Goal: Task Accomplishment & Management: Complete application form

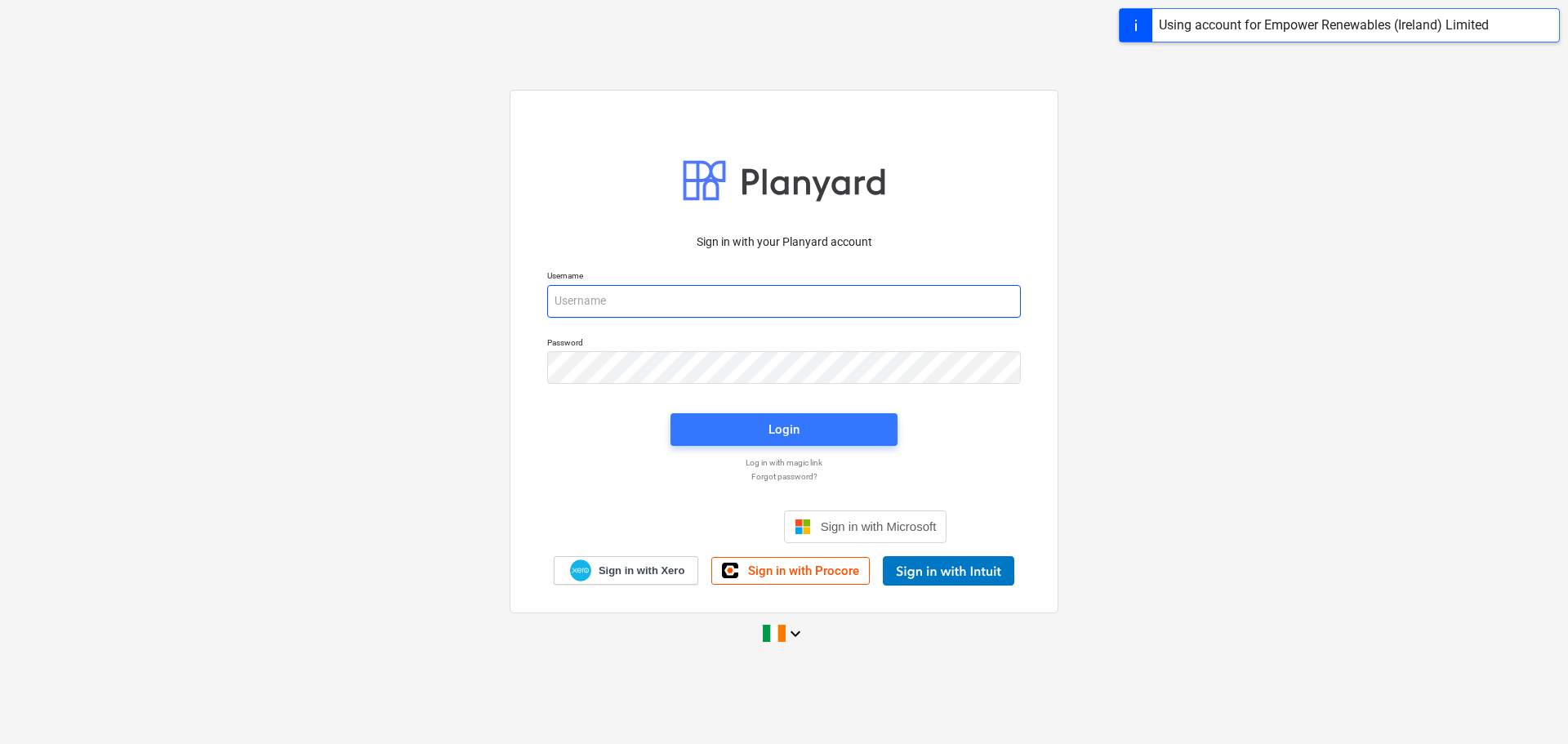
type input "[EMAIL_ADDRESS][DOMAIN_NAME]"
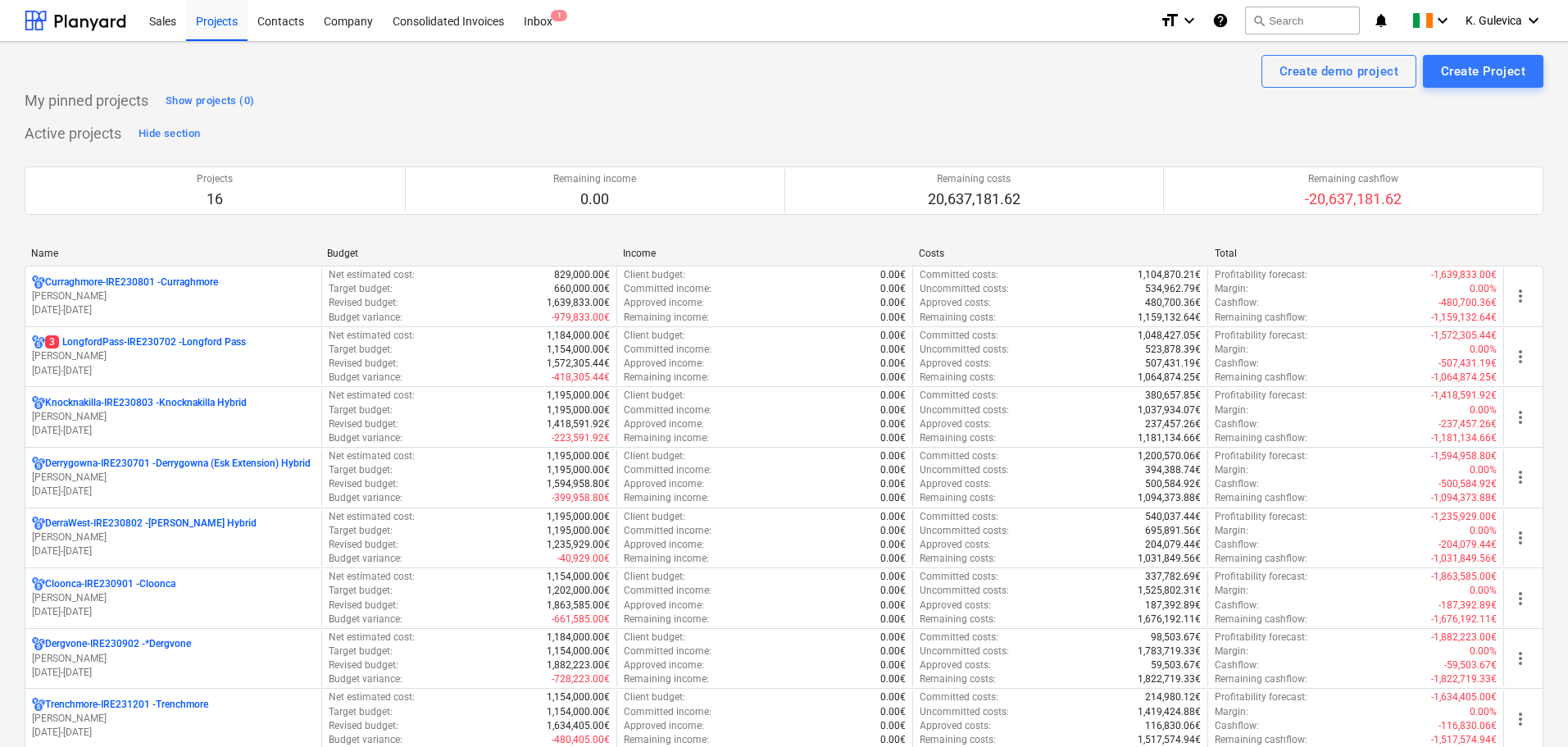
drag, startPoint x: 169, startPoint y: 298, endPoint x: 202, endPoint y: 304, distance: 33.5
click at [169, 298] on p "[PERSON_NAME]" at bounding box center [173, 296] width 283 height 14
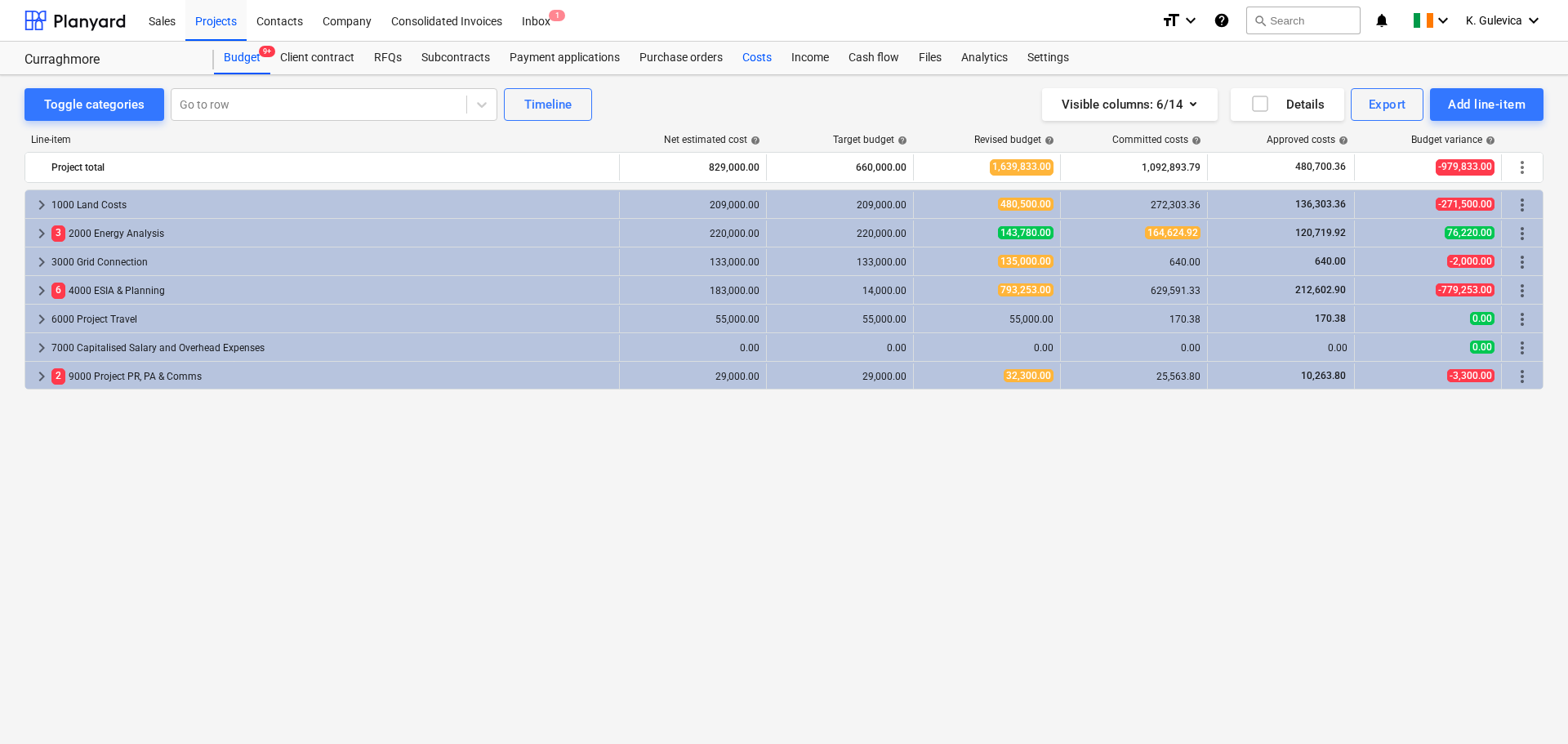
drag, startPoint x: 763, startPoint y: 60, endPoint x: 758, endPoint y: 71, distance: 12.1
click at [763, 60] on div "Costs" at bounding box center [757, 57] width 49 height 32
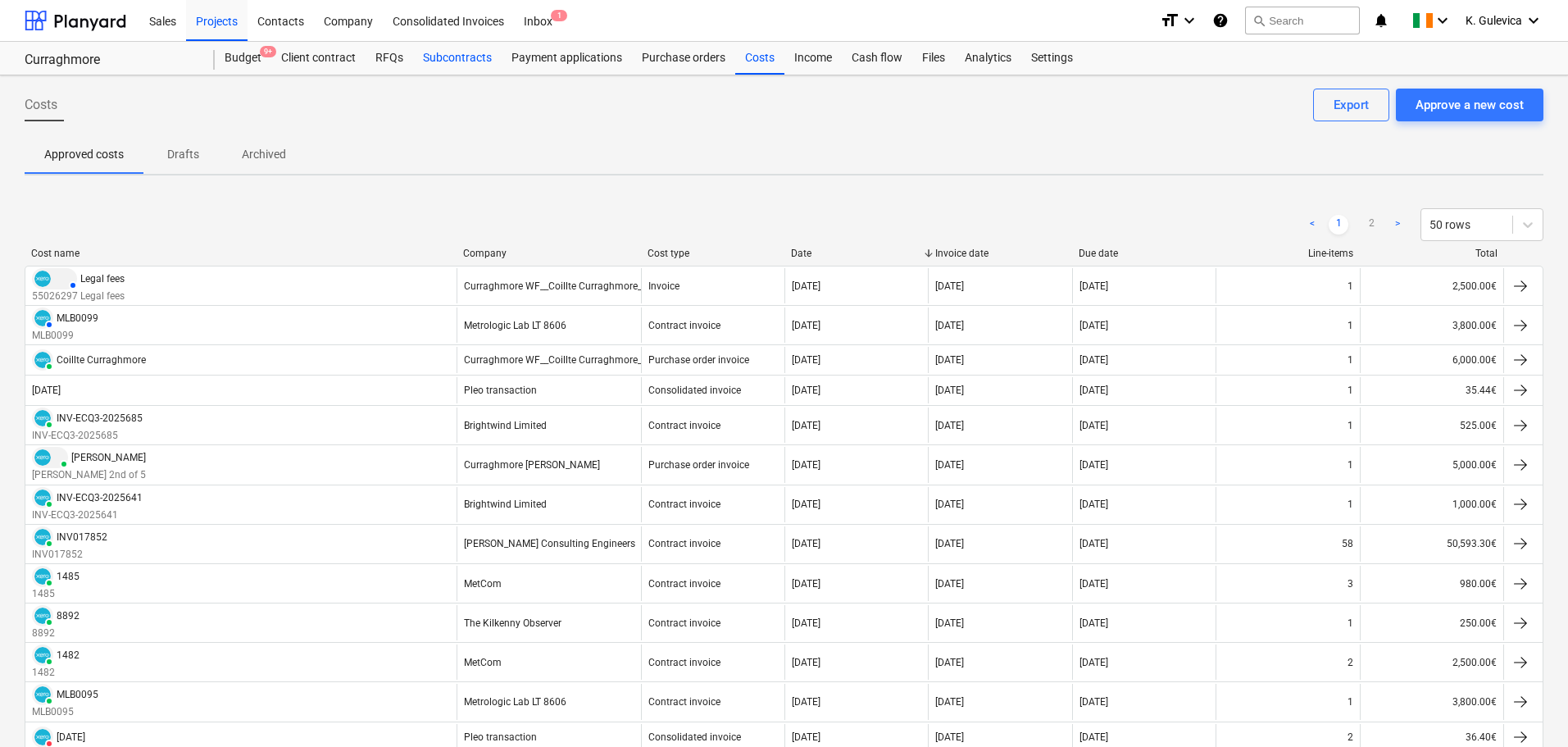
click at [471, 63] on div "Subcontracts" at bounding box center [457, 58] width 88 height 33
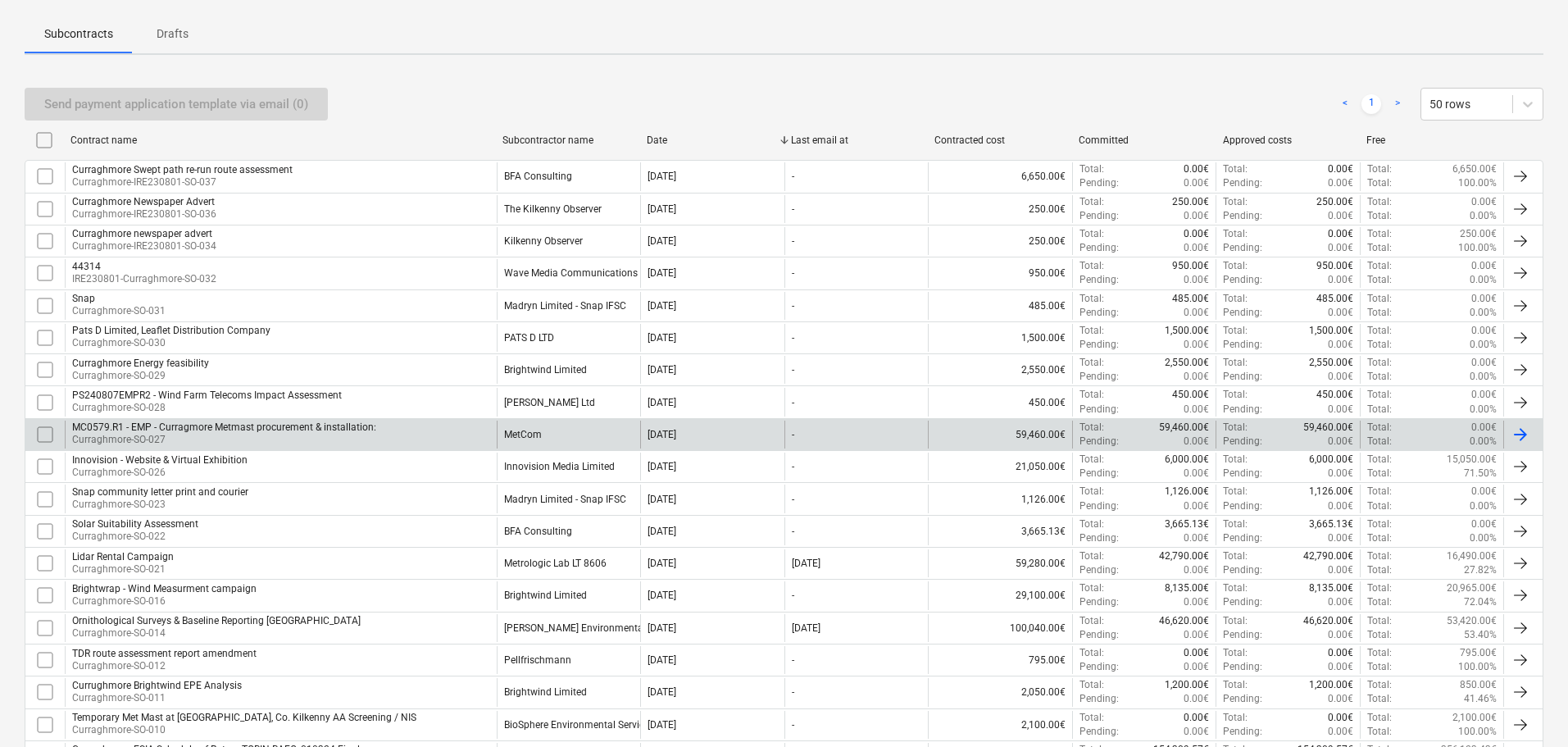
scroll to position [328, 0]
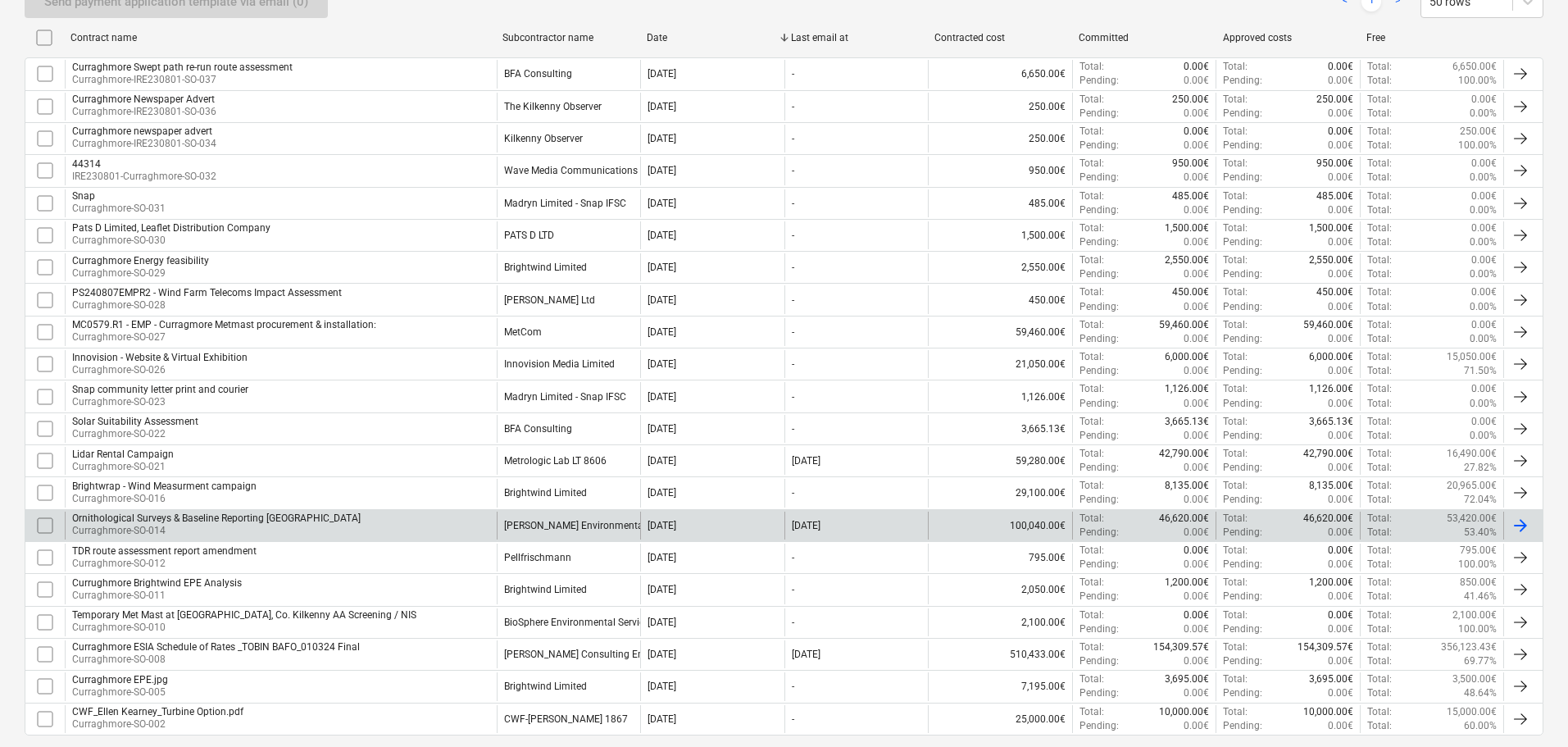
click at [377, 531] on div "Ornithological Surveys & Baseline Reporting [GEOGRAPHIC_DATA] [GEOGRAPHIC_DATA]…" at bounding box center [281, 524] width 432 height 28
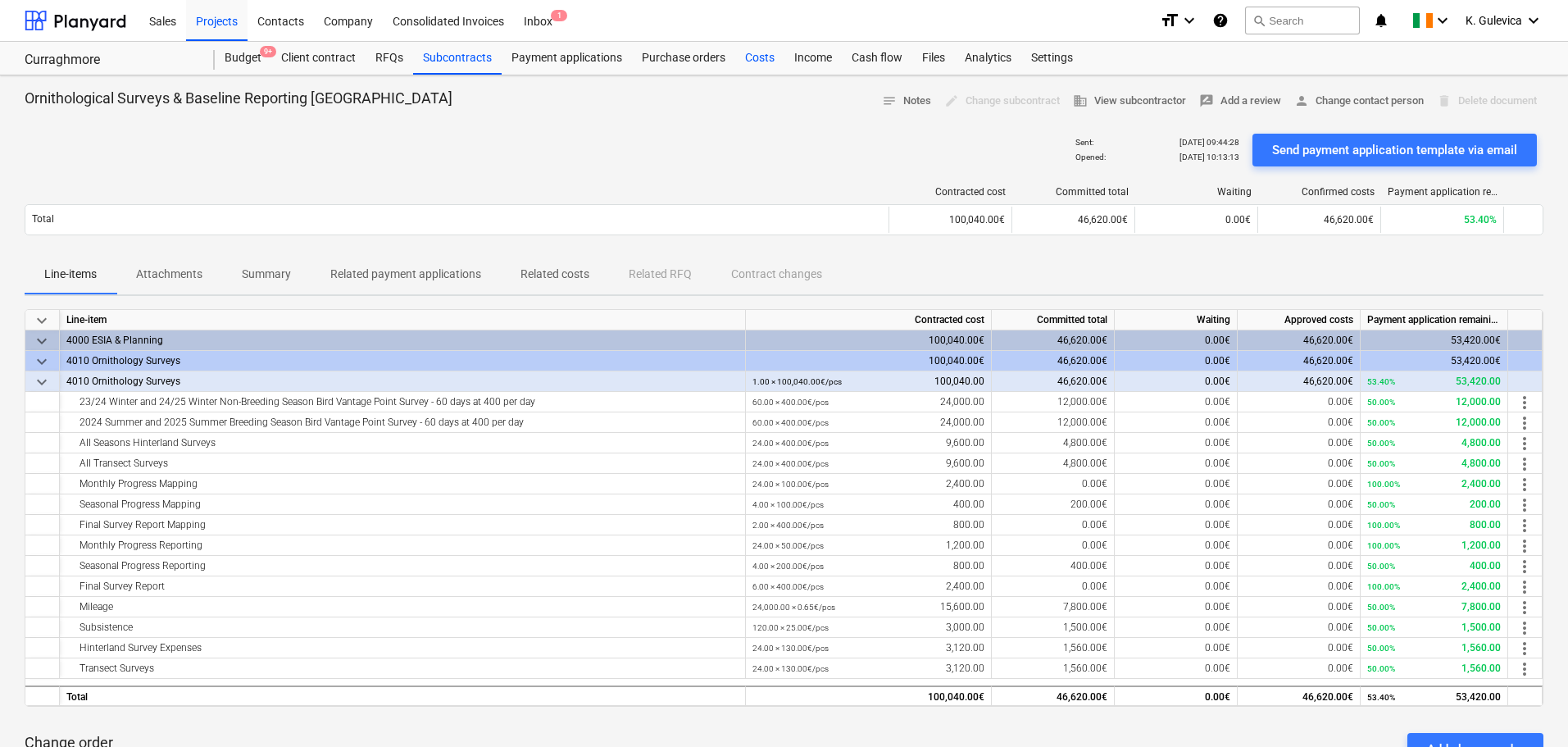
drag, startPoint x: 761, startPoint y: 53, endPoint x: 759, endPoint y: 71, distance: 18.1
click at [761, 53] on div "Costs" at bounding box center [759, 58] width 49 height 33
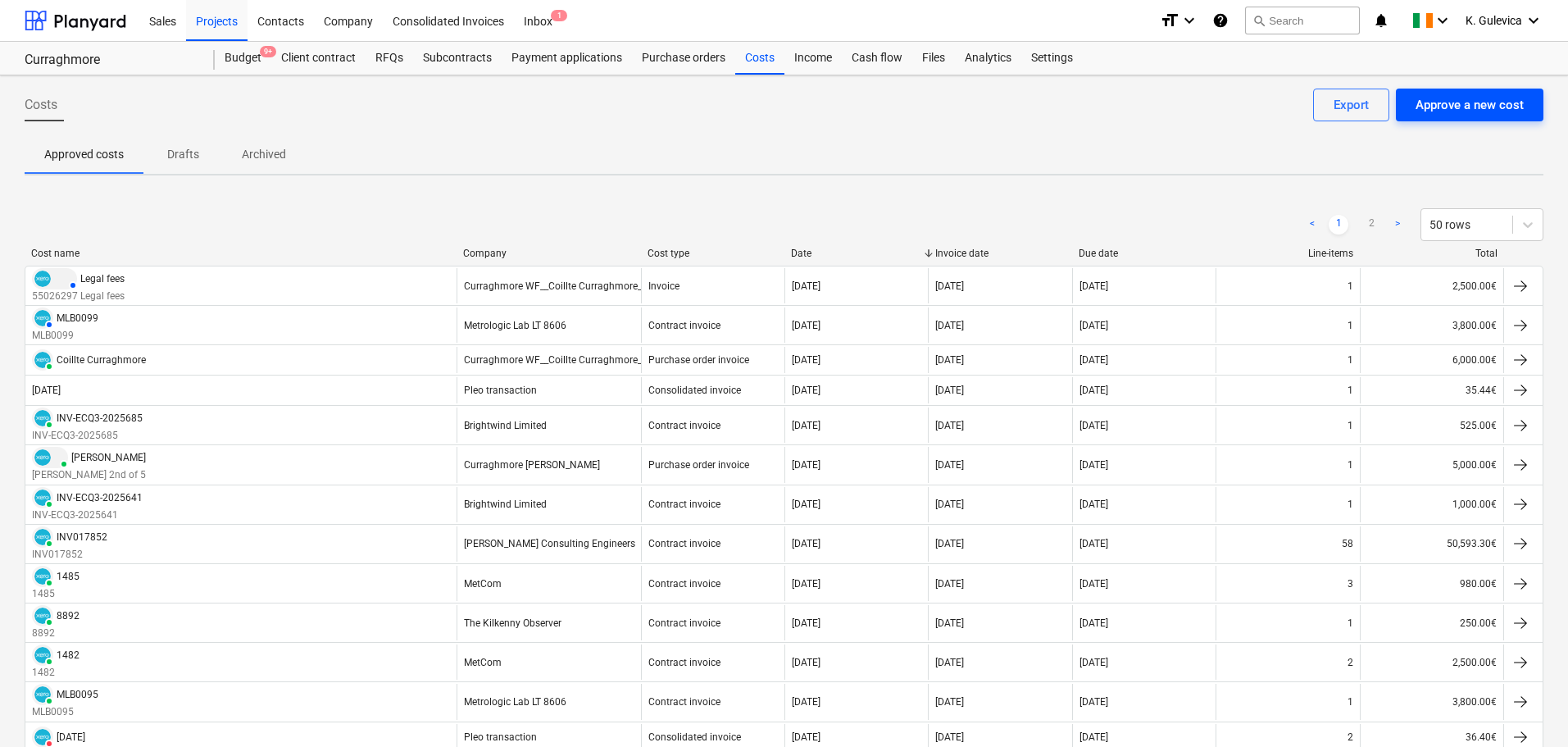
click at [1465, 103] on div "Approve a new cost" at bounding box center [1470, 105] width 108 height 22
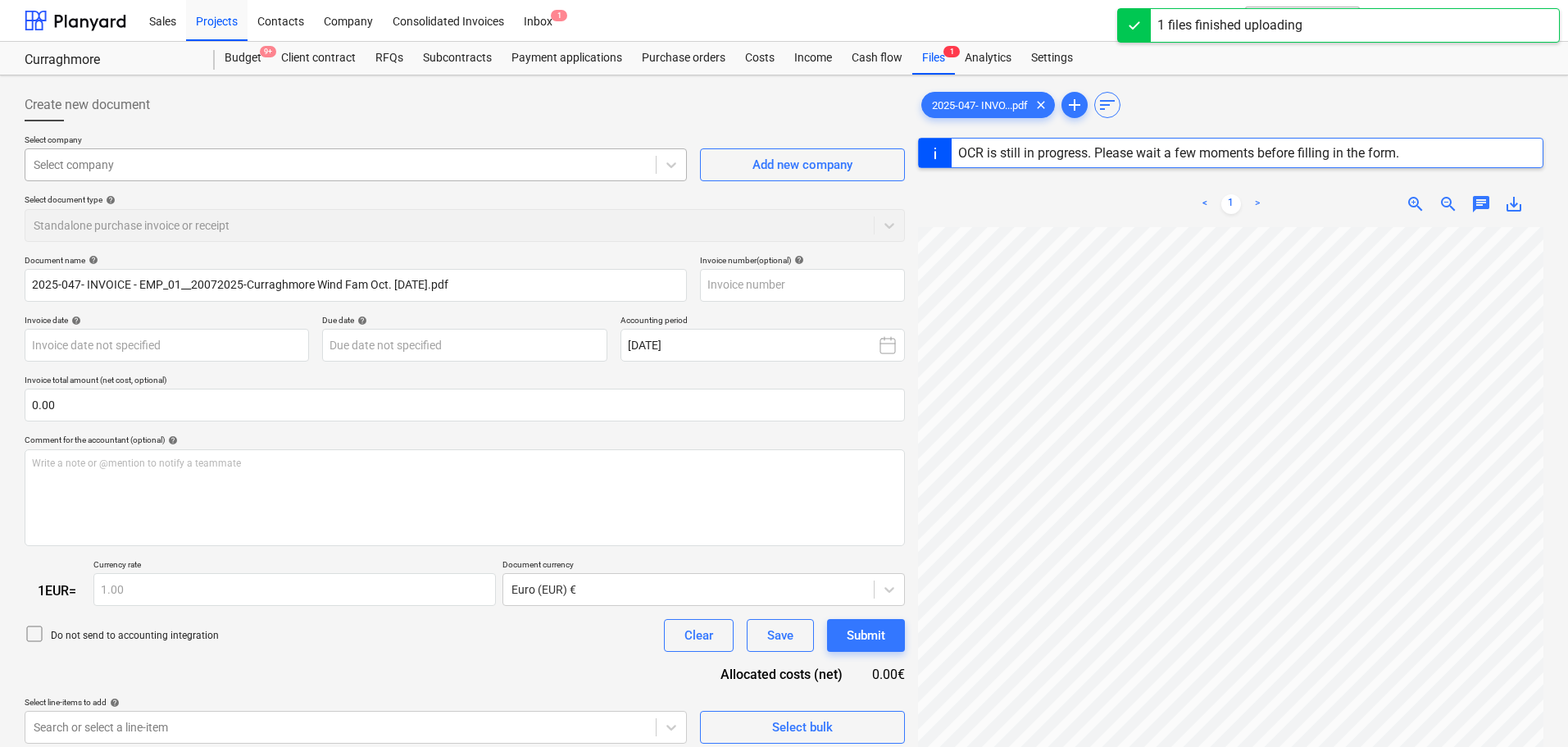
click at [330, 162] on div at bounding box center [340, 165] width 614 height 17
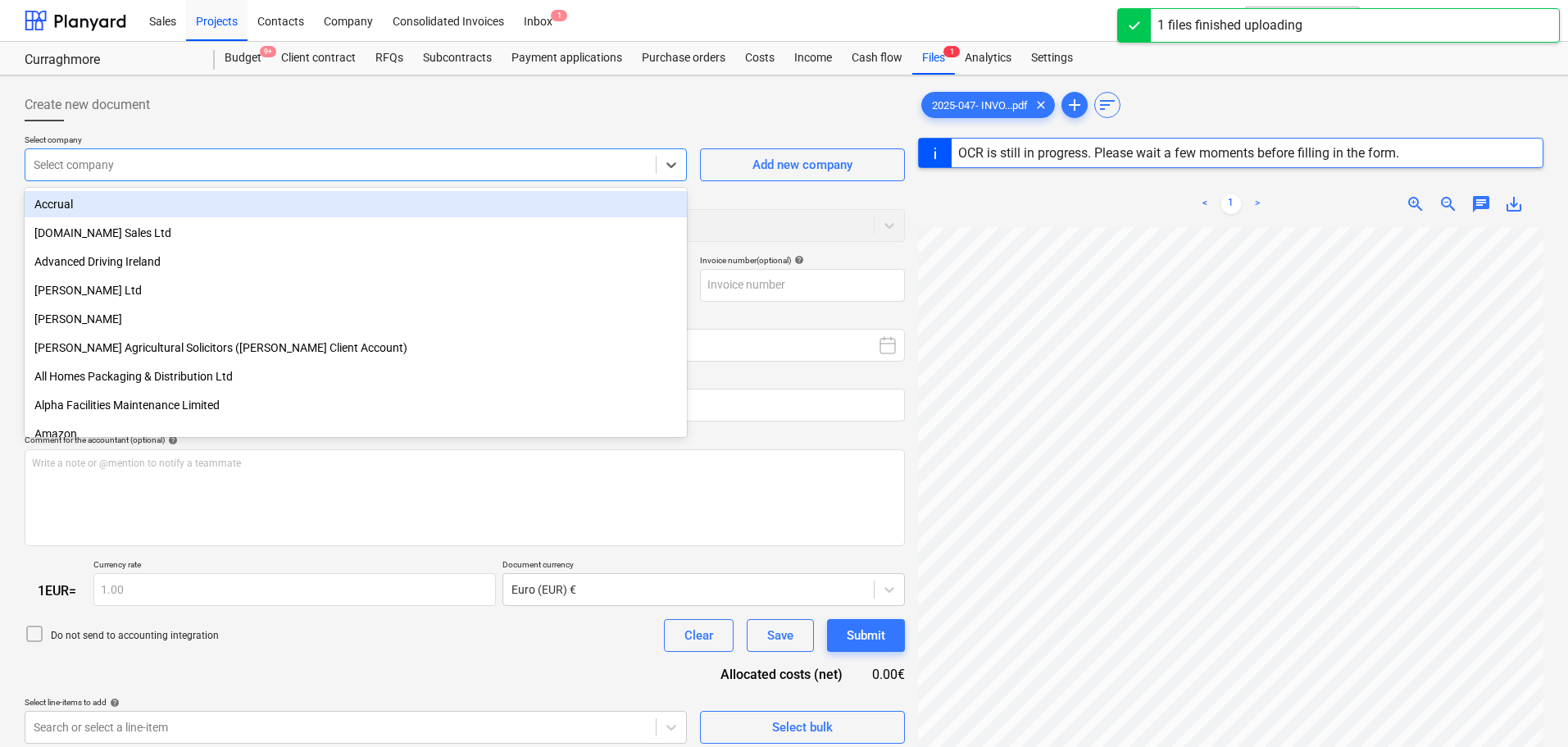
type input "2025047"
type input "[DATE]"
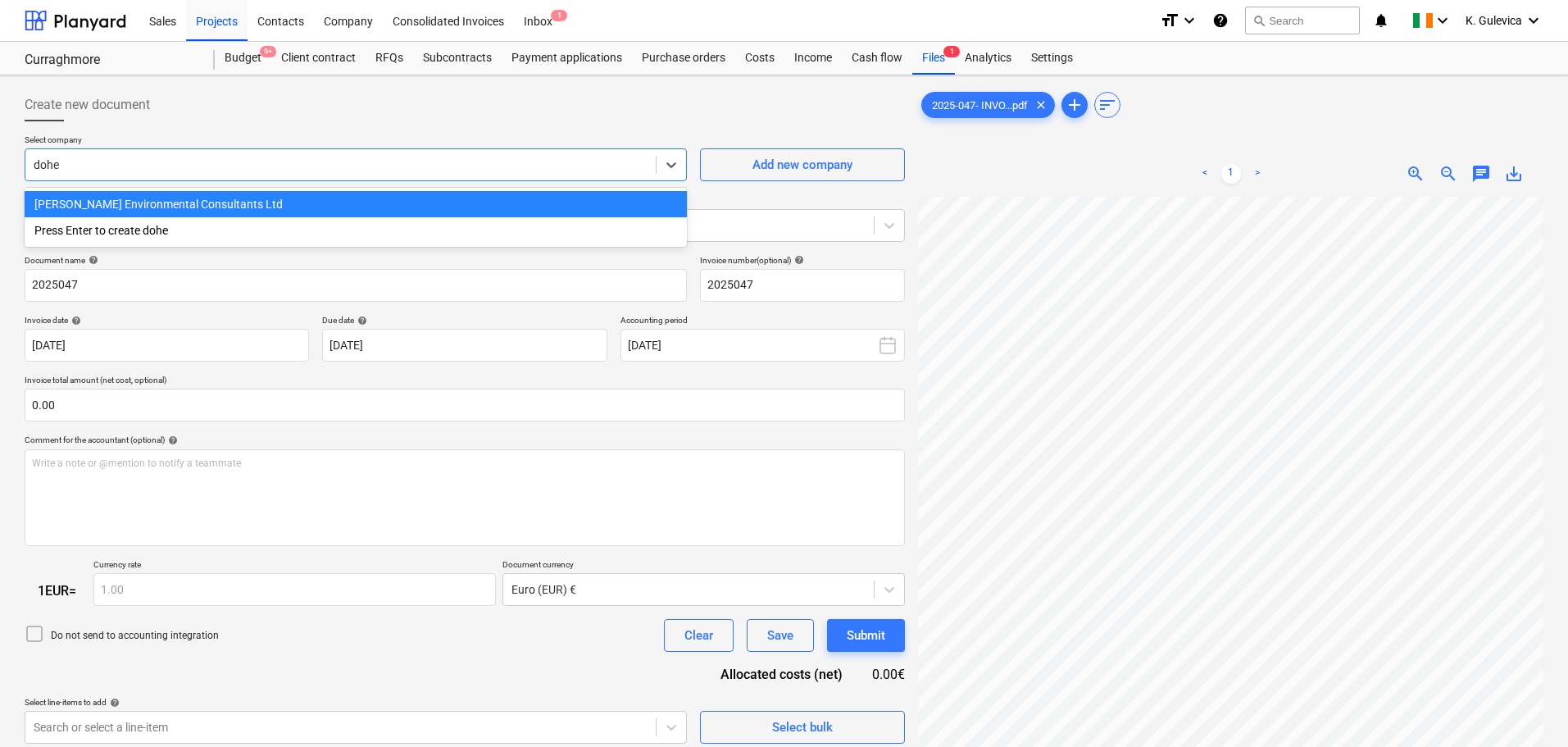
type input "[PERSON_NAME]"
click at [290, 206] on div "[PERSON_NAME] Environmental Consultants Ltd" at bounding box center [355, 203] width 662 height 26
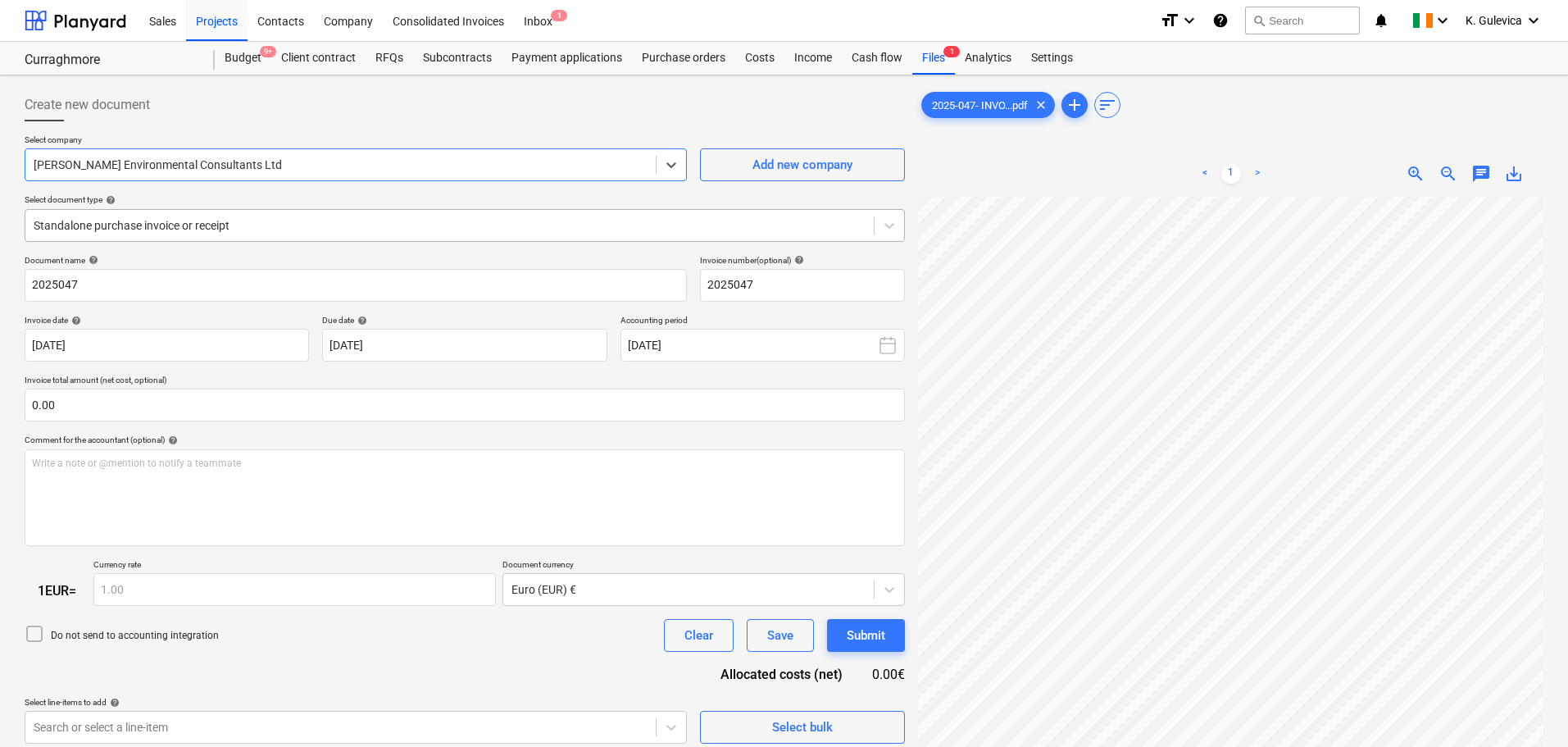
click at [287, 220] on div at bounding box center [449, 226] width 832 height 17
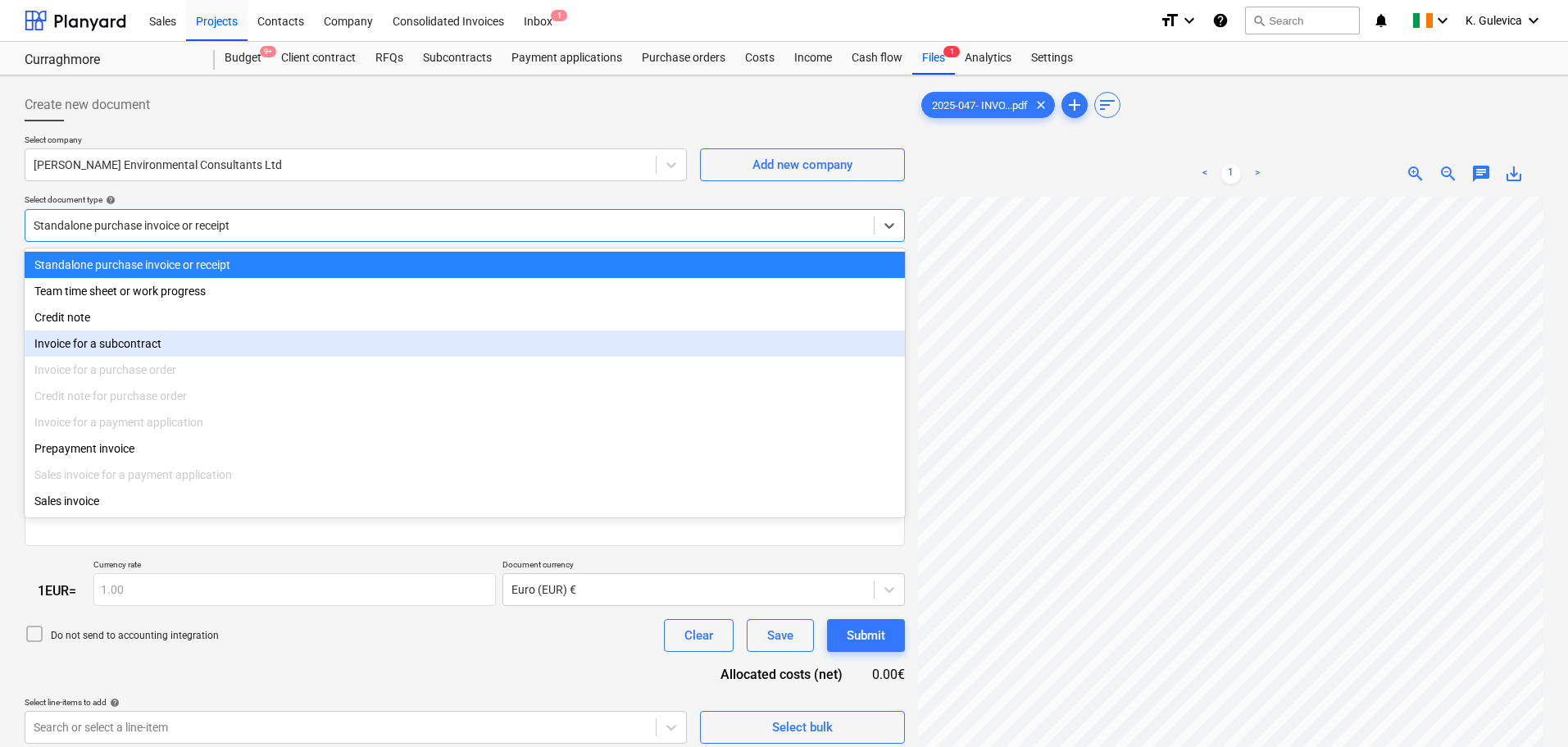
click at [115, 347] on div "Invoice for a subcontract" at bounding box center [464, 343] width 880 height 26
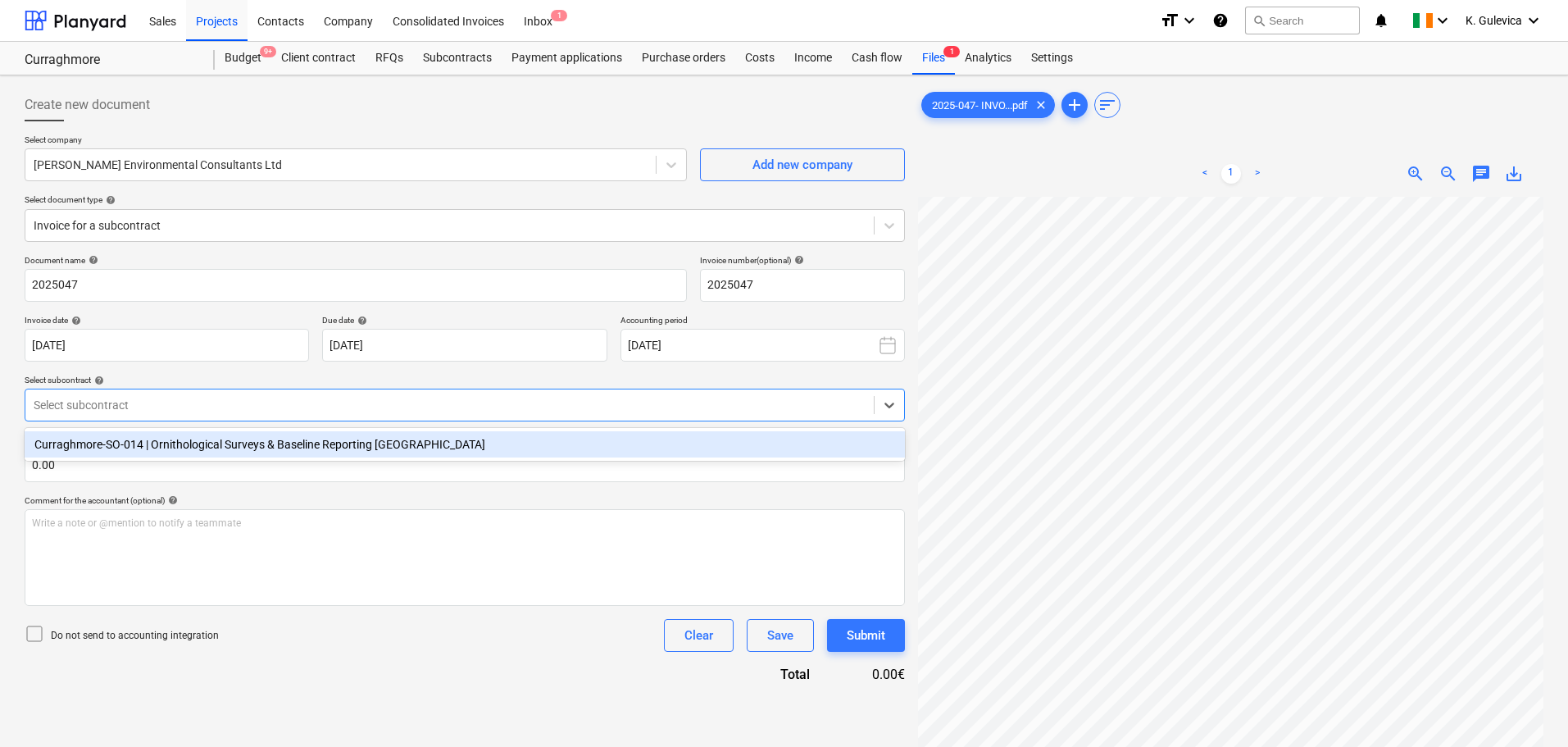
click at [198, 403] on div at bounding box center [449, 405] width 832 height 17
click at [154, 445] on div "Curraghmore-SO-014 | Ornithological Surveys & Baseline Reporting [GEOGRAPHIC_DA…" at bounding box center [464, 444] width 880 height 26
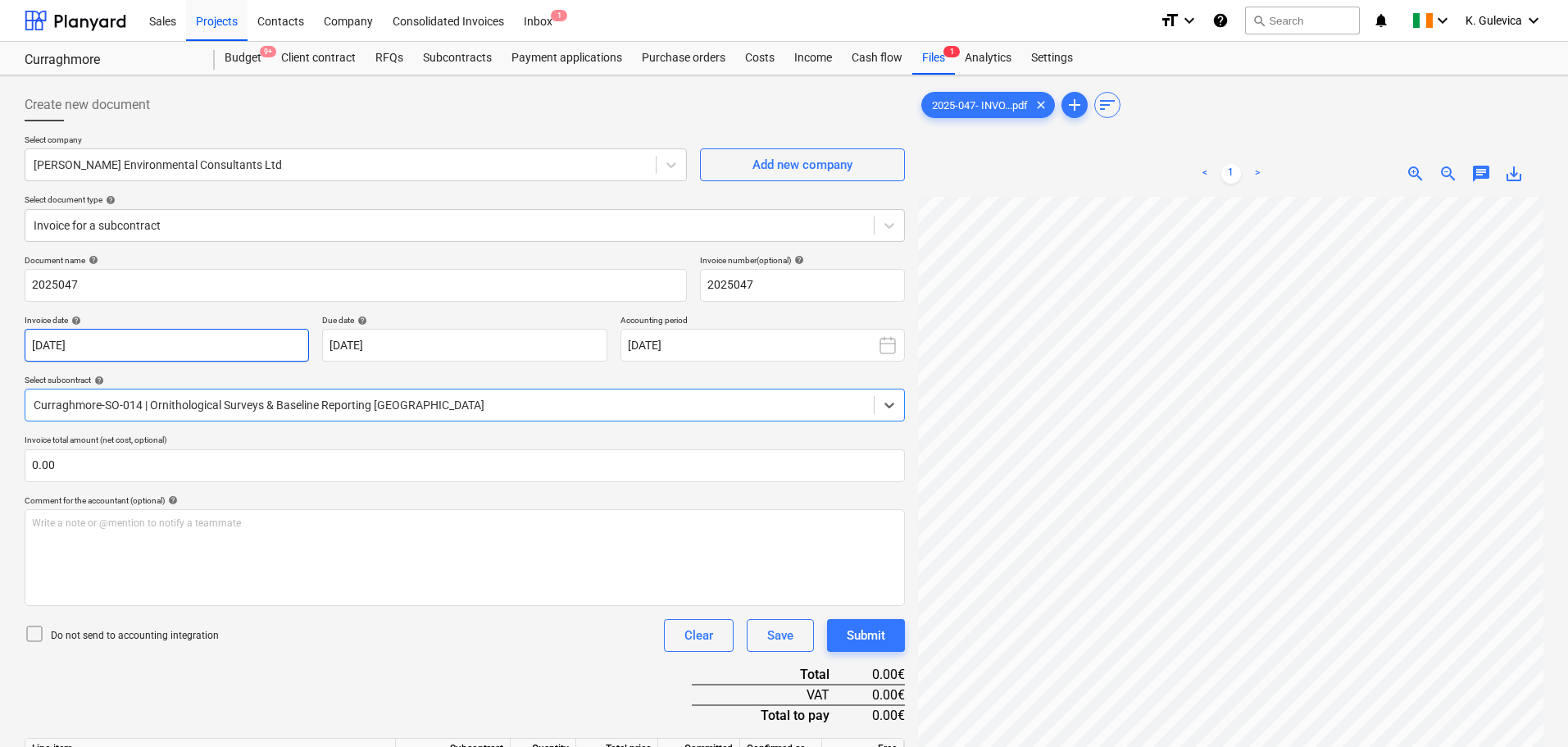
click at [189, 340] on body "Sales Projects Contacts Company Consolidated Invoices Inbox 1 format_size keybo…" at bounding box center [784, 374] width 1568 height 747
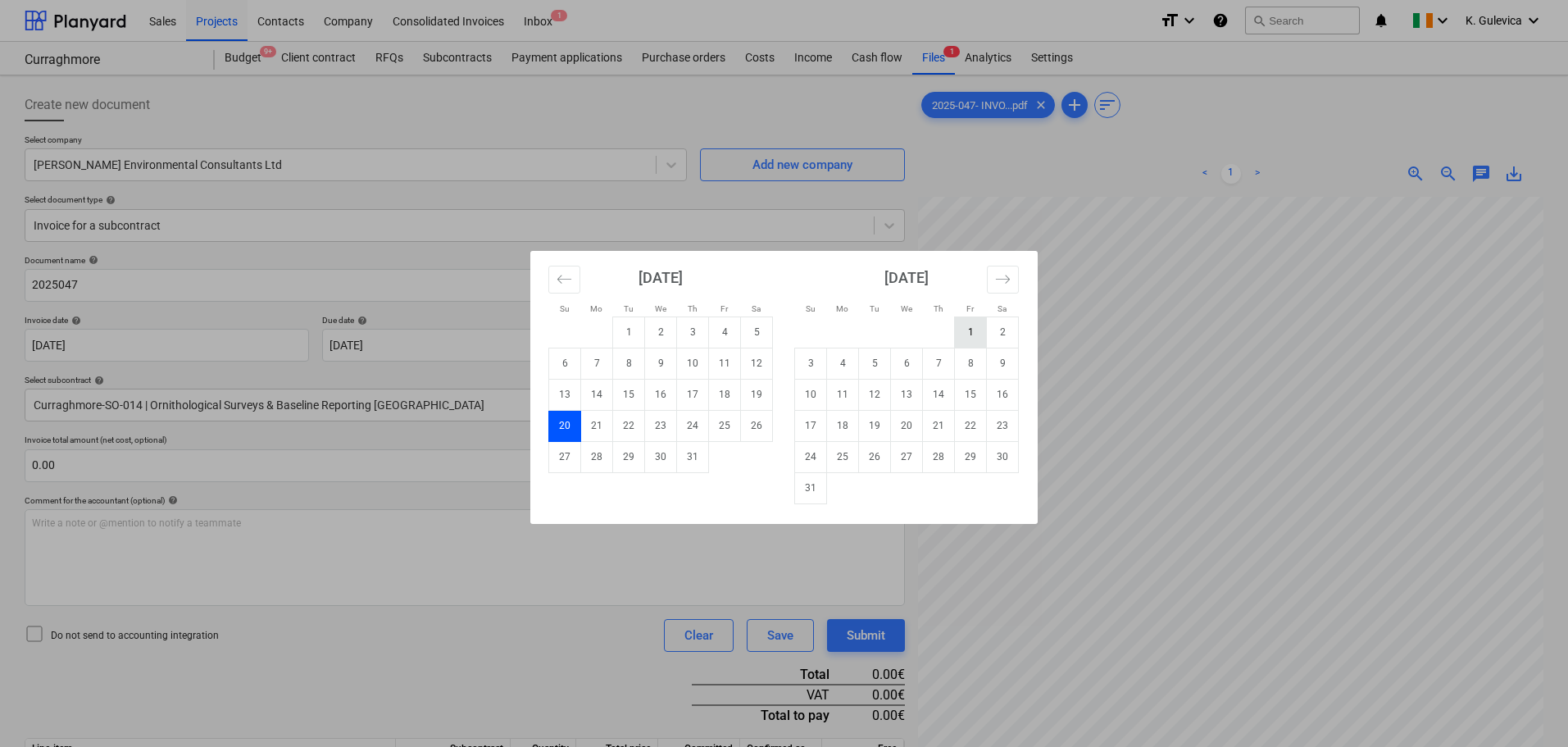
click at [964, 333] on td "1" at bounding box center [970, 331] width 32 height 31
type input "[DATE]"
click at [413, 338] on body "Sales Projects Contacts Company Consolidated Invoices Inbox 1 format_size keybo…" at bounding box center [784, 374] width 1568 height 747
click at [904, 423] on td "20" at bounding box center [907, 425] width 32 height 31
type input "[DATE]"
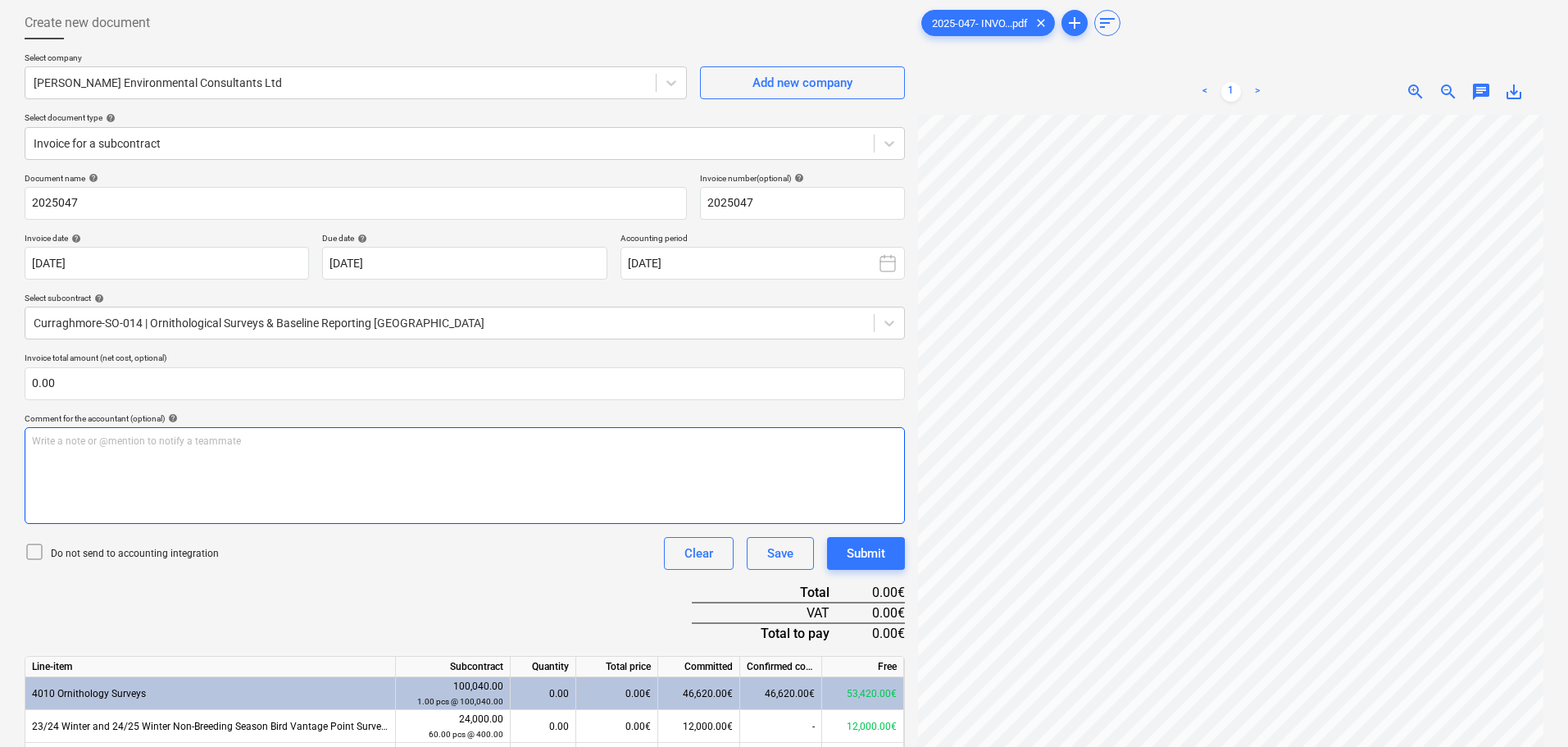
scroll to position [570, 0]
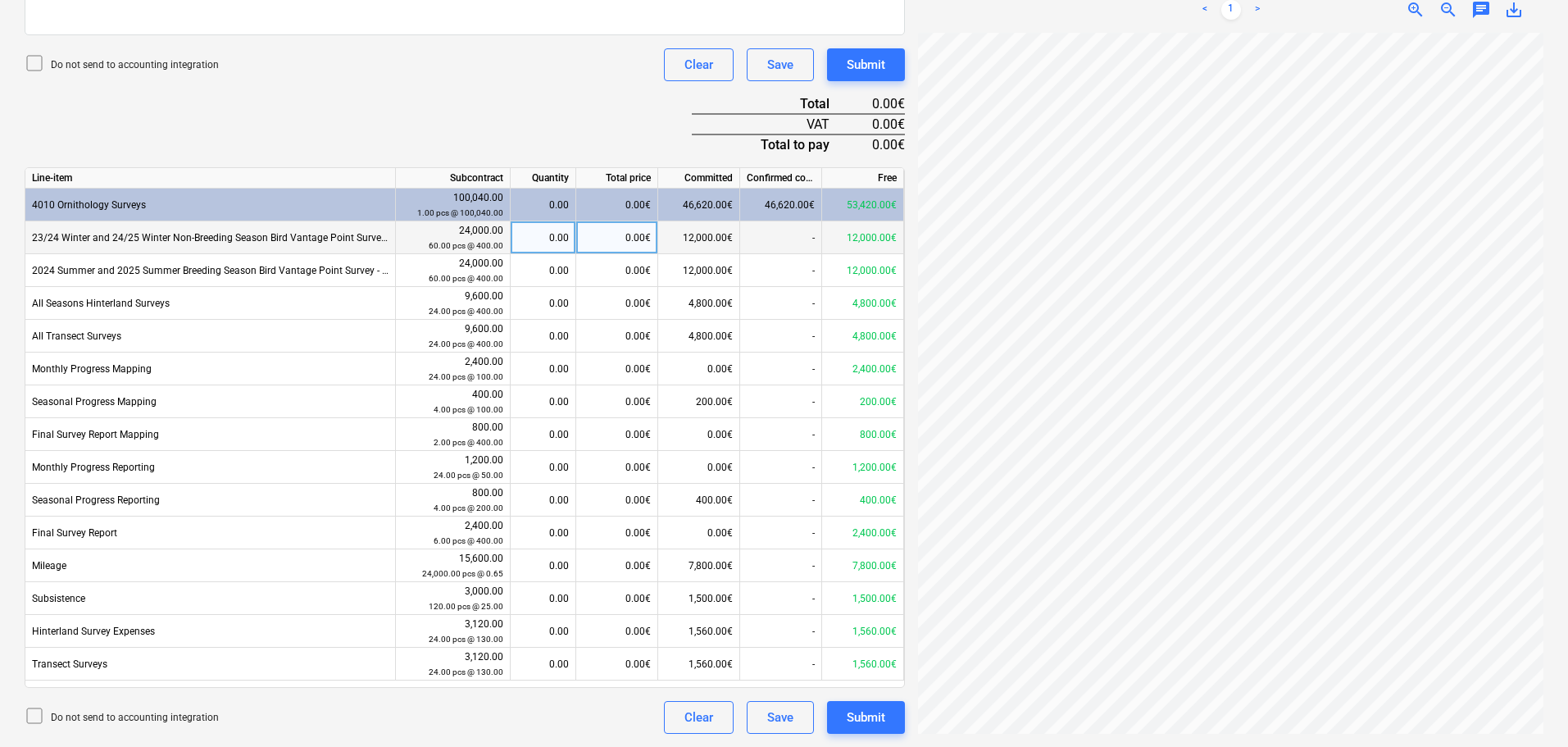
click at [614, 241] on div "0.00€" at bounding box center [617, 237] width 82 height 33
type input "9841.22"
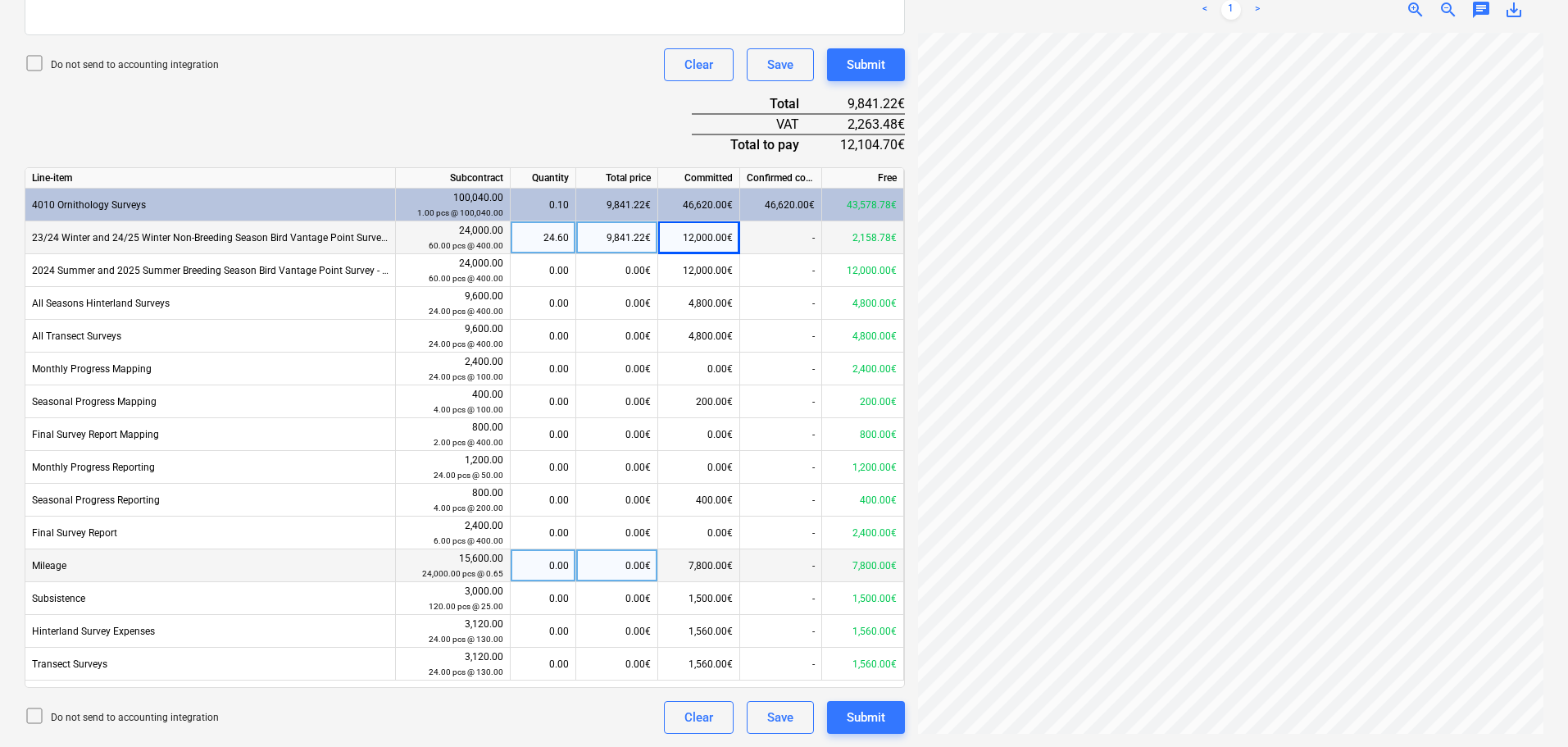
click at [602, 566] on div "0.00€" at bounding box center [617, 565] width 82 height 33
type input "3900"
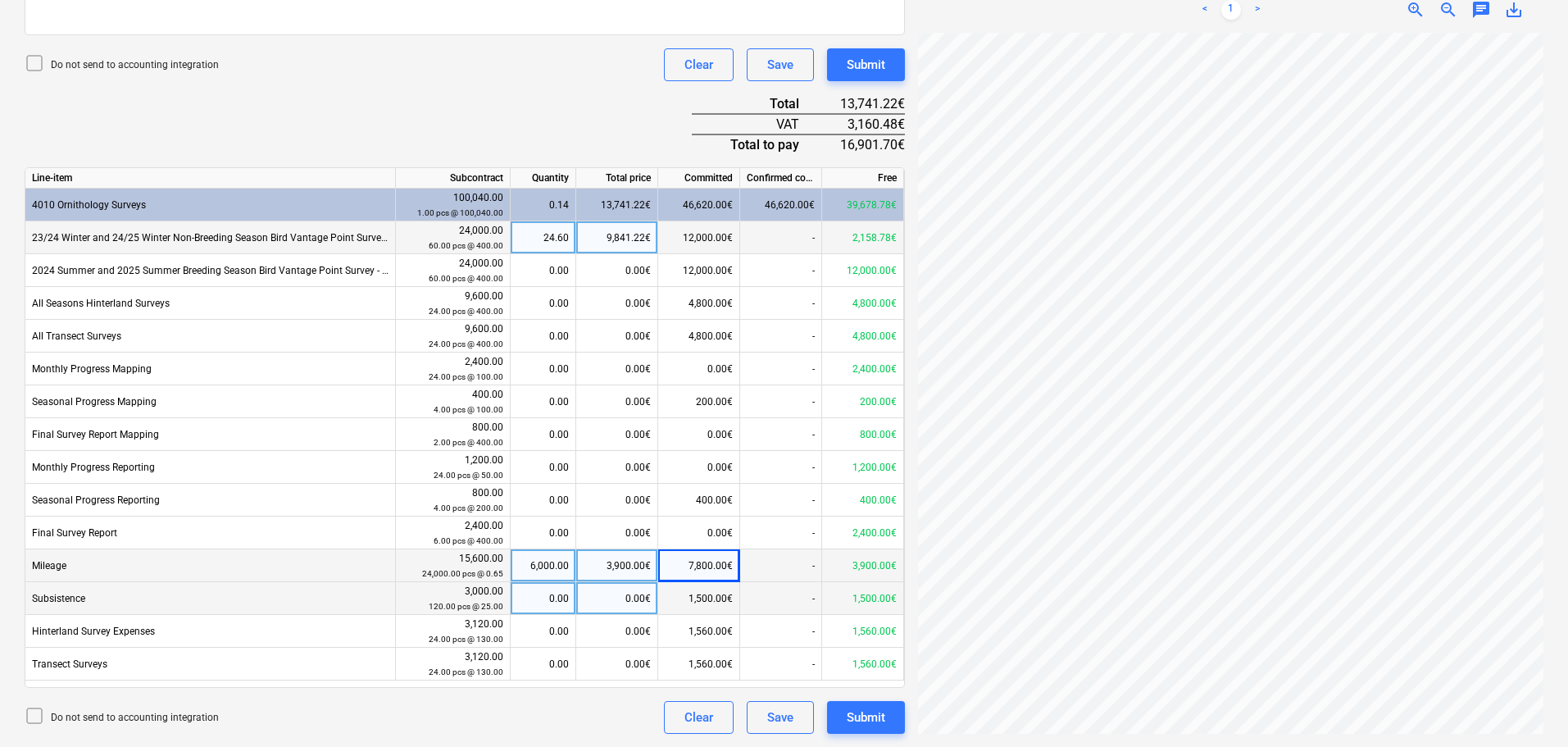
click at [613, 599] on div "0.00€" at bounding box center [617, 598] width 82 height 33
type input "750"
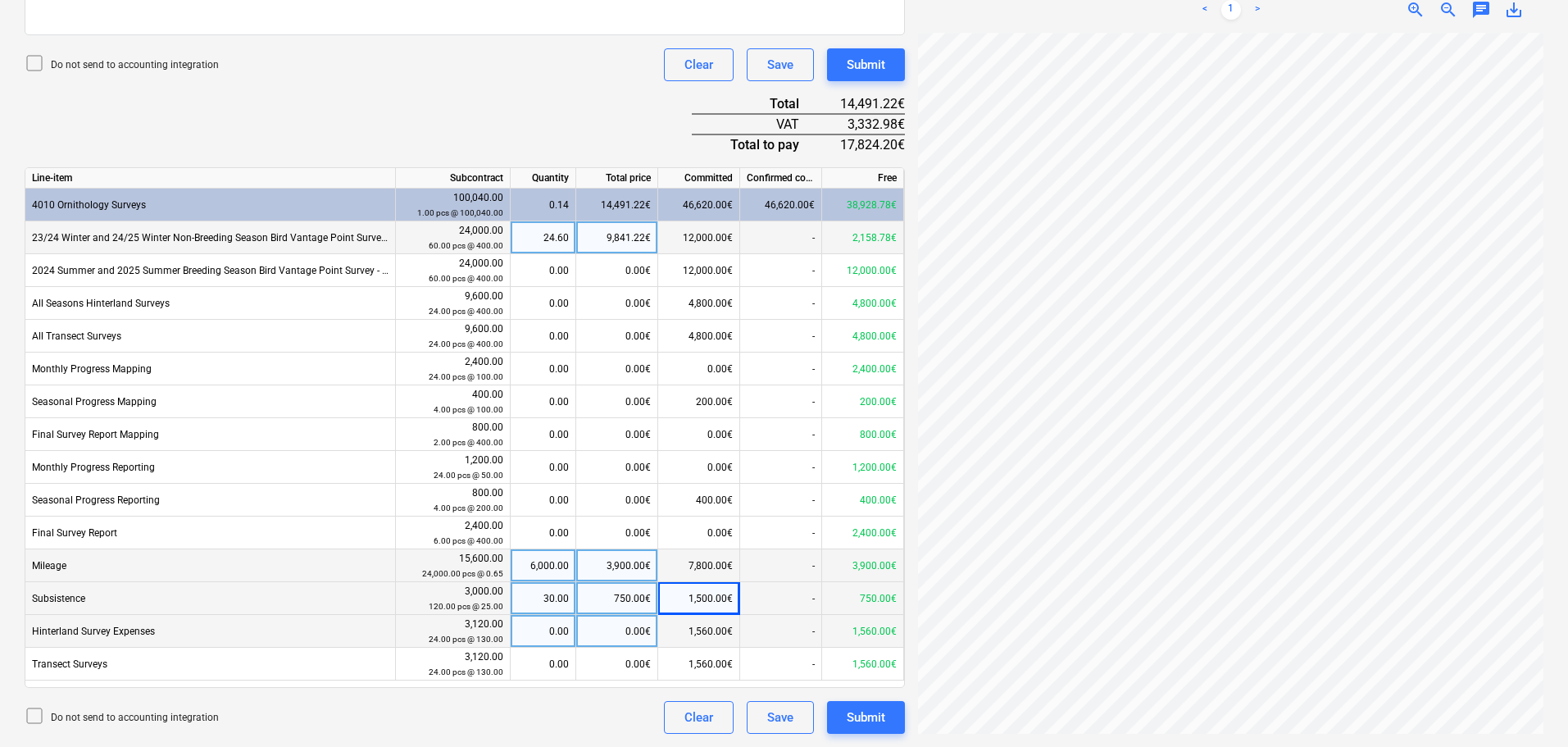
click at [620, 630] on div "0.00€" at bounding box center [617, 630] width 82 height 33
type input "2400"
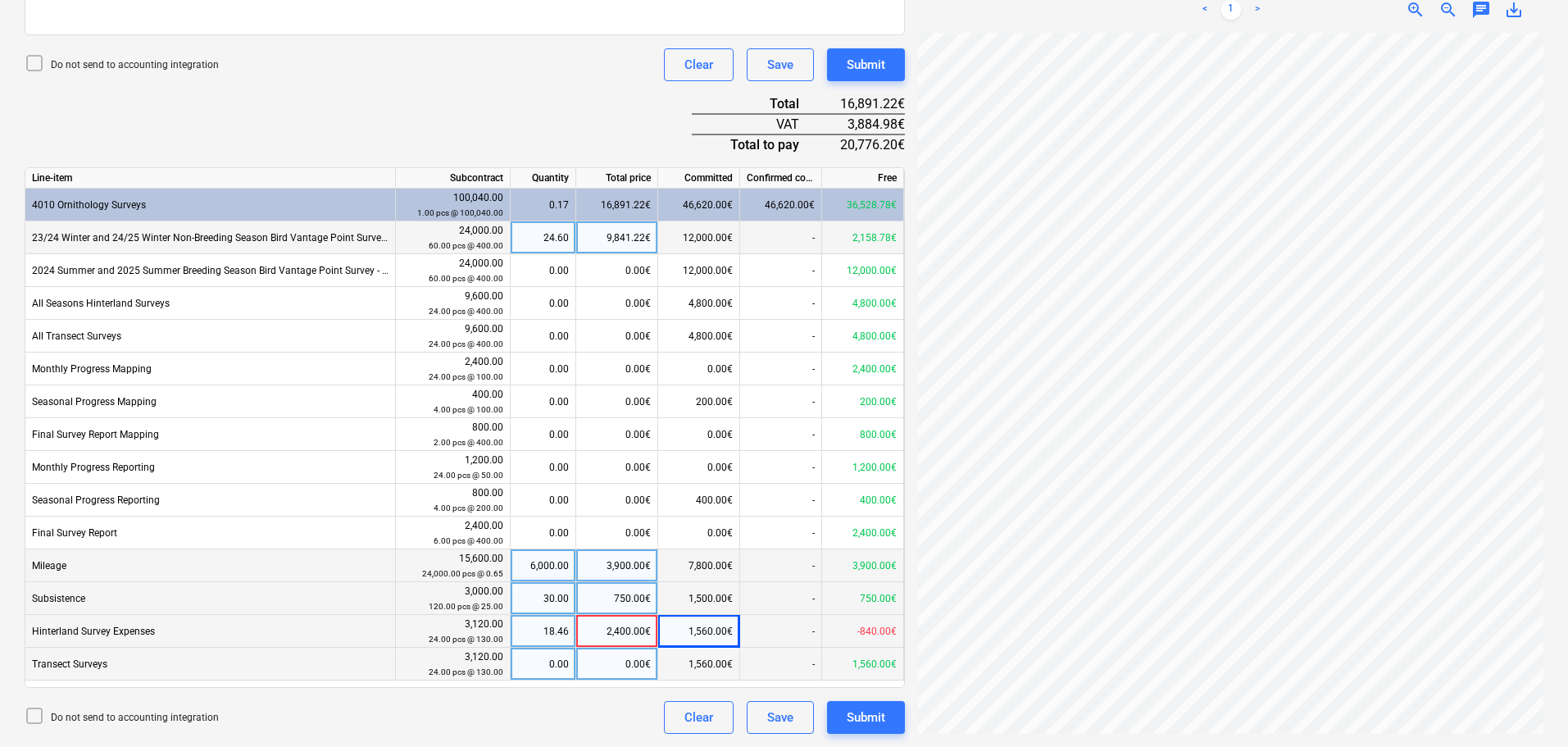
click at [624, 664] on div "0.00€" at bounding box center [617, 664] width 82 height 33
type input "2400"
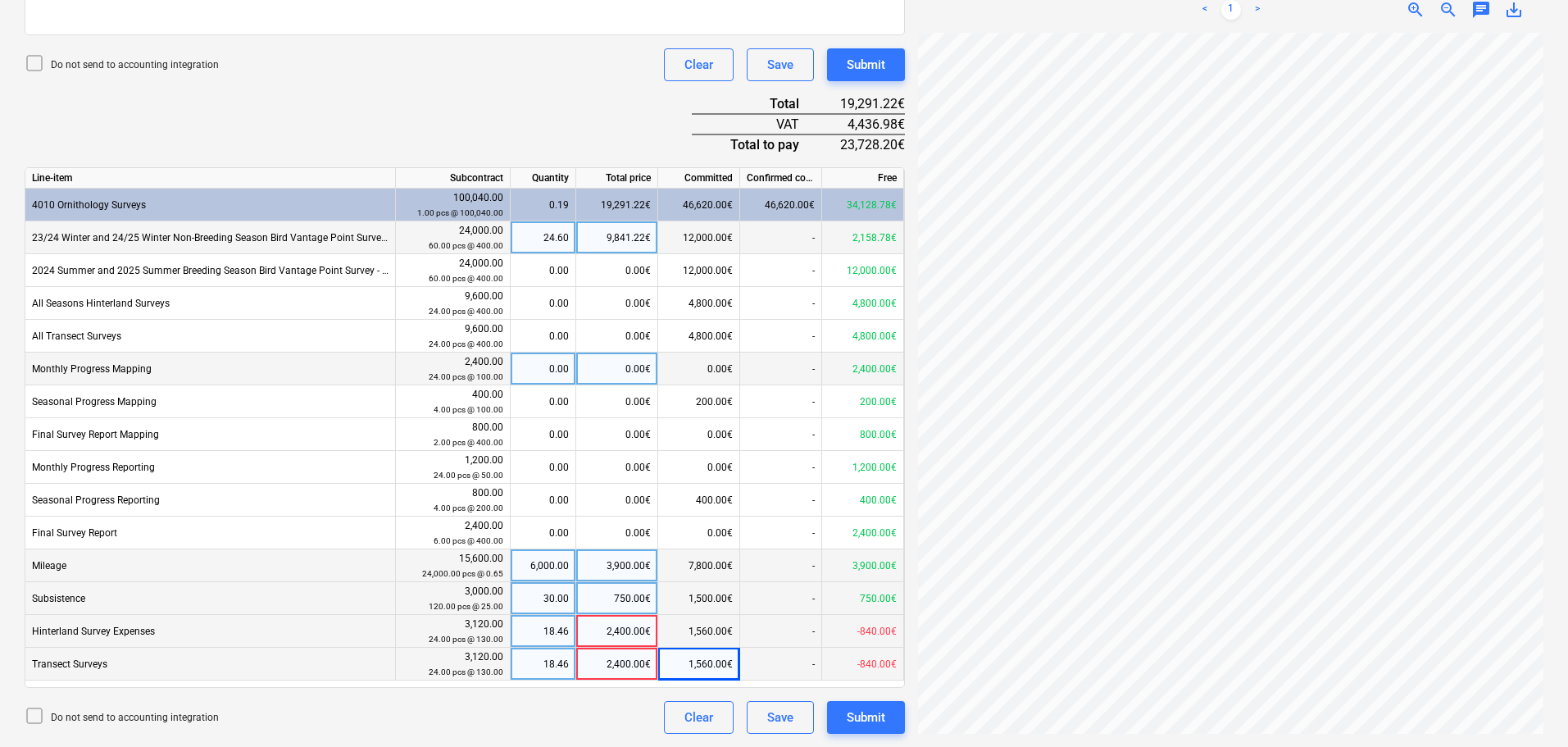
click at [627, 363] on div "0.00€" at bounding box center [617, 368] width 82 height 33
type input "600"
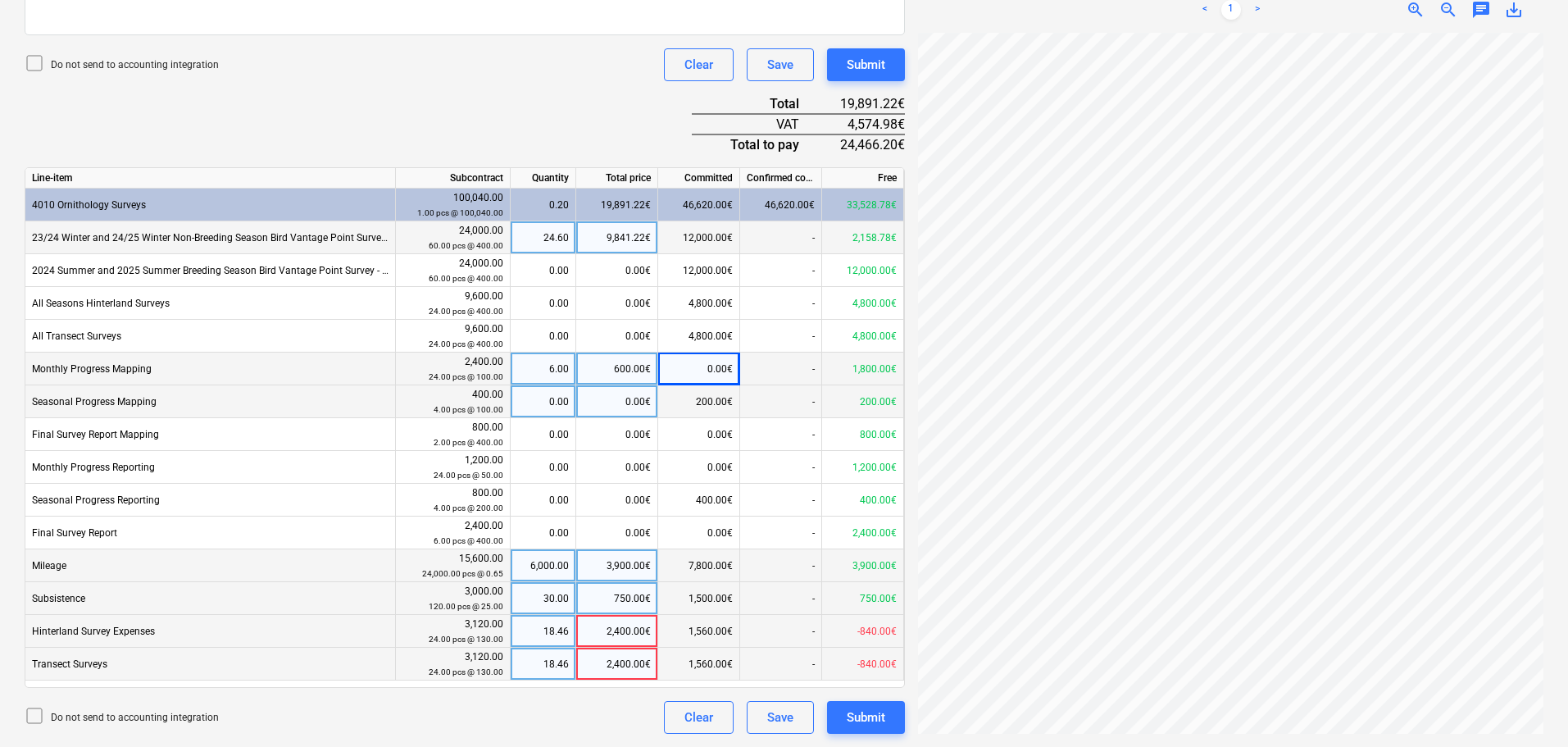
click at [622, 403] on div "0.00€" at bounding box center [617, 401] width 82 height 33
type input "300"
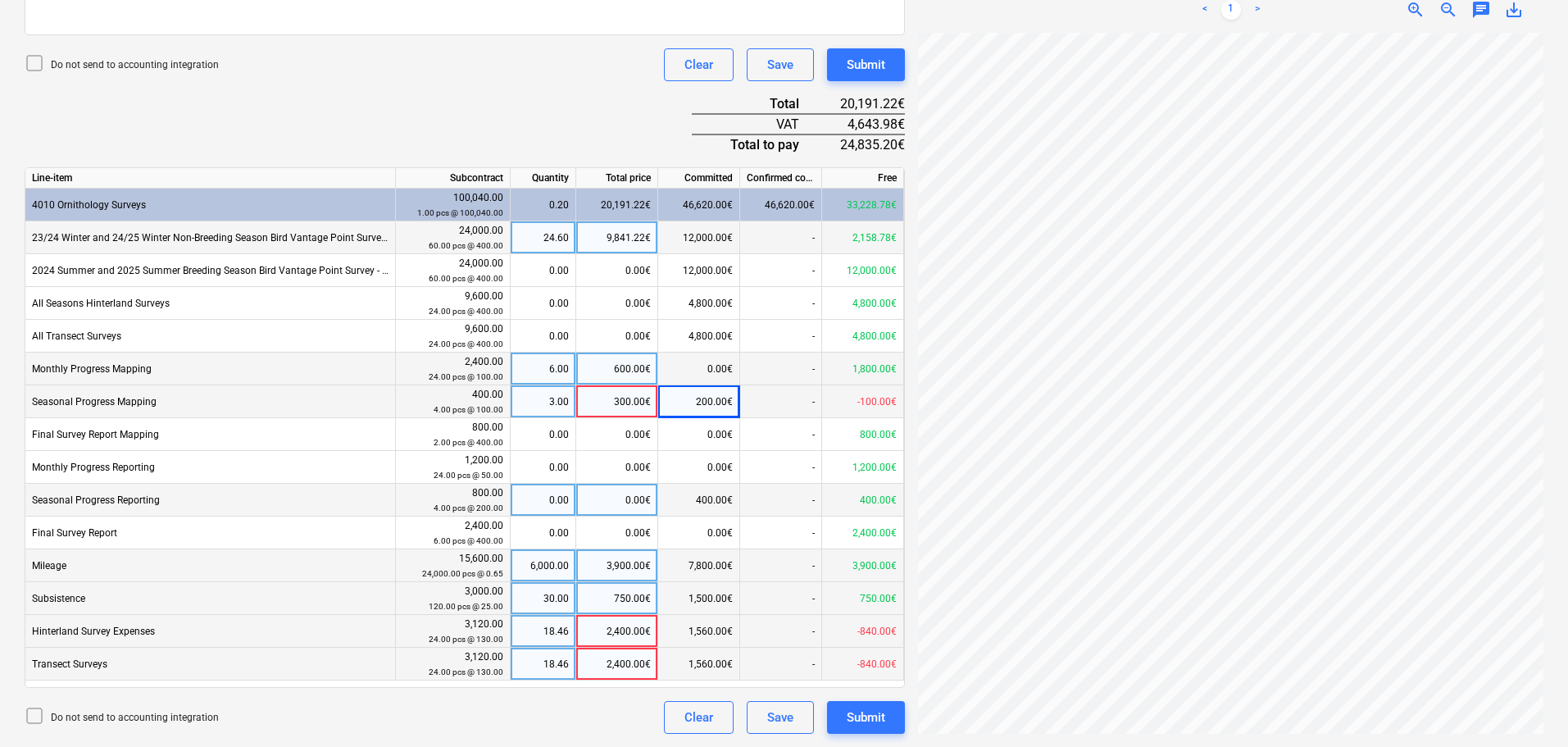
click at [614, 498] on div "0.00€" at bounding box center [617, 499] width 82 height 33
type input "200"
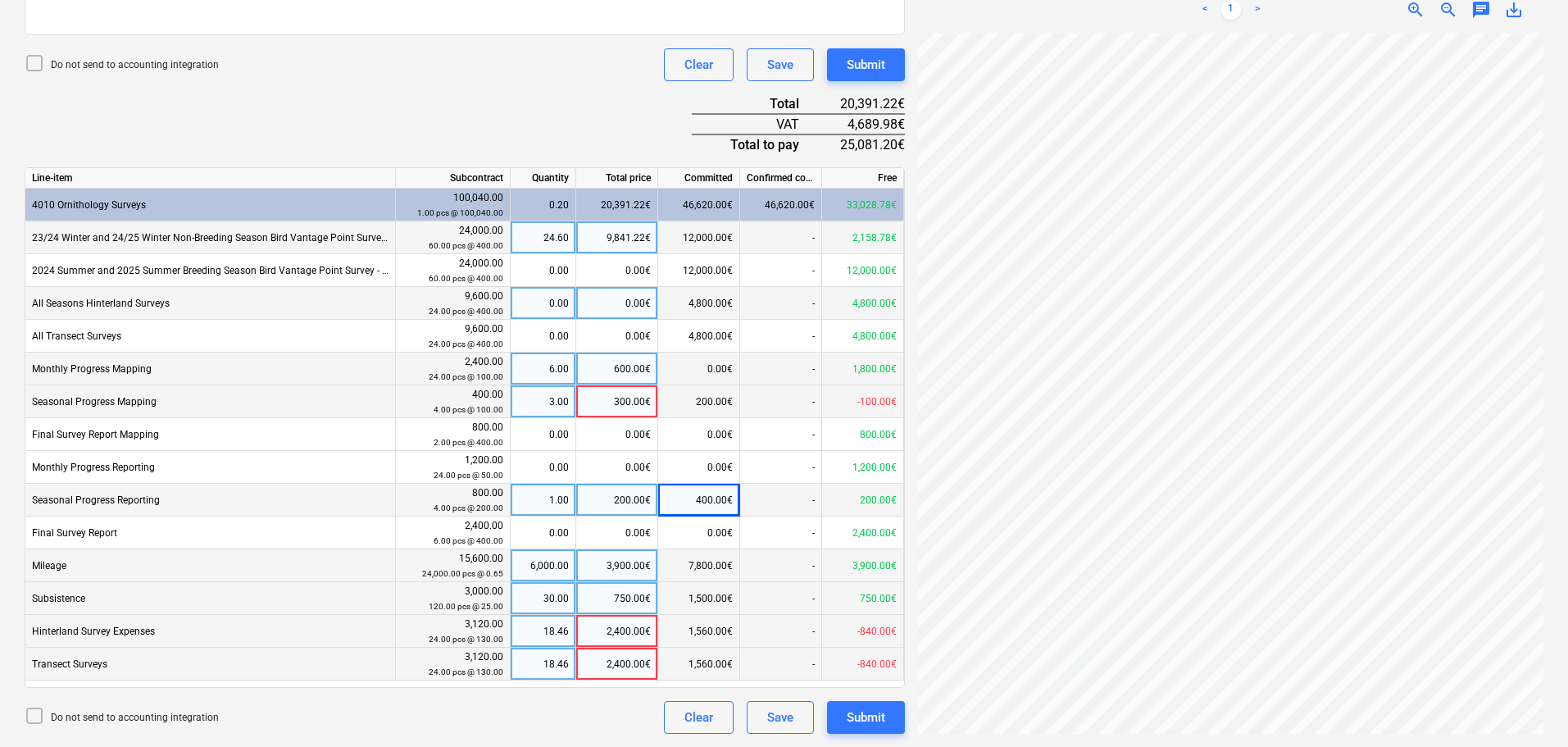
click at [622, 293] on div "0.00€" at bounding box center [617, 303] width 82 height 33
type input "2400"
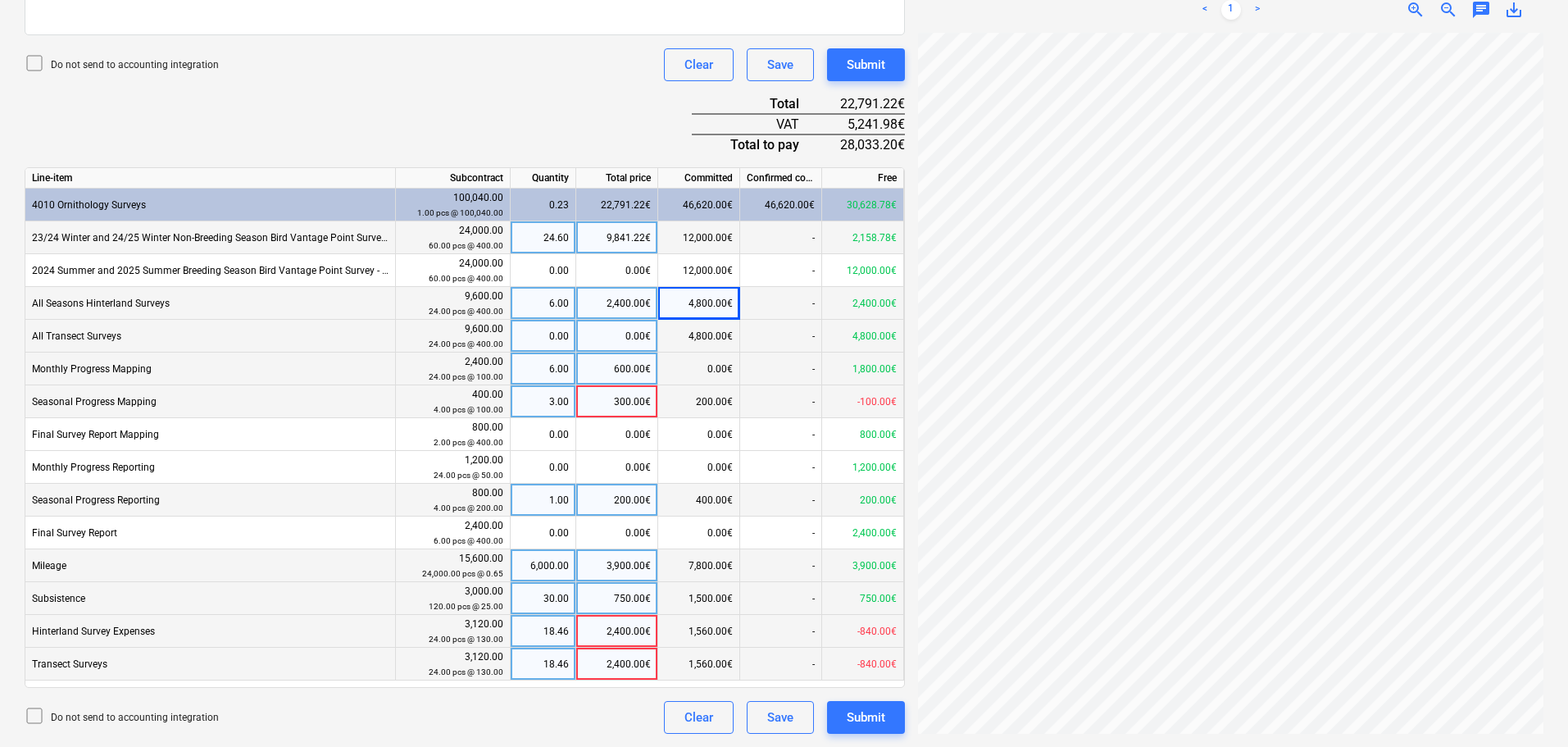
click at [627, 334] on div "0.00€" at bounding box center [617, 335] width 82 height 33
type input "2400"
click at [633, 624] on div "2,400.00€" at bounding box center [617, 630] width 82 height 33
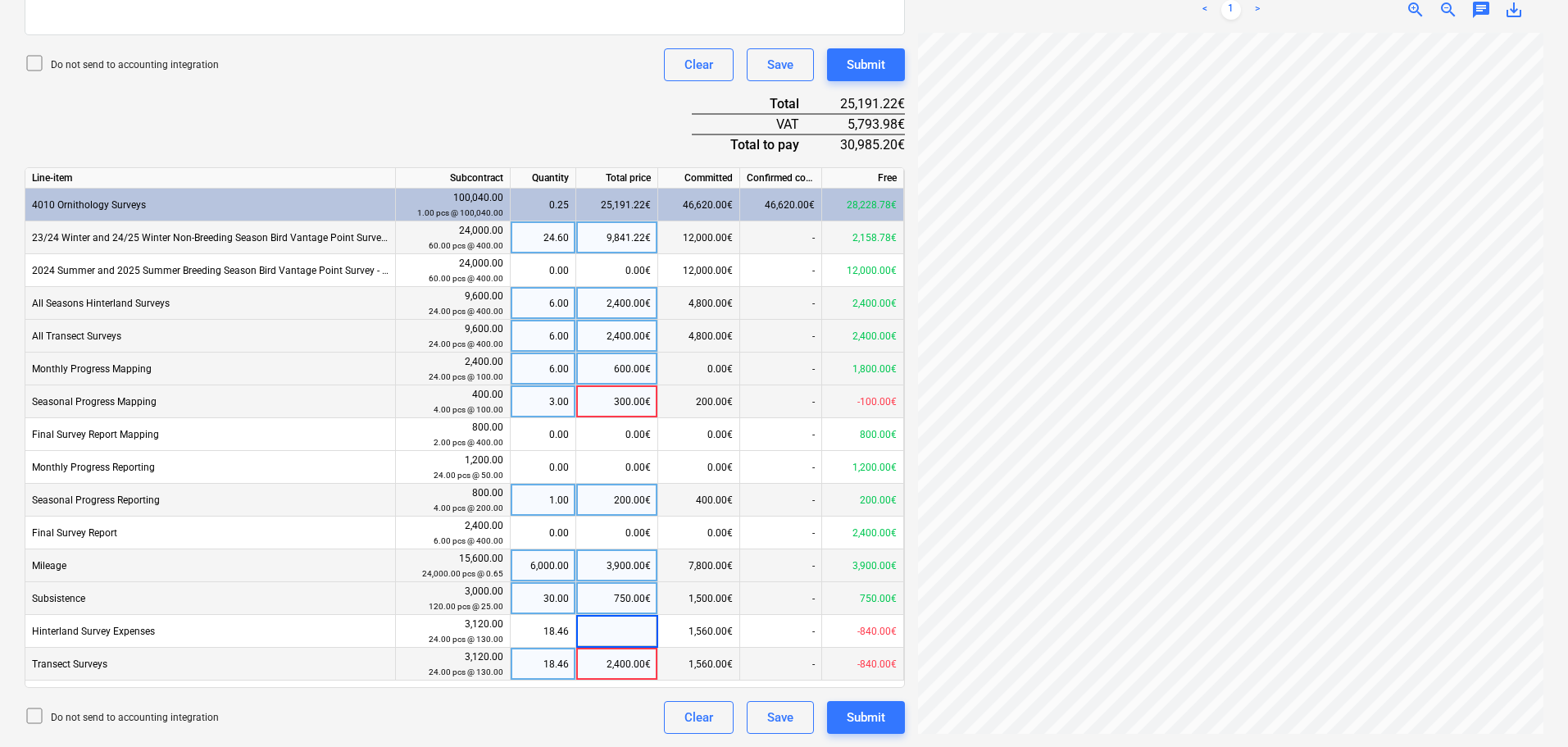
click at [622, 661] on div "2,400.00€" at bounding box center [617, 664] width 82 height 33
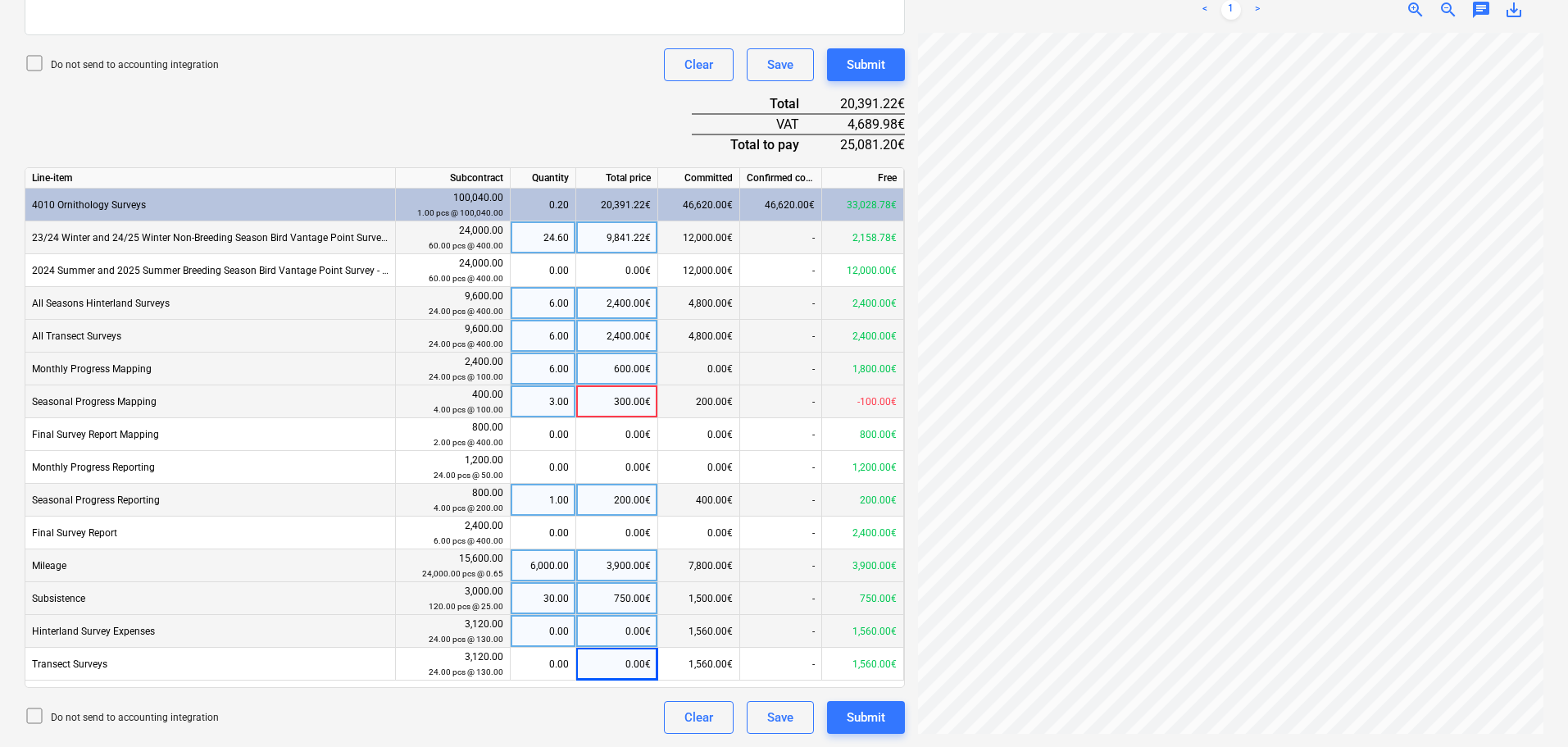
click at [613, 629] on div "0.00€" at bounding box center [617, 630] width 82 height 33
type input "780"
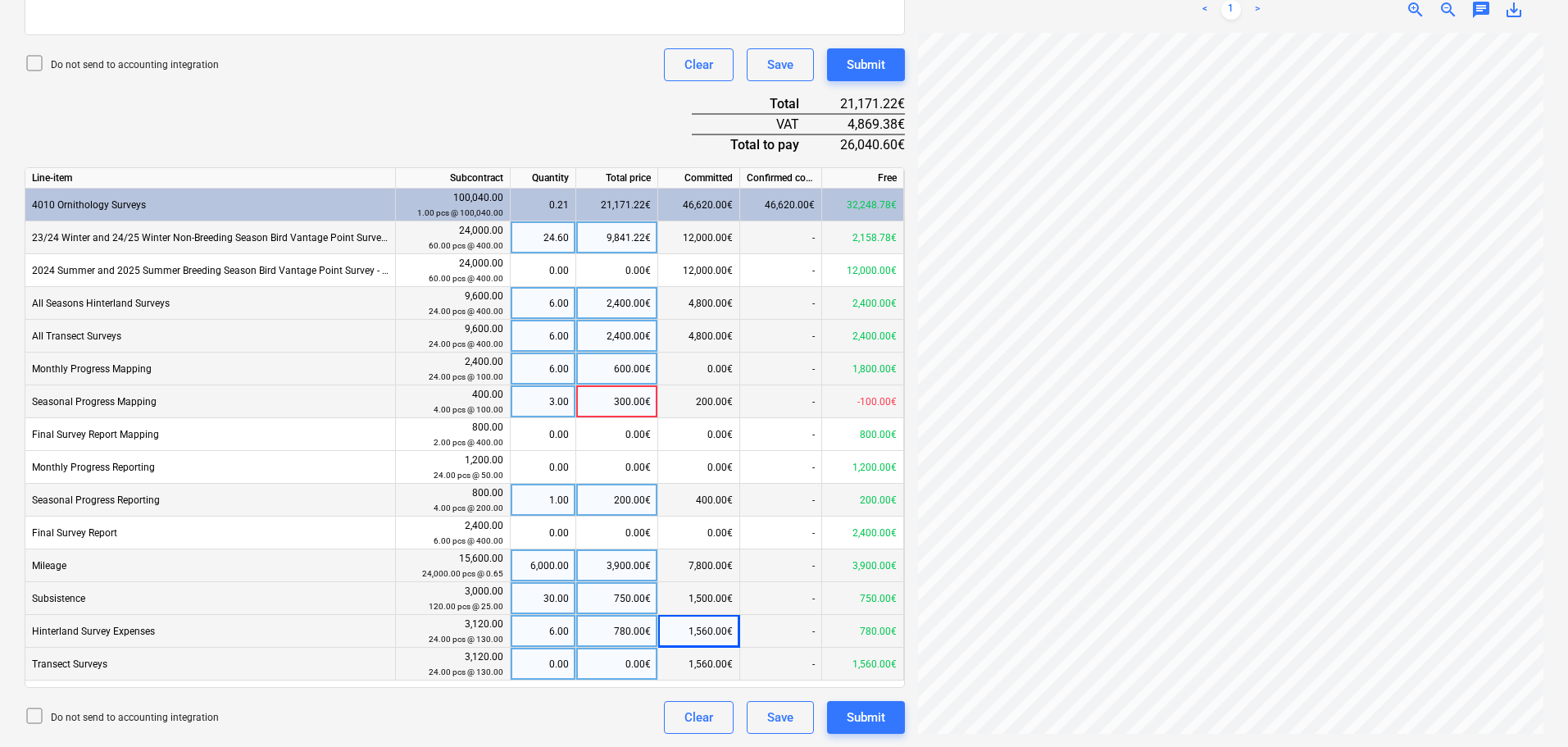
click at [628, 664] on div "0.00€" at bounding box center [617, 664] width 82 height 33
type input "780"
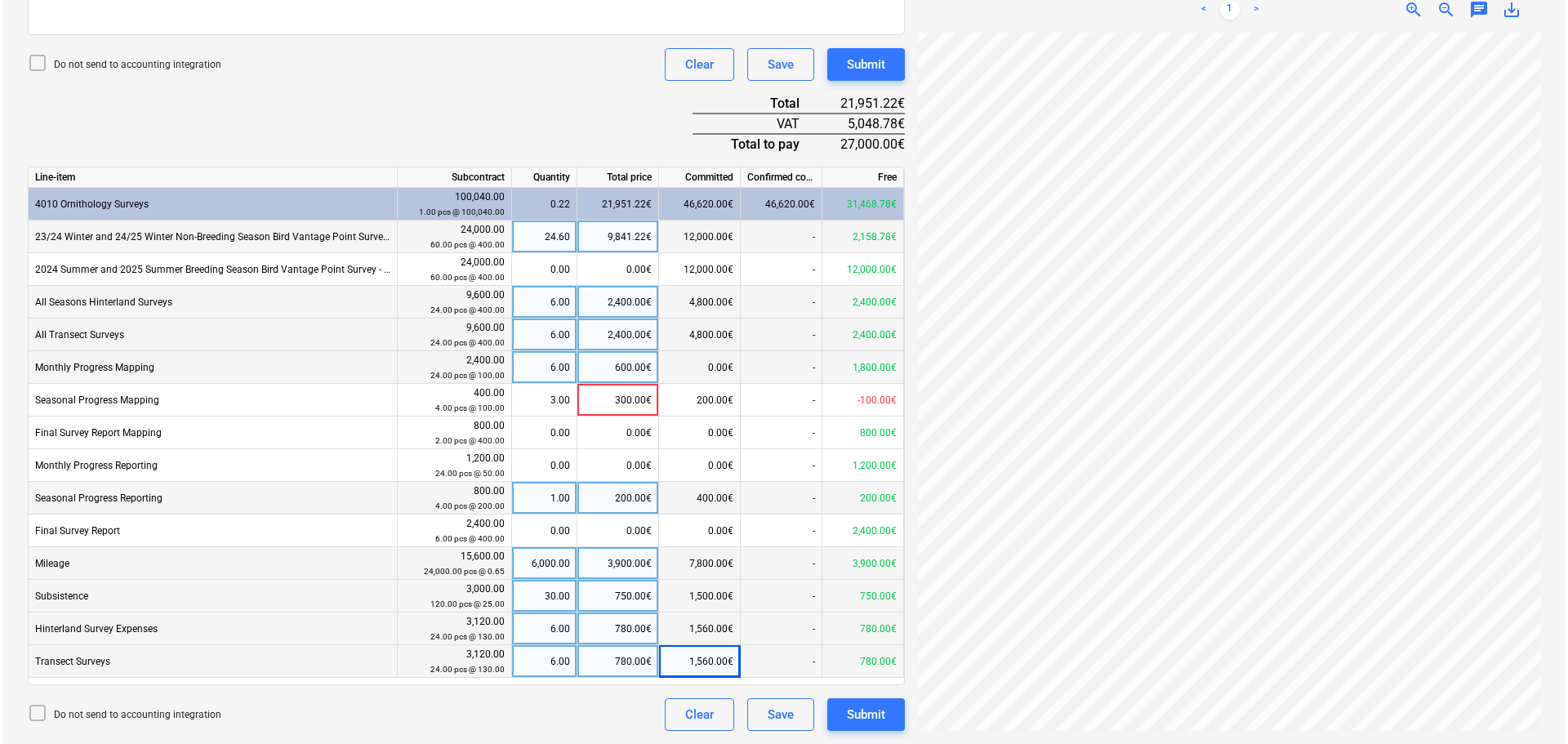
scroll to position [81, 0]
click at [883, 718] on button "Submit" at bounding box center [862, 714] width 77 height 32
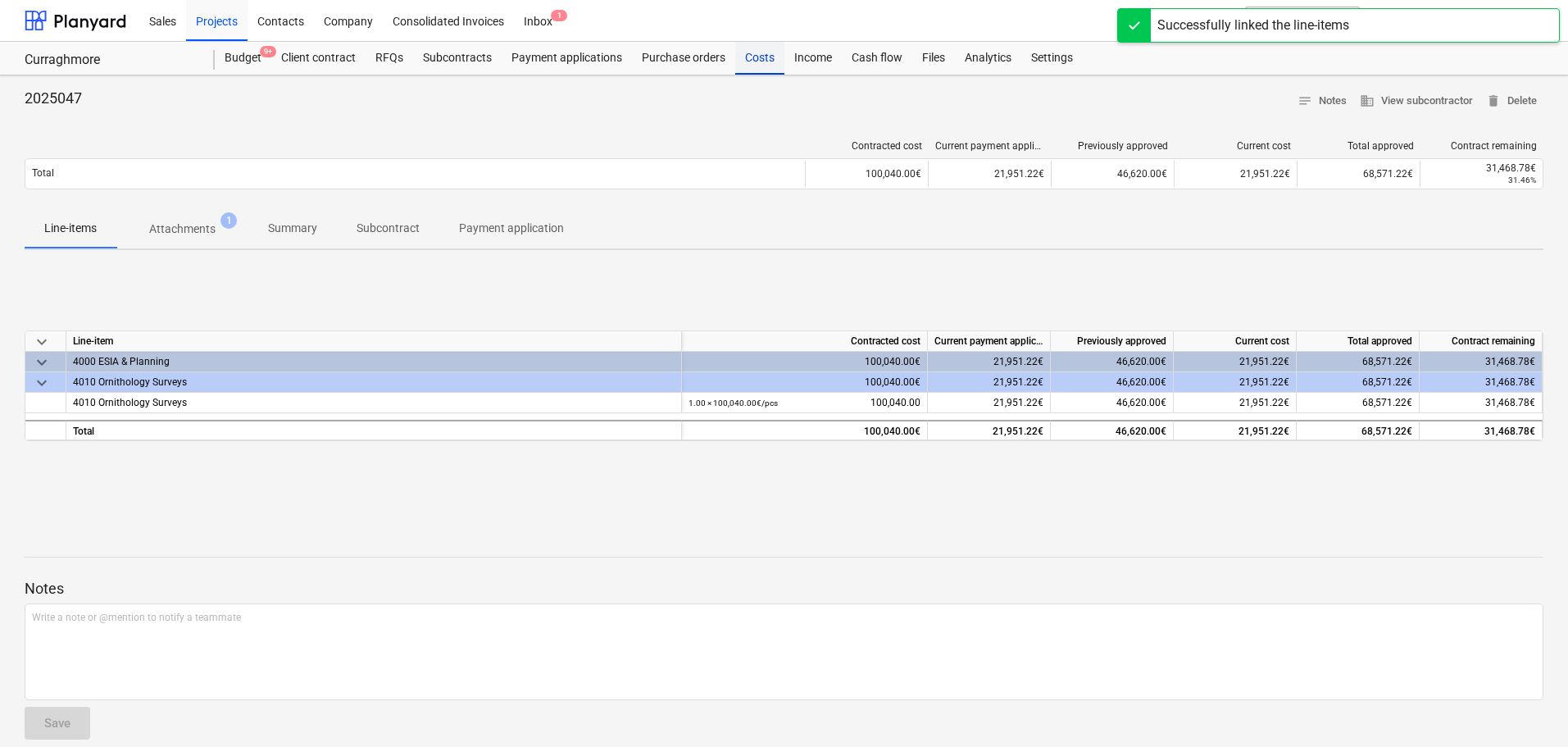
click at [763, 57] on div "Costs" at bounding box center [759, 58] width 49 height 33
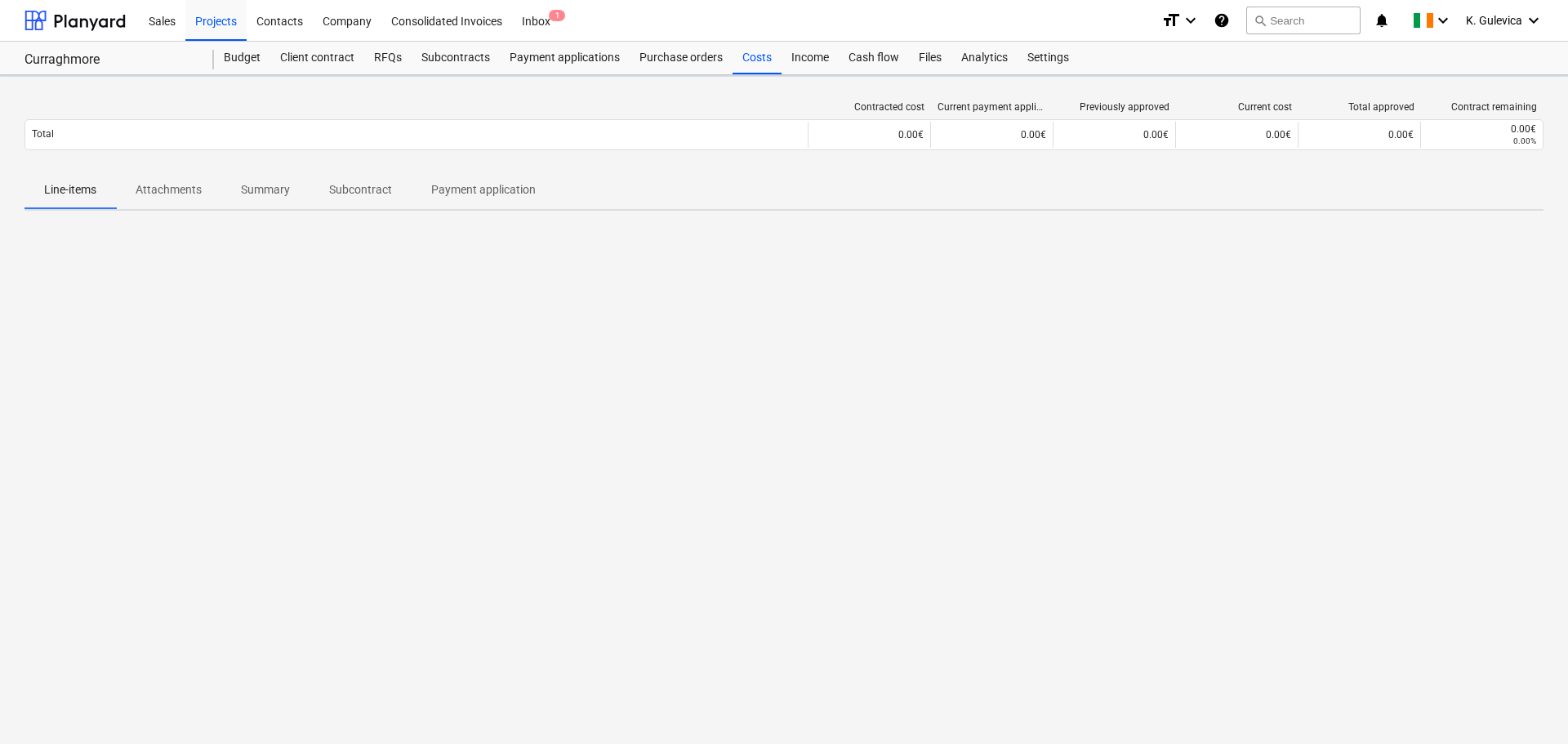
click at [272, 189] on p "Summary" at bounding box center [265, 189] width 49 height 17
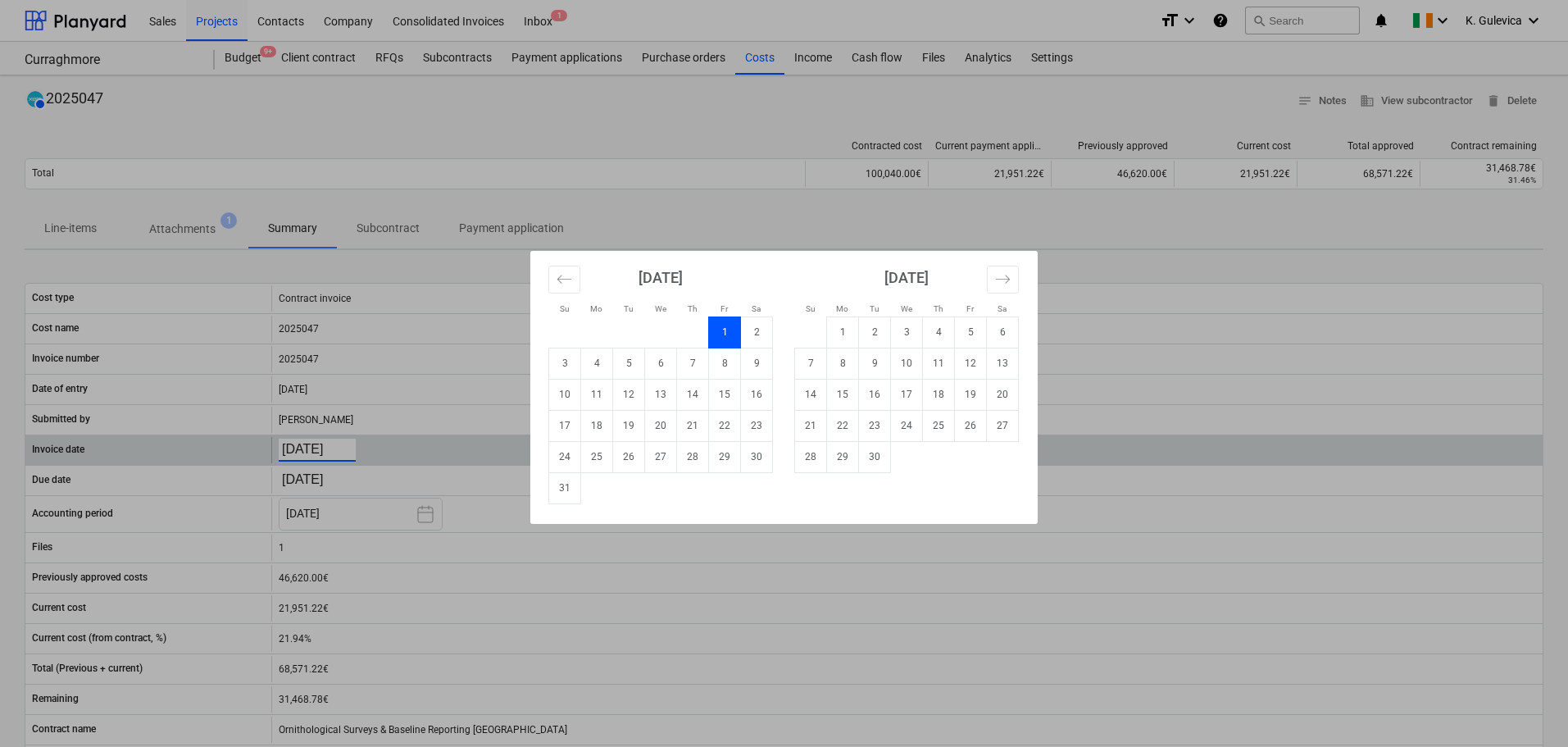
click at [307, 450] on body "Sales Projects Contacts Company Consolidated Invoices Inbox 1 format_size keybo…" at bounding box center [784, 374] width 1568 height 747
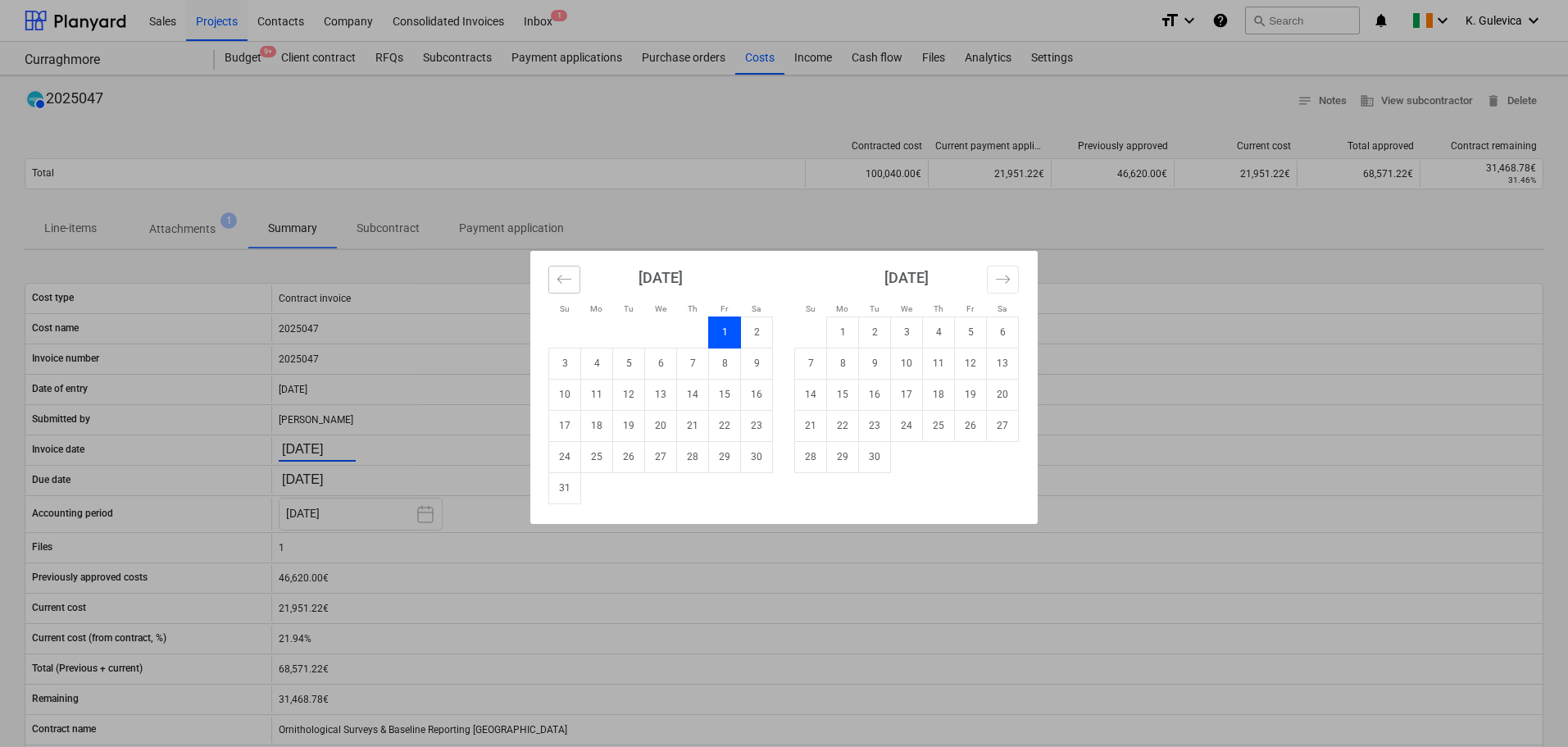
click at [574, 285] on button "Move backward to switch to the previous month." at bounding box center [564, 279] width 32 height 28
click at [566, 424] on td "20" at bounding box center [565, 425] width 32 height 31
type input "[DATE]"
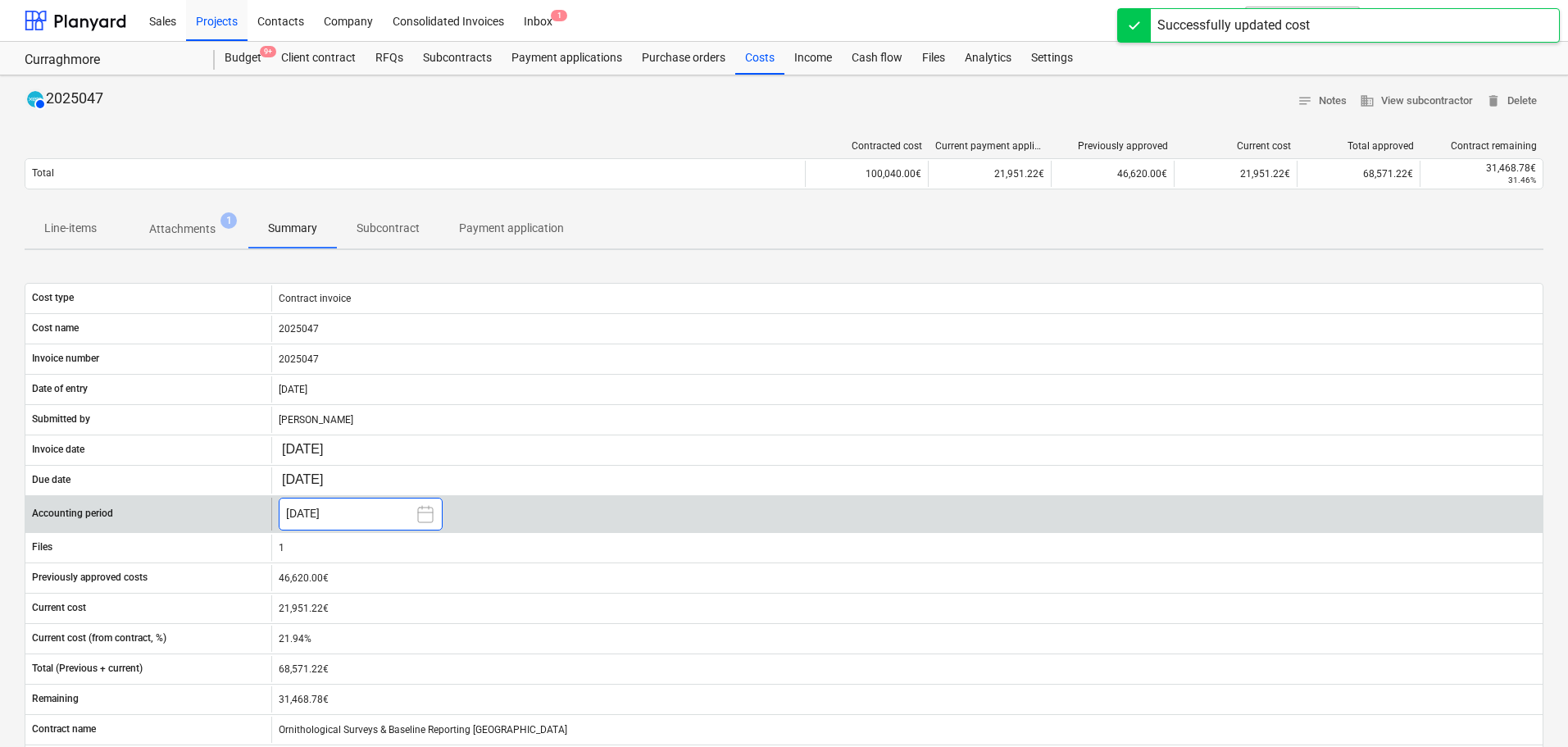
click at [363, 505] on button "[DATE]" at bounding box center [360, 514] width 164 height 33
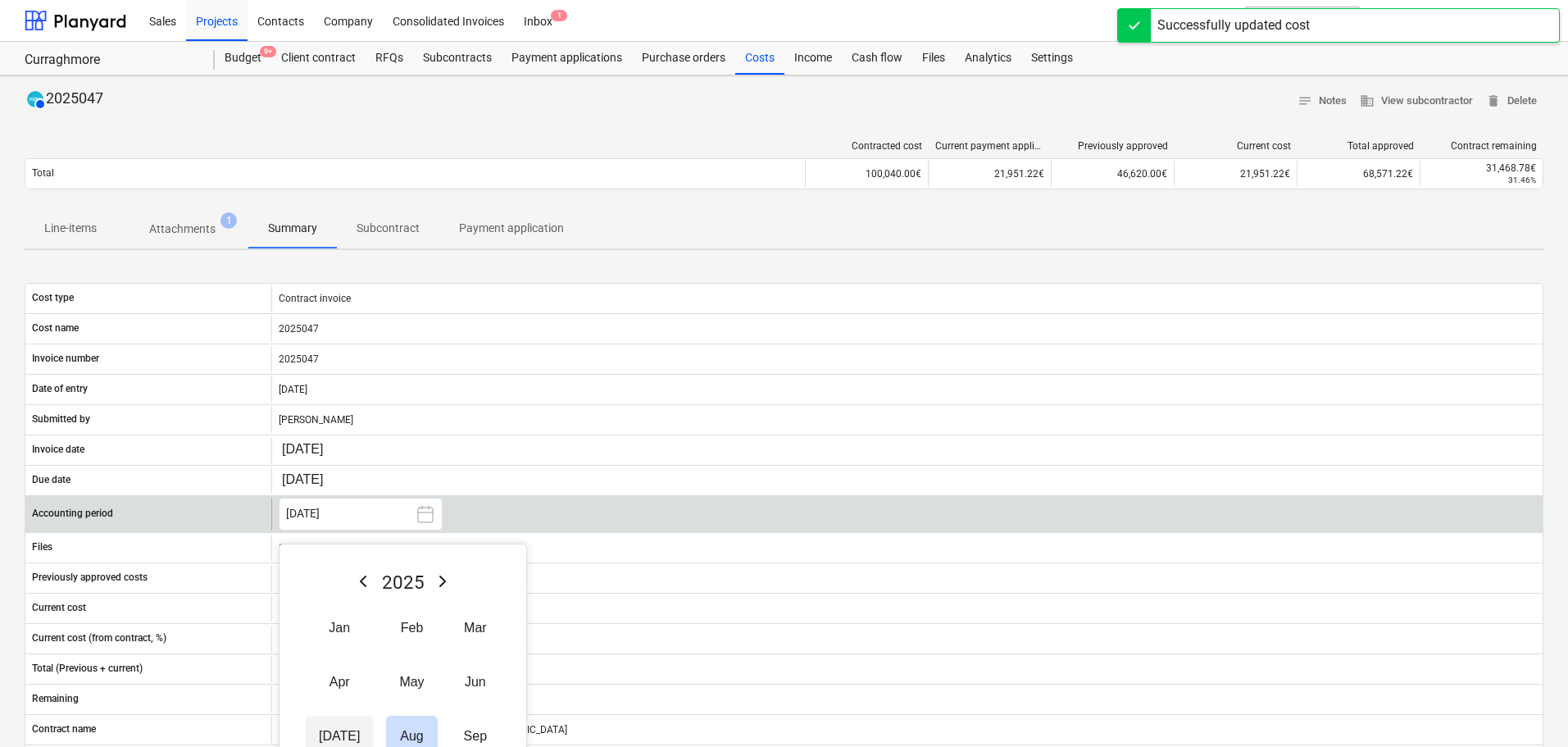
click at [327, 730] on button "Jul" at bounding box center [339, 735] width 68 height 41
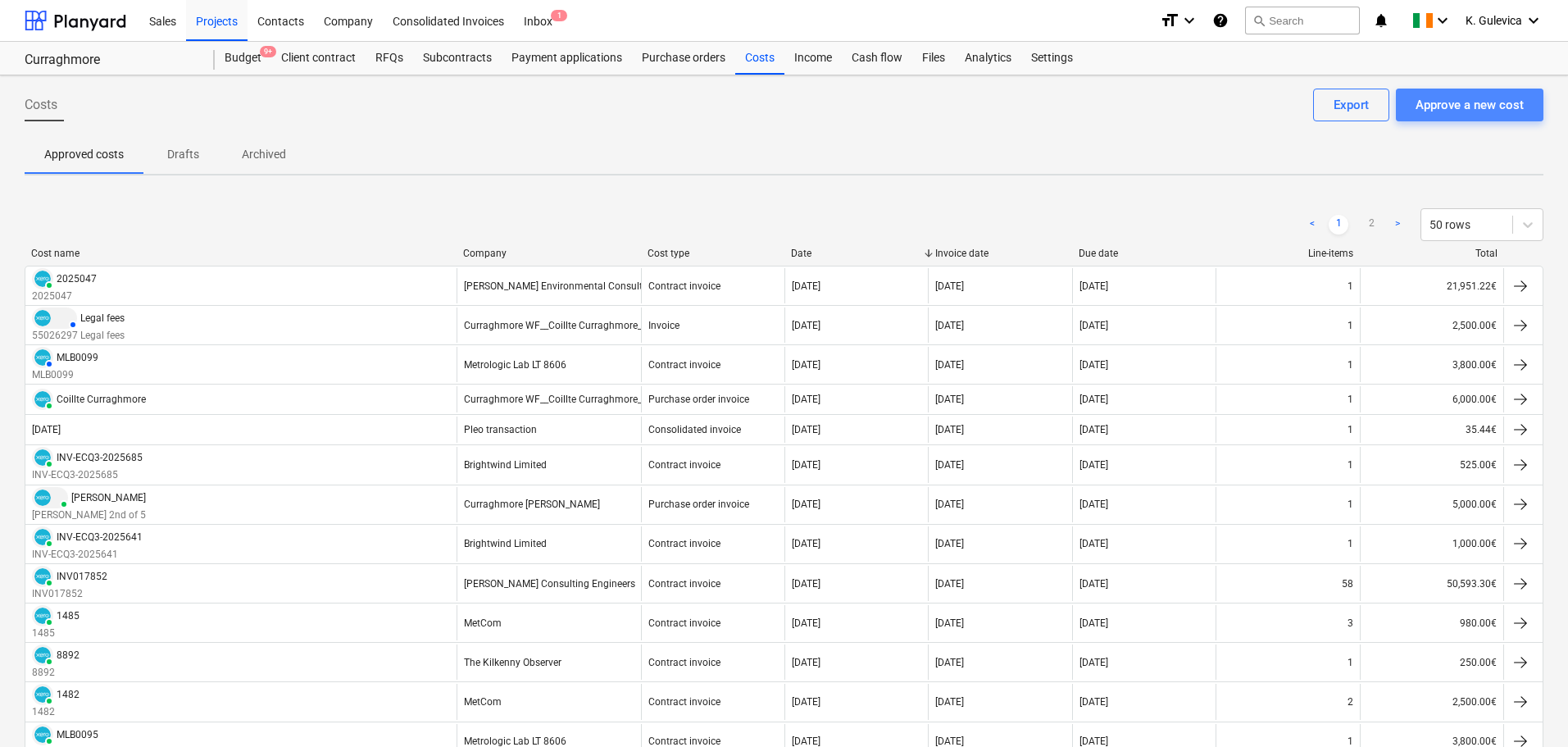
click at [1455, 108] on div "Approve a new cost" at bounding box center [1470, 105] width 108 height 22
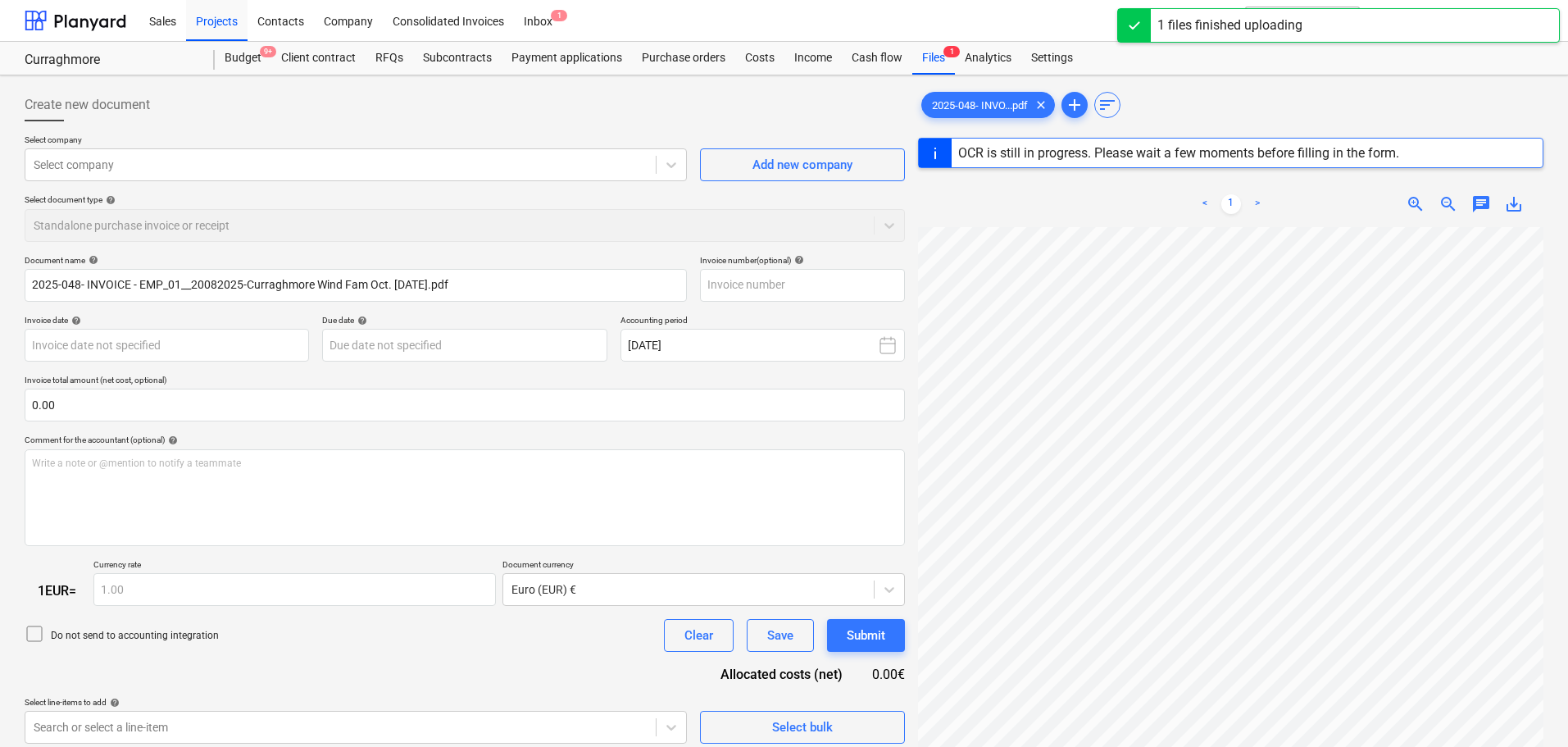
click at [1060, 197] on div "< 1 > zoom_in zoom_out chat 0 save_alt" at bounding box center [1230, 203] width 625 height 46
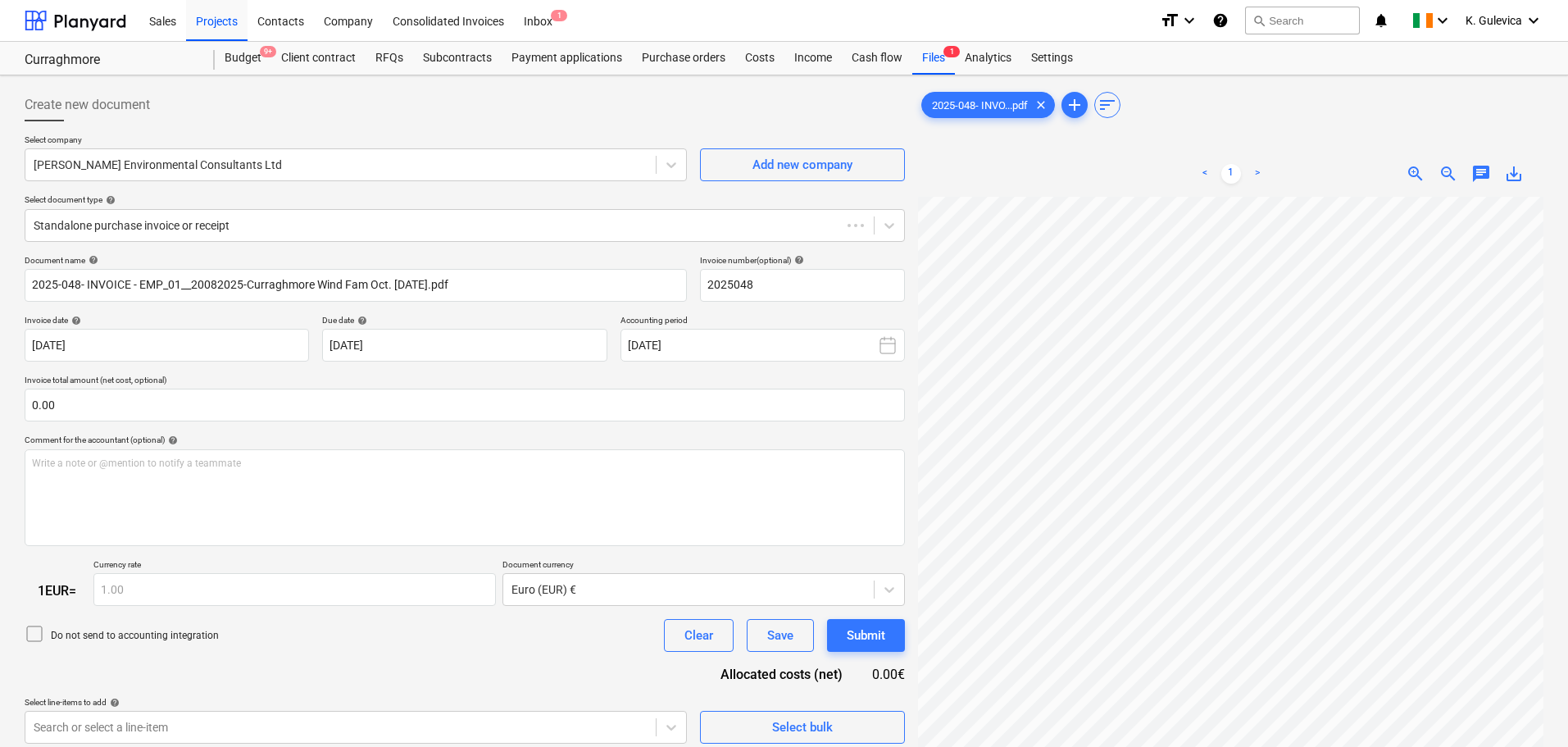
type input "2025048"
type input "[DATE]"
click at [333, 223] on div at bounding box center [449, 226] width 832 height 17
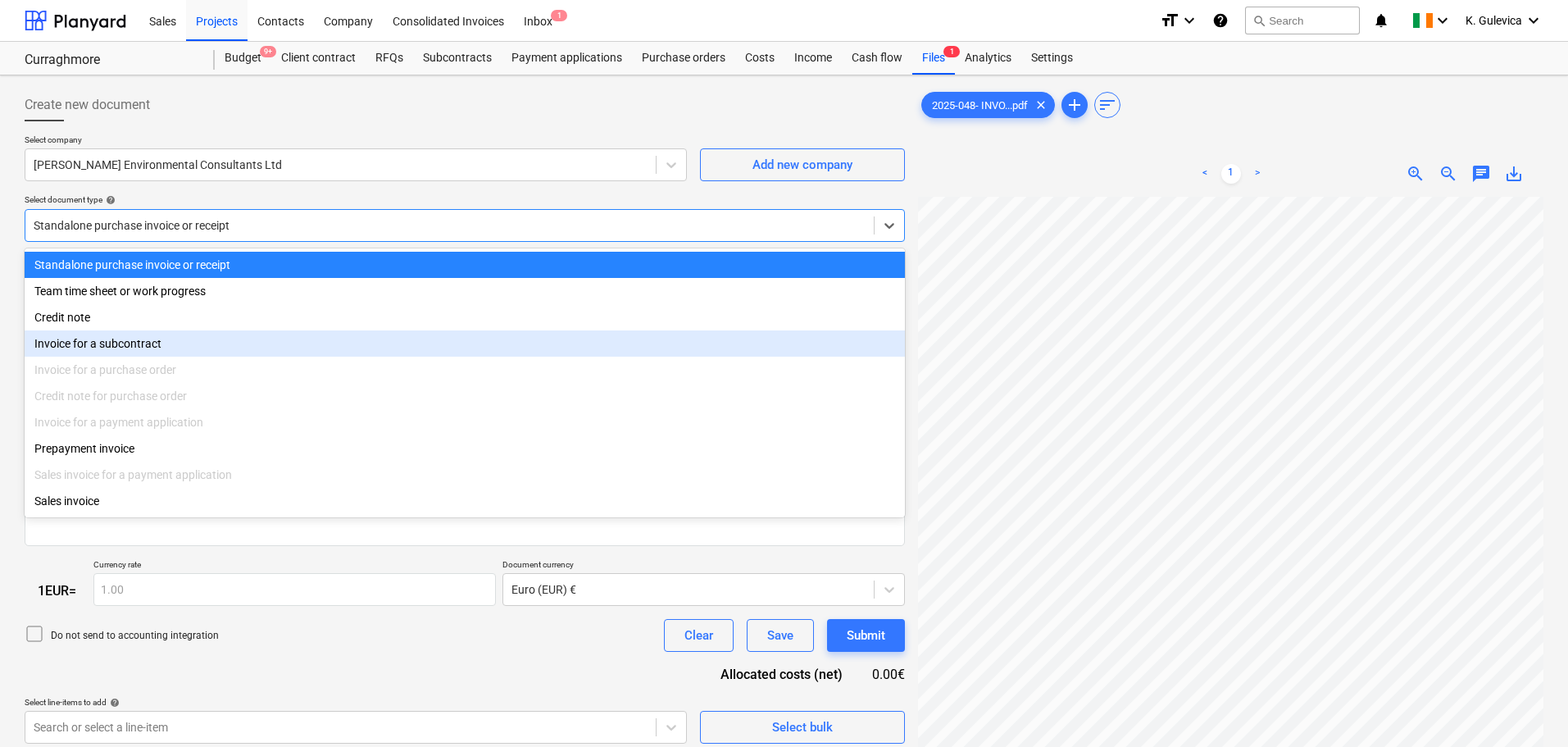
click at [89, 342] on div "Invoice for a subcontract" at bounding box center [464, 343] width 880 height 26
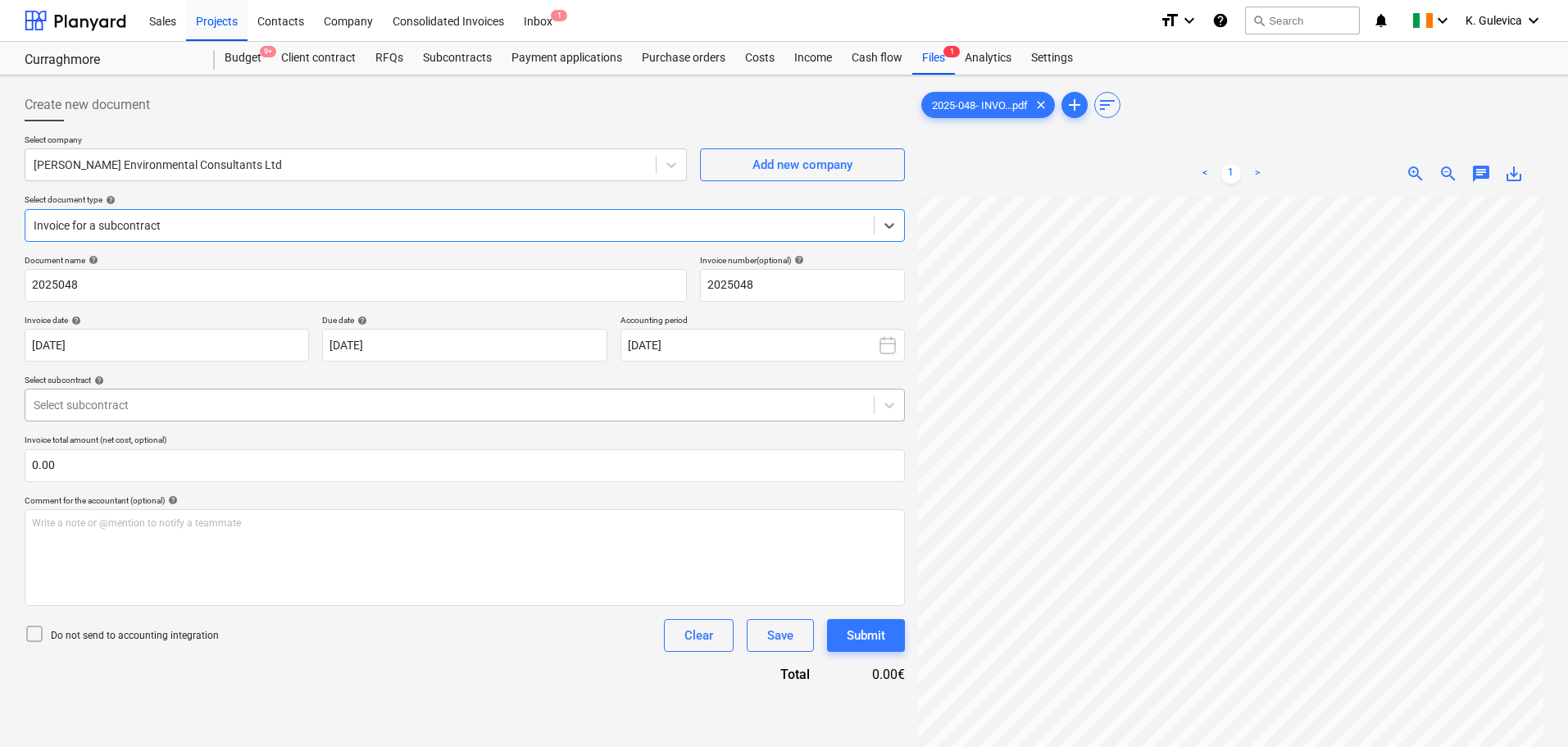
click at [210, 413] on div at bounding box center [449, 405] width 832 height 17
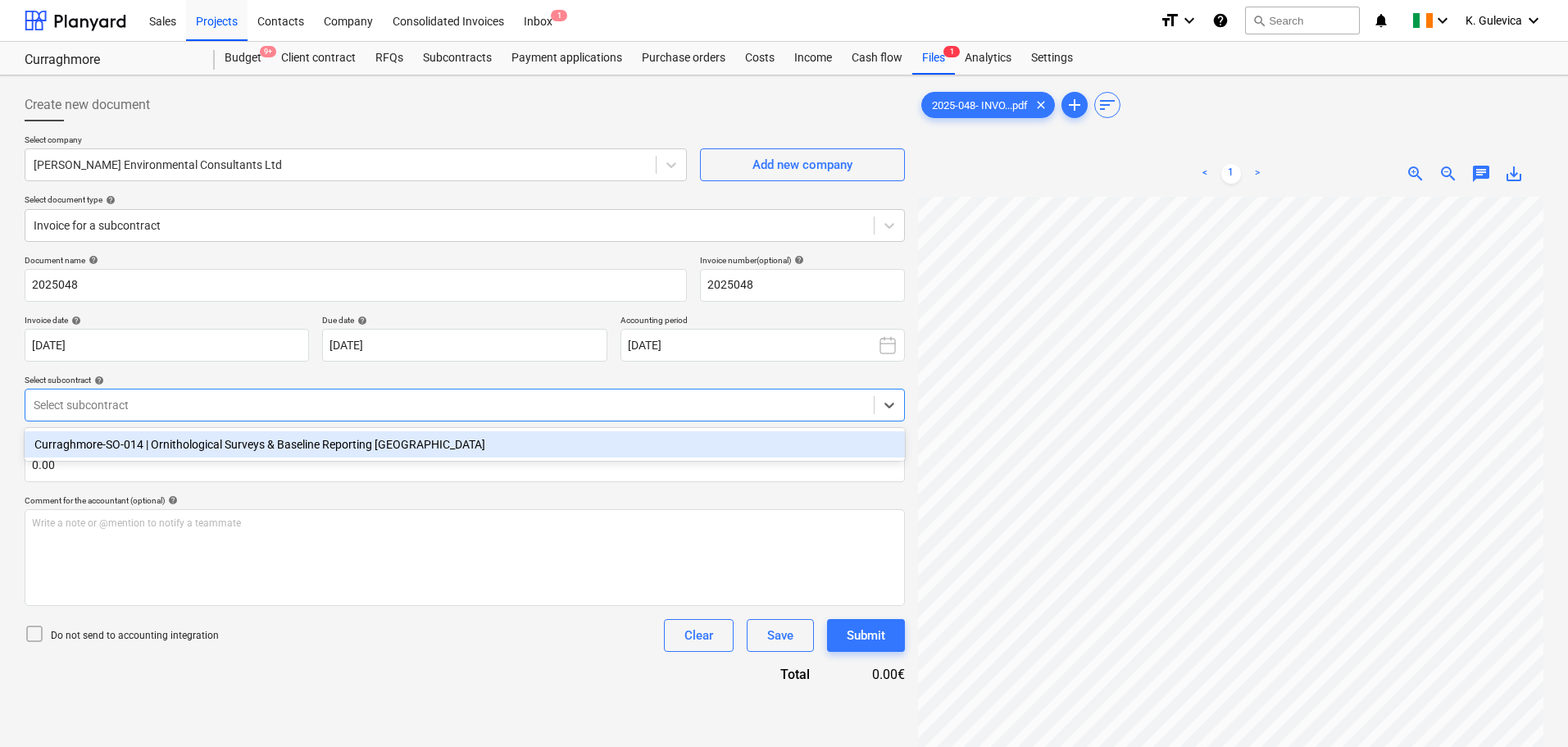
click at [199, 443] on div "Curraghmore-SO-014 | Ornithological Surveys & Baseline Reporting [GEOGRAPHIC_DA…" at bounding box center [464, 444] width 880 height 26
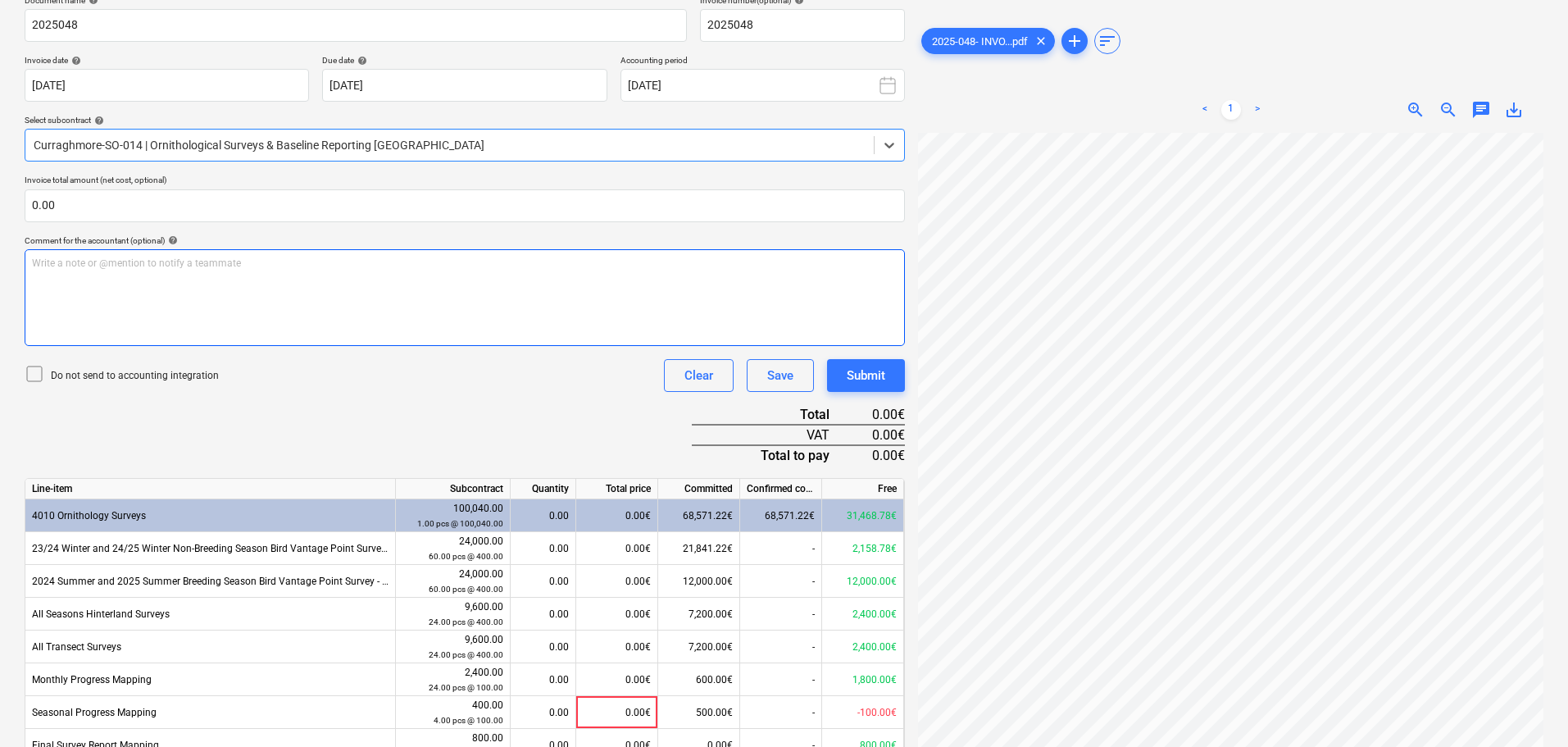
scroll to position [243, 0]
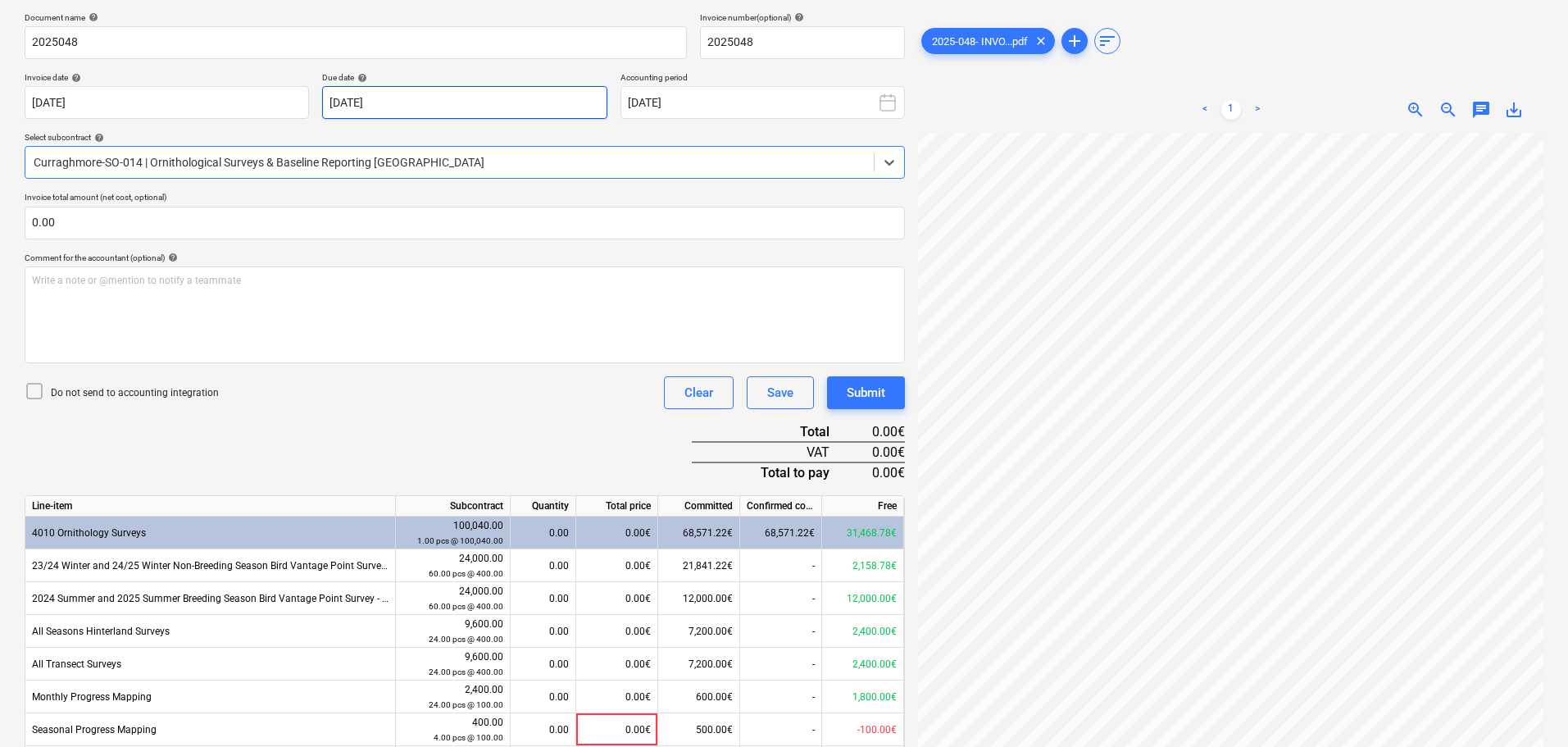
click at [446, 108] on body "Sales Projects Contacts Company Consolidated Invoices Inbox 1 format_size keybo…" at bounding box center [784, 131] width 1568 height 747
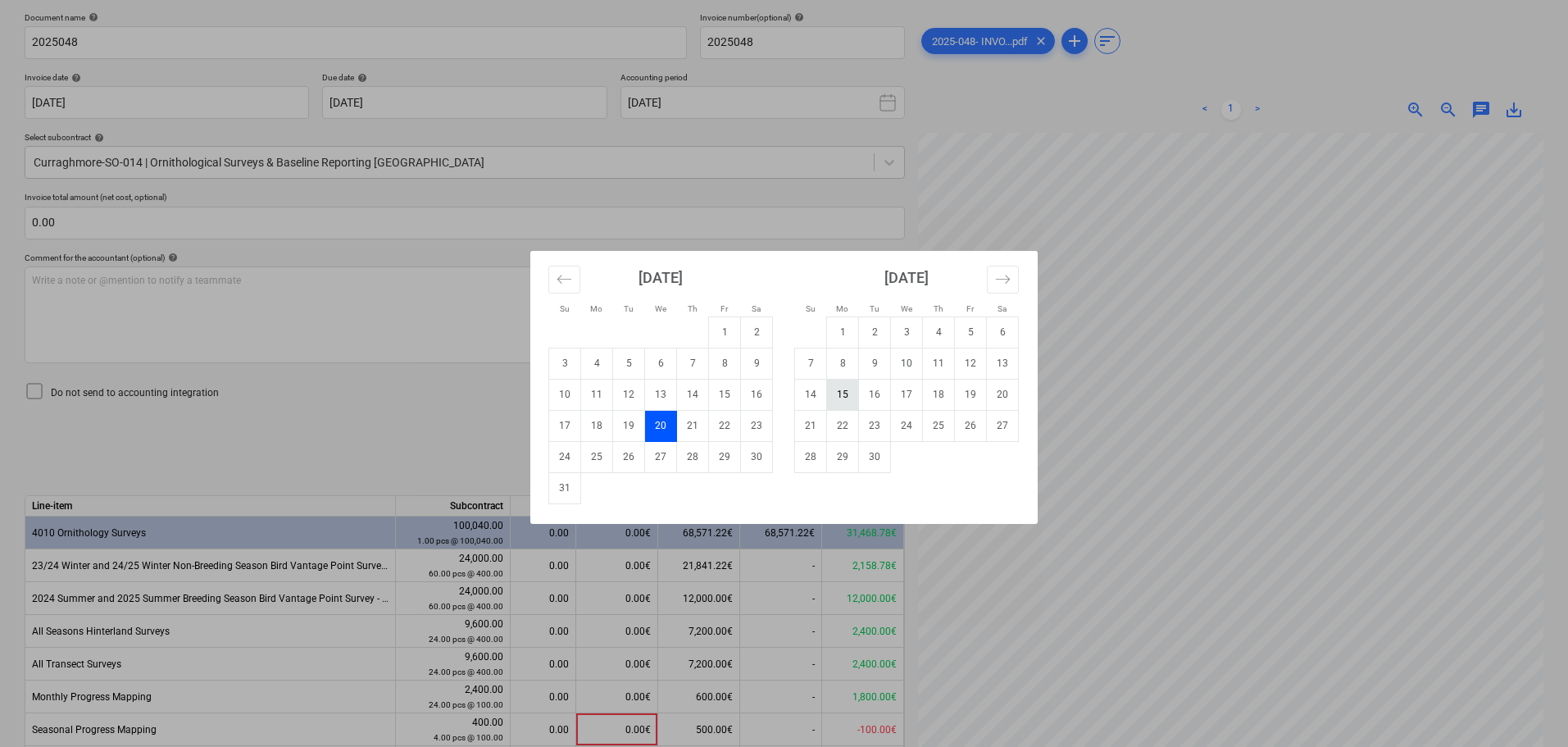
click at [837, 401] on td "15" at bounding box center [843, 394] width 32 height 31
type input "15 Sep 2025"
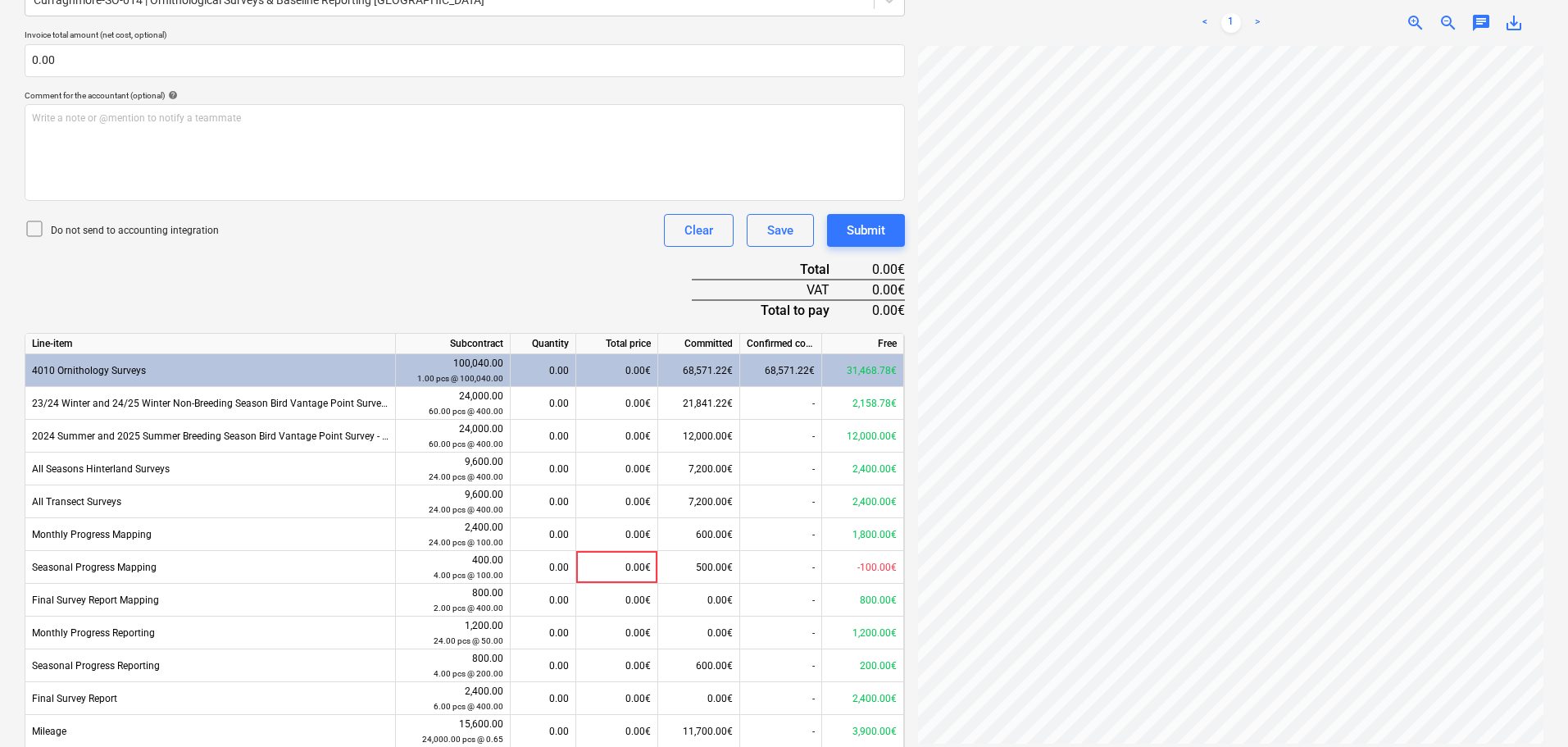
scroll to position [407, 0]
click at [627, 404] on div "0.00€" at bounding box center [617, 401] width 82 height 33
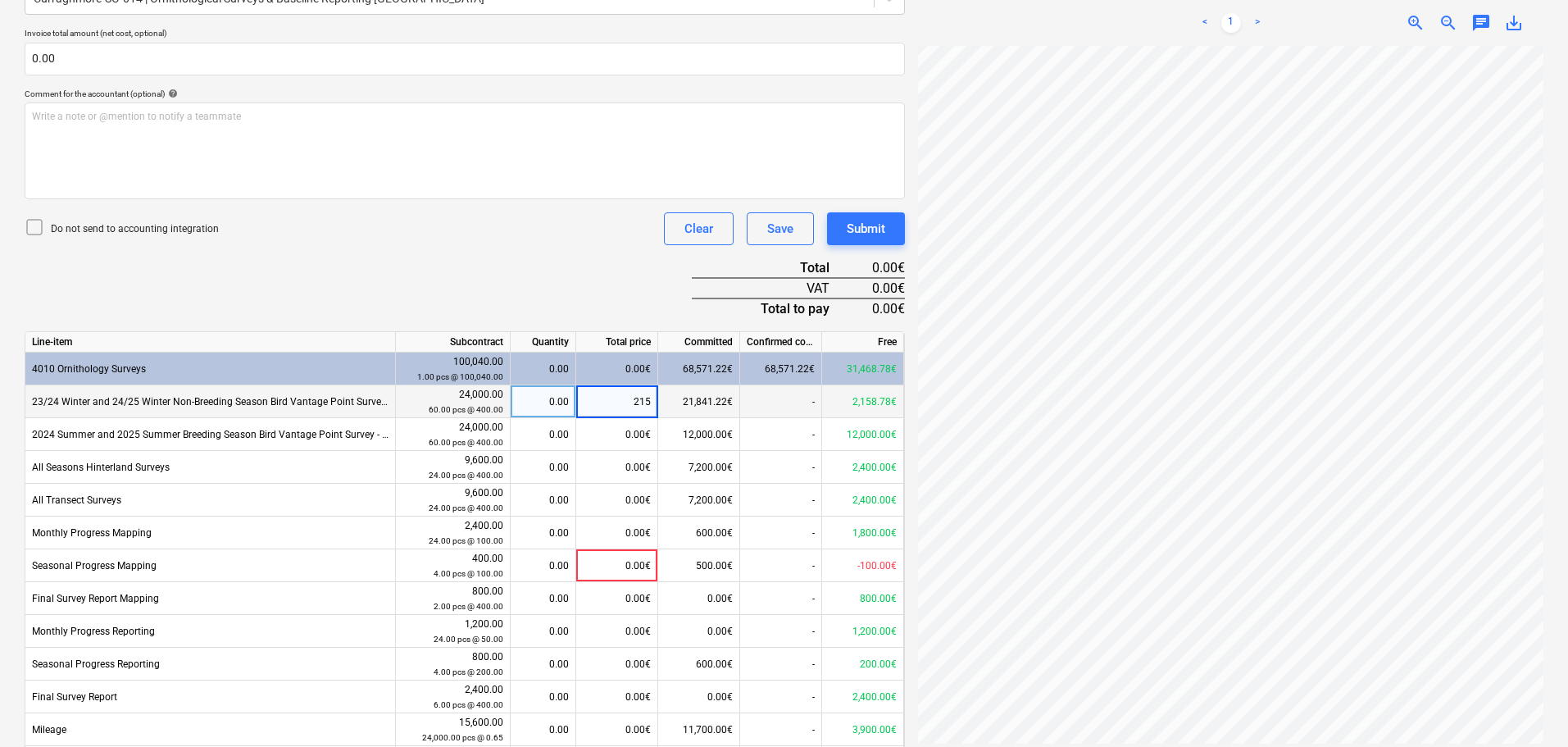
type input "2159"
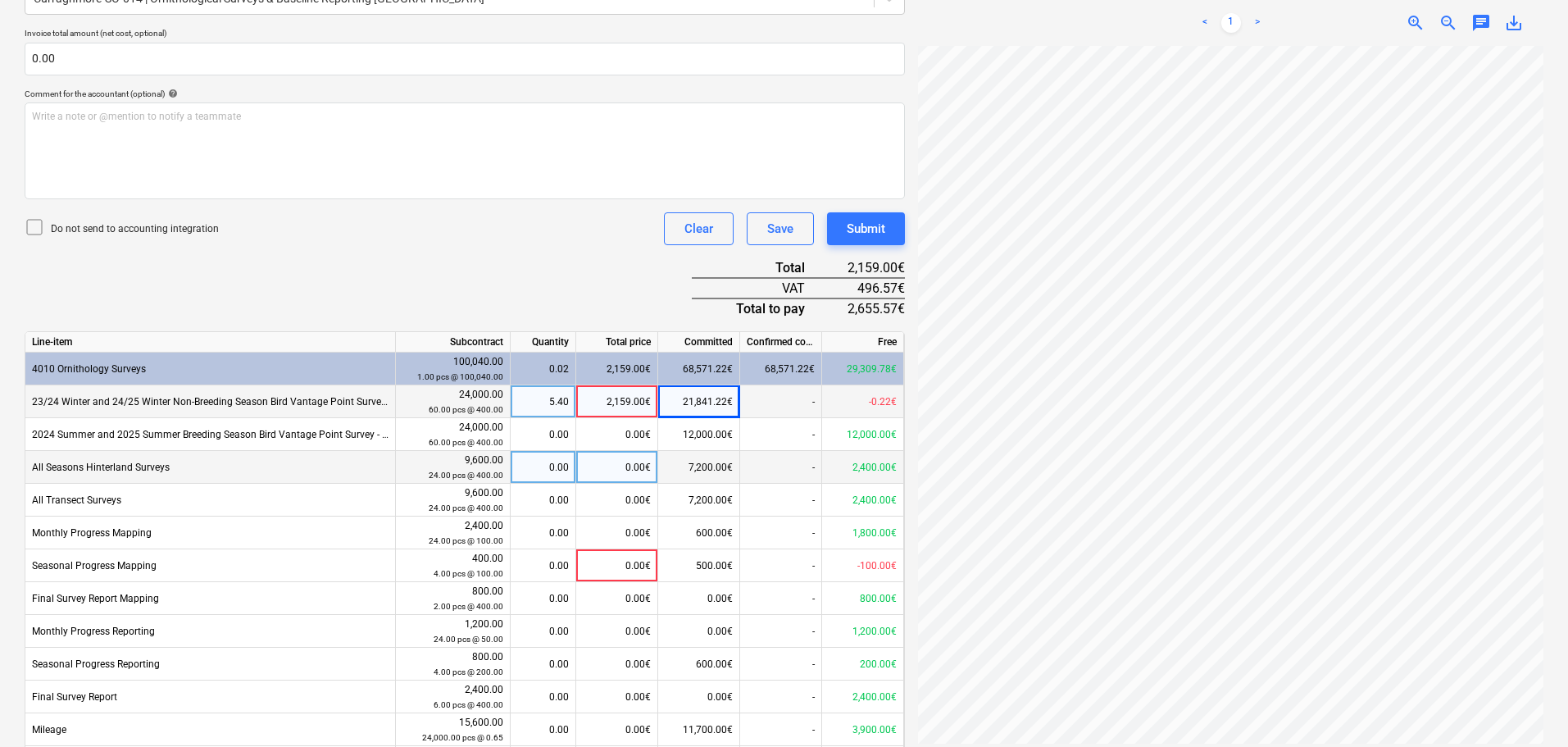
click at [615, 461] on div "0.00€" at bounding box center [617, 467] width 82 height 33
click at [636, 400] on div "2,159.00€" at bounding box center [617, 401] width 82 height 33
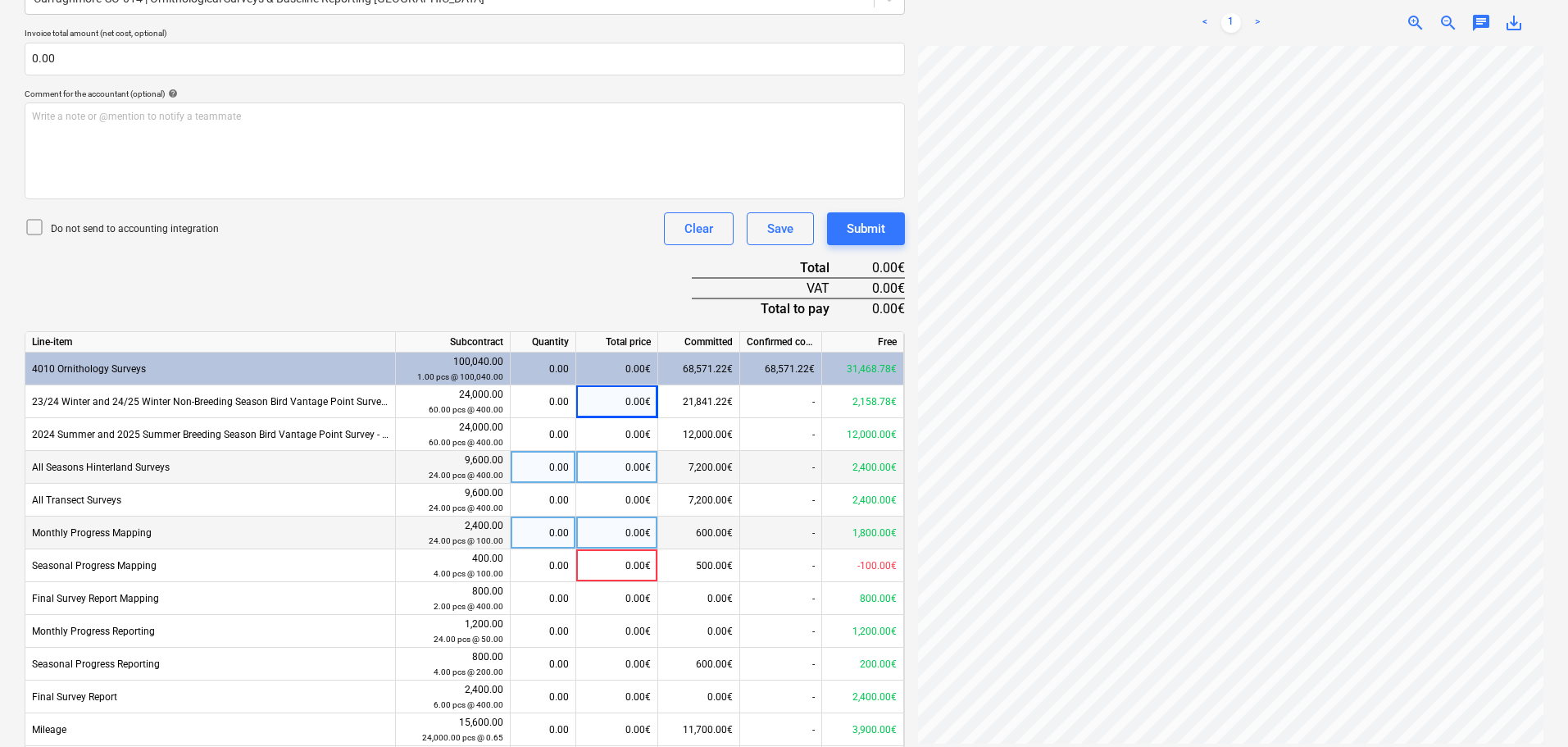
click at [691, 534] on div "600.00€" at bounding box center [699, 532] width 82 height 33
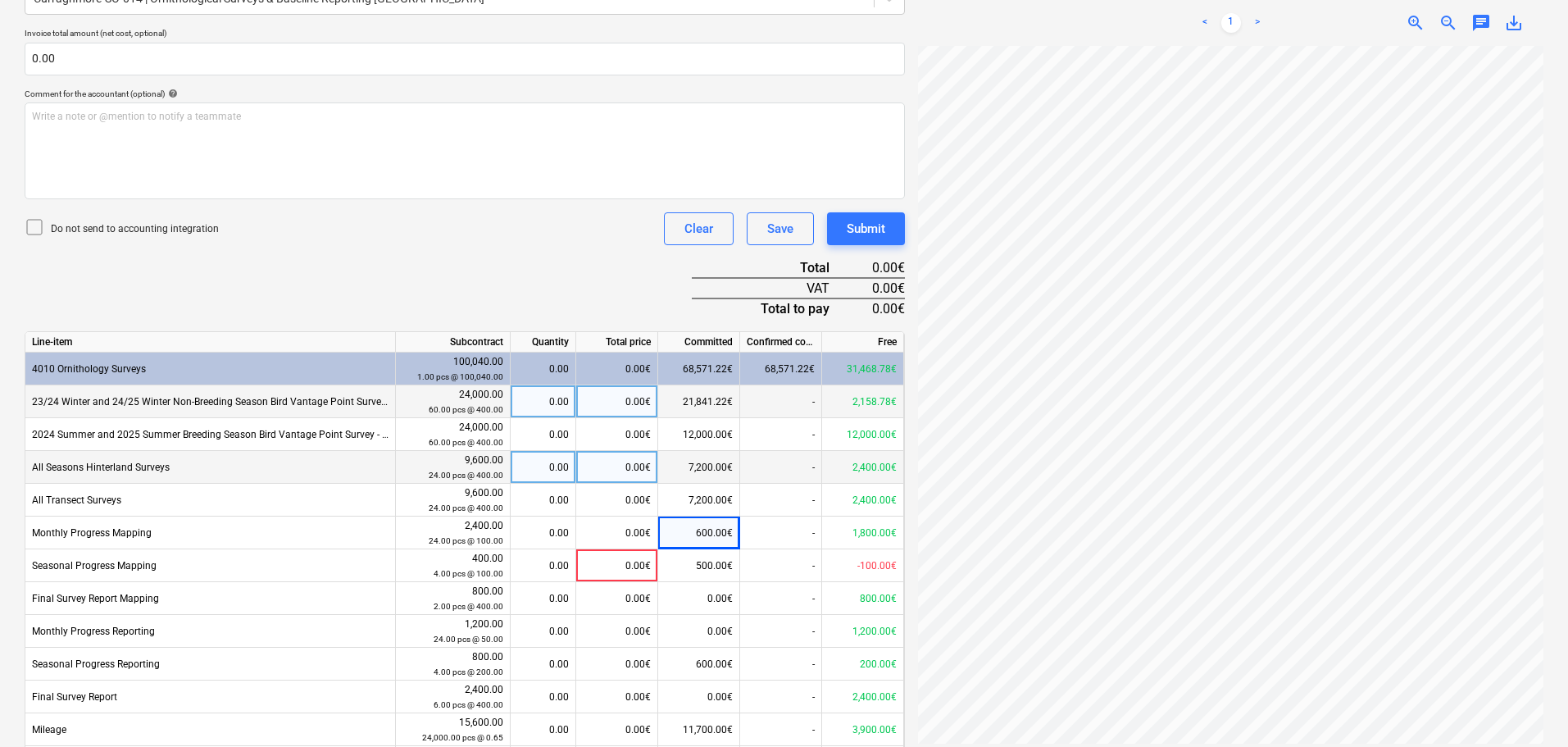
click at [620, 407] on div "0.00€" at bounding box center [617, 401] width 82 height 33
type input "2159"
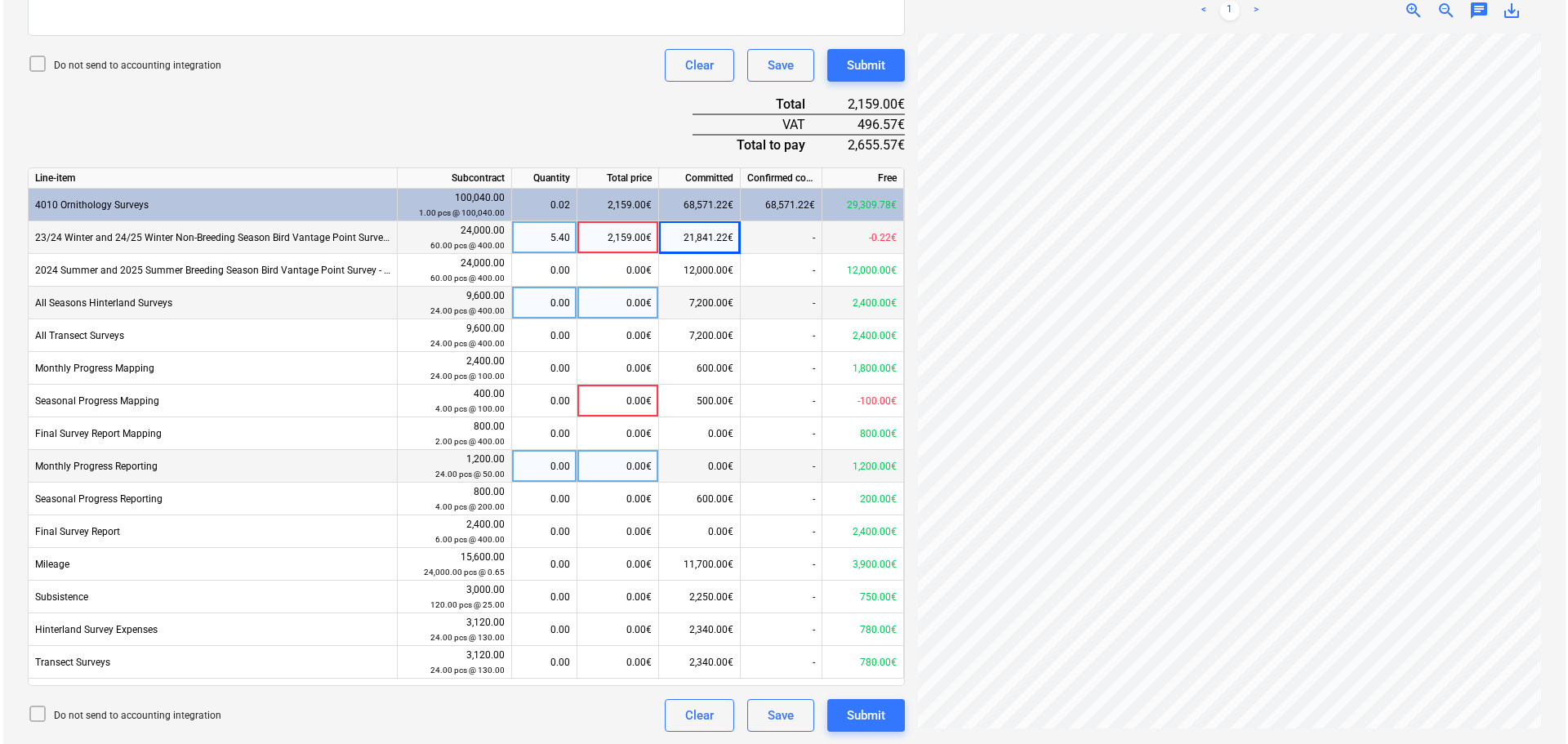
scroll to position [568, 0]
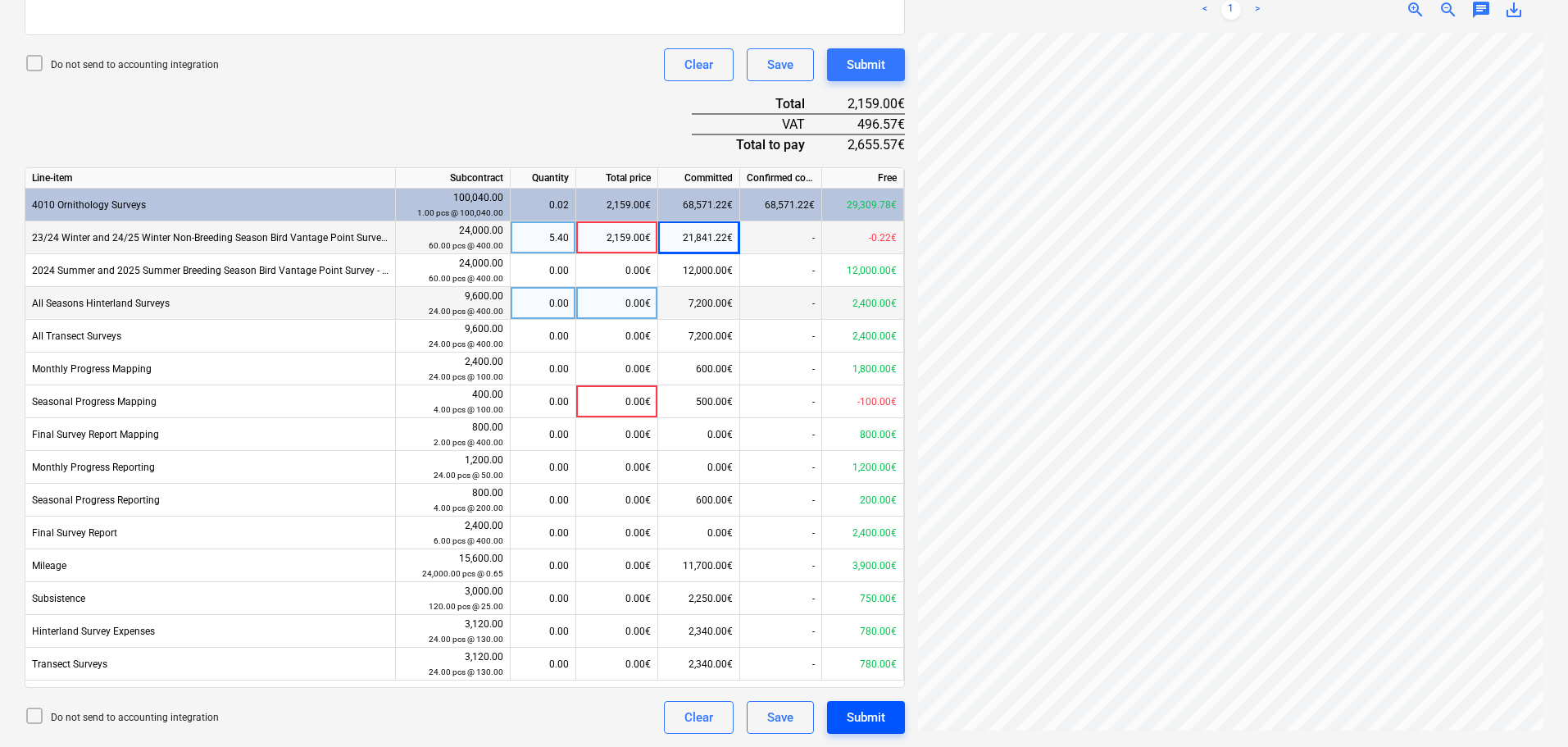
click at [873, 722] on div "Submit" at bounding box center [866, 717] width 38 height 22
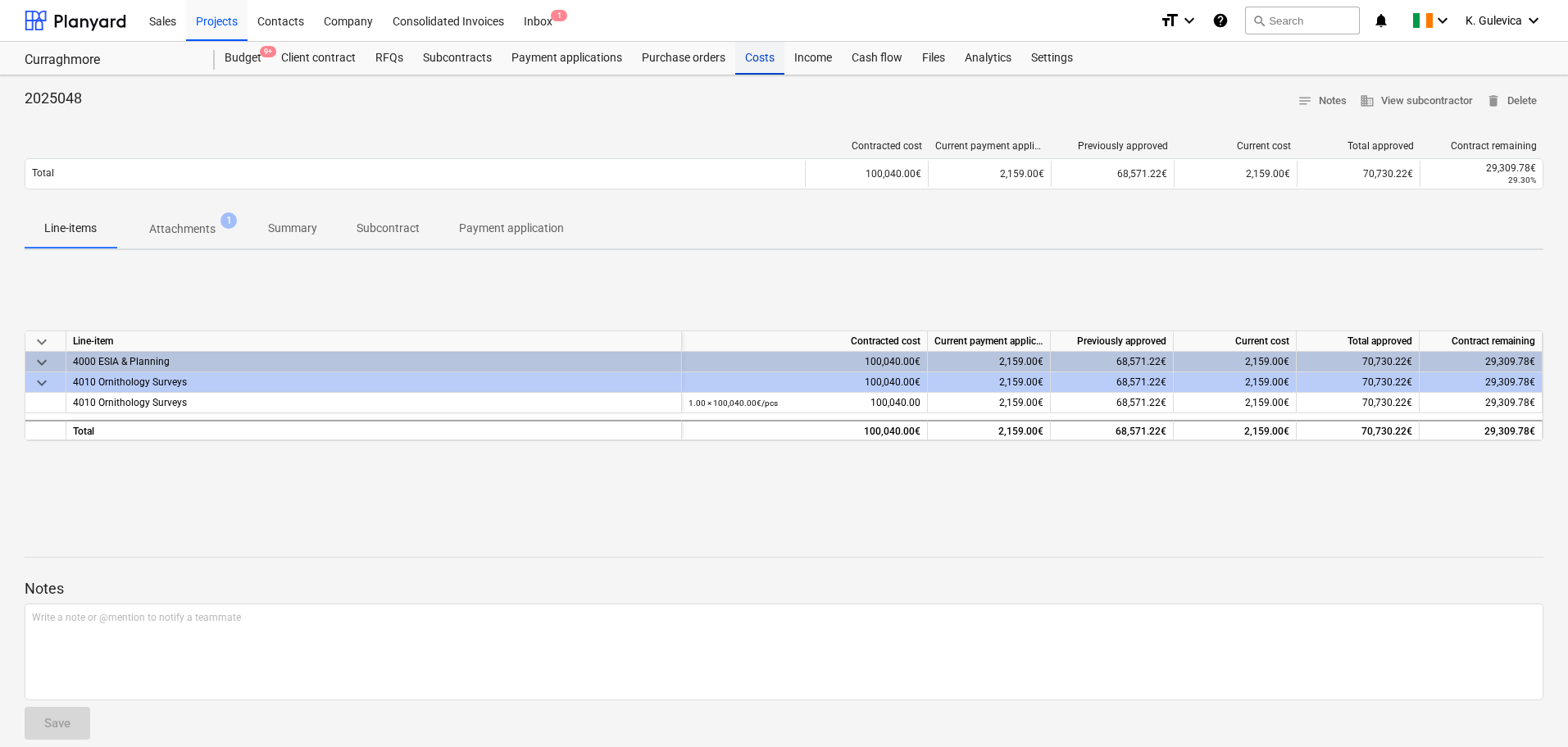
click at [754, 52] on div "Costs" at bounding box center [759, 58] width 49 height 33
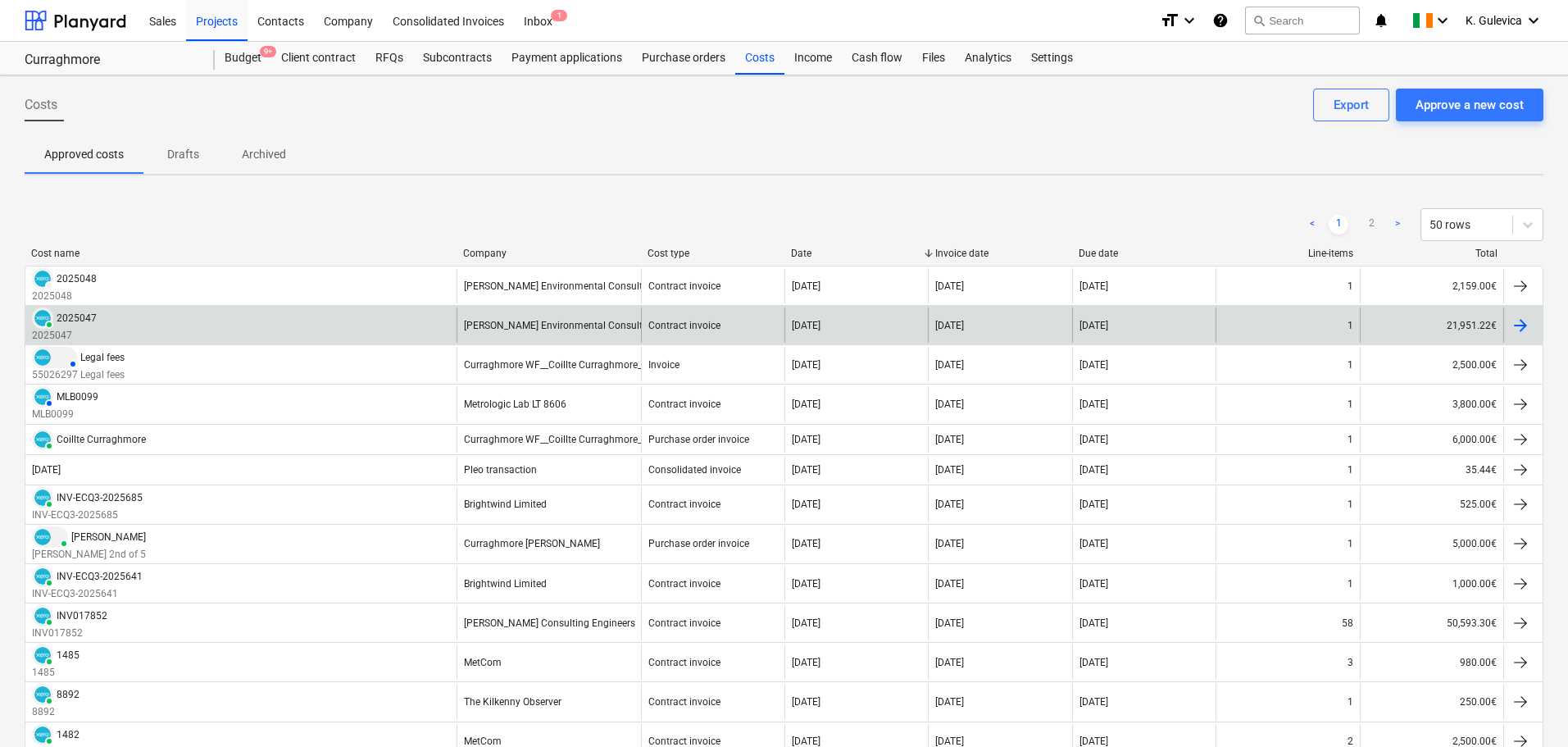
click at [549, 340] on div "[PERSON_NAME] Environmental Consultants Ltd" at bounding box center [549, 325] width 184 height 35
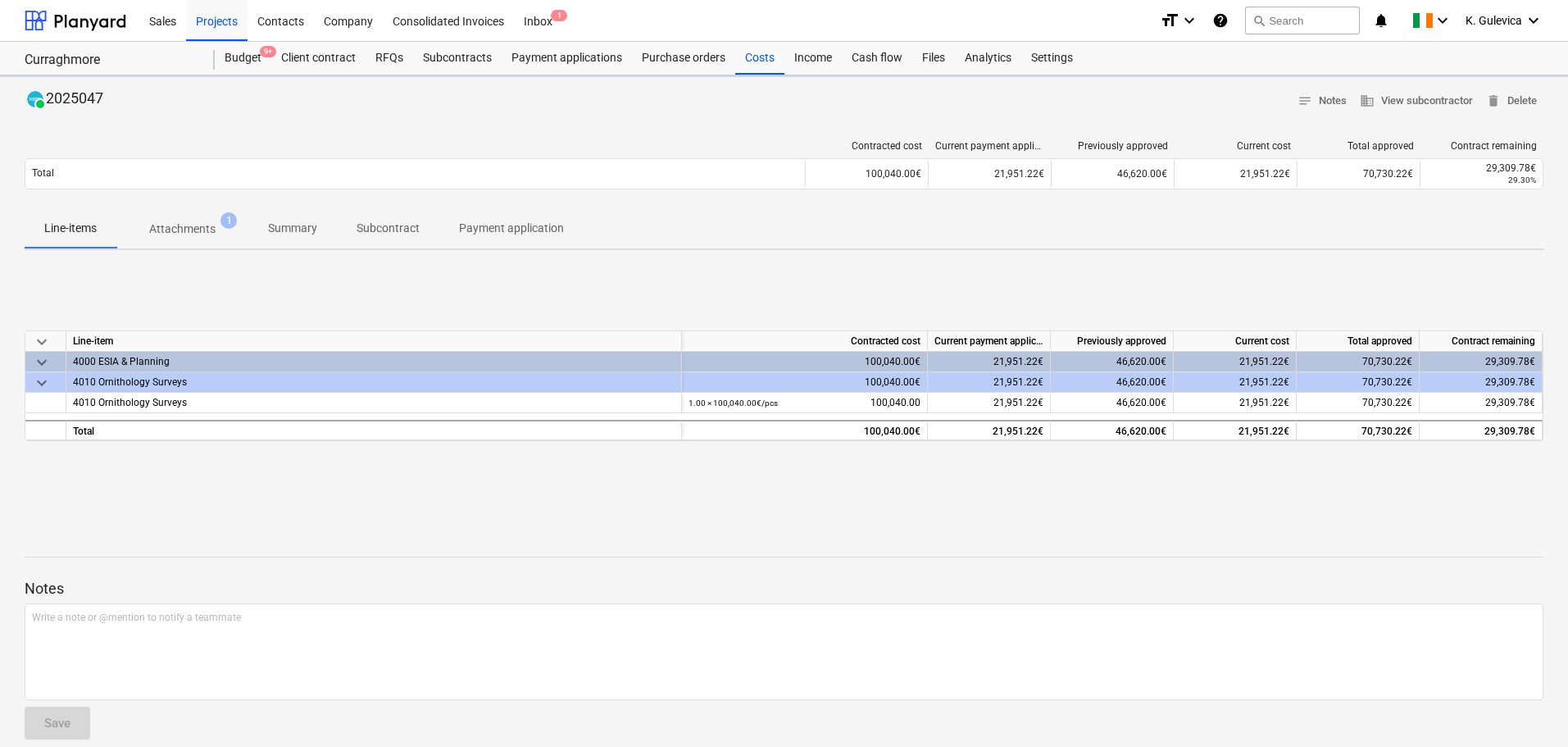
click at [316, 226] on p "Summary" at bounding box center [292, 228] width 49 height 18
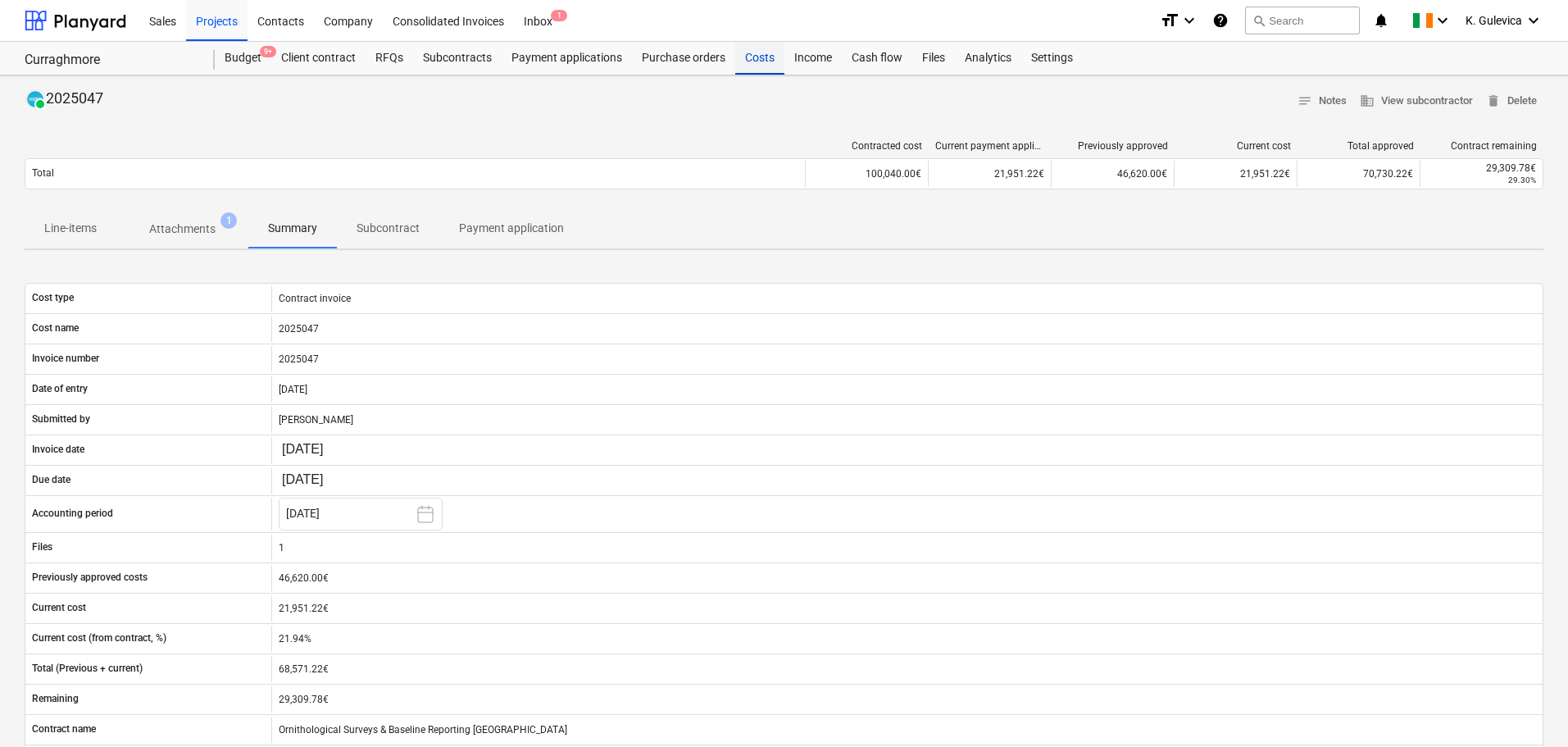
click at [764, 55] on div "Costs" at bounding box center [759, 58] width 49 height 33
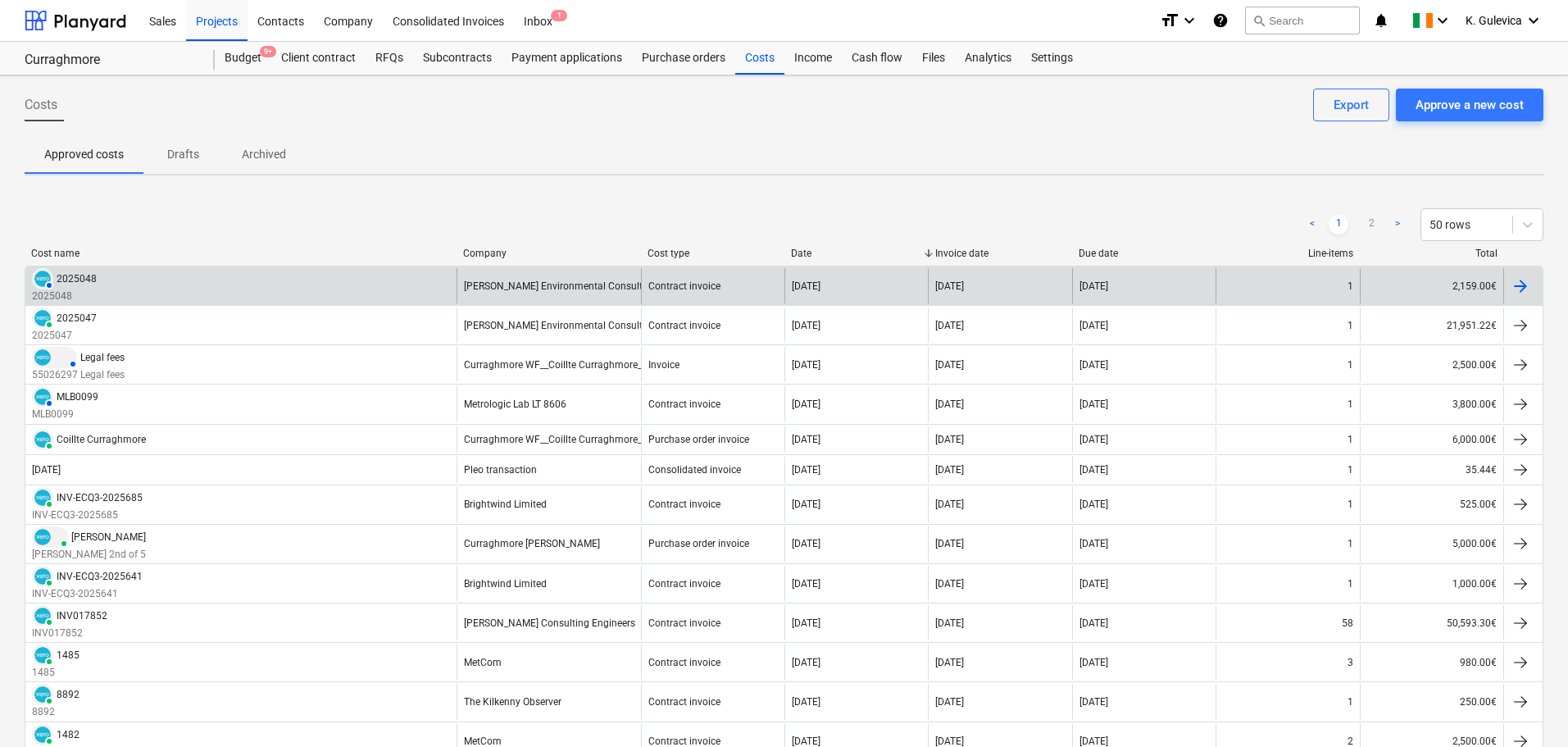
click at [592, 278] on div "[PERSON_NAME] Environmental Consultants Ltd" at bounding box center [549, 285] width 184 height 35
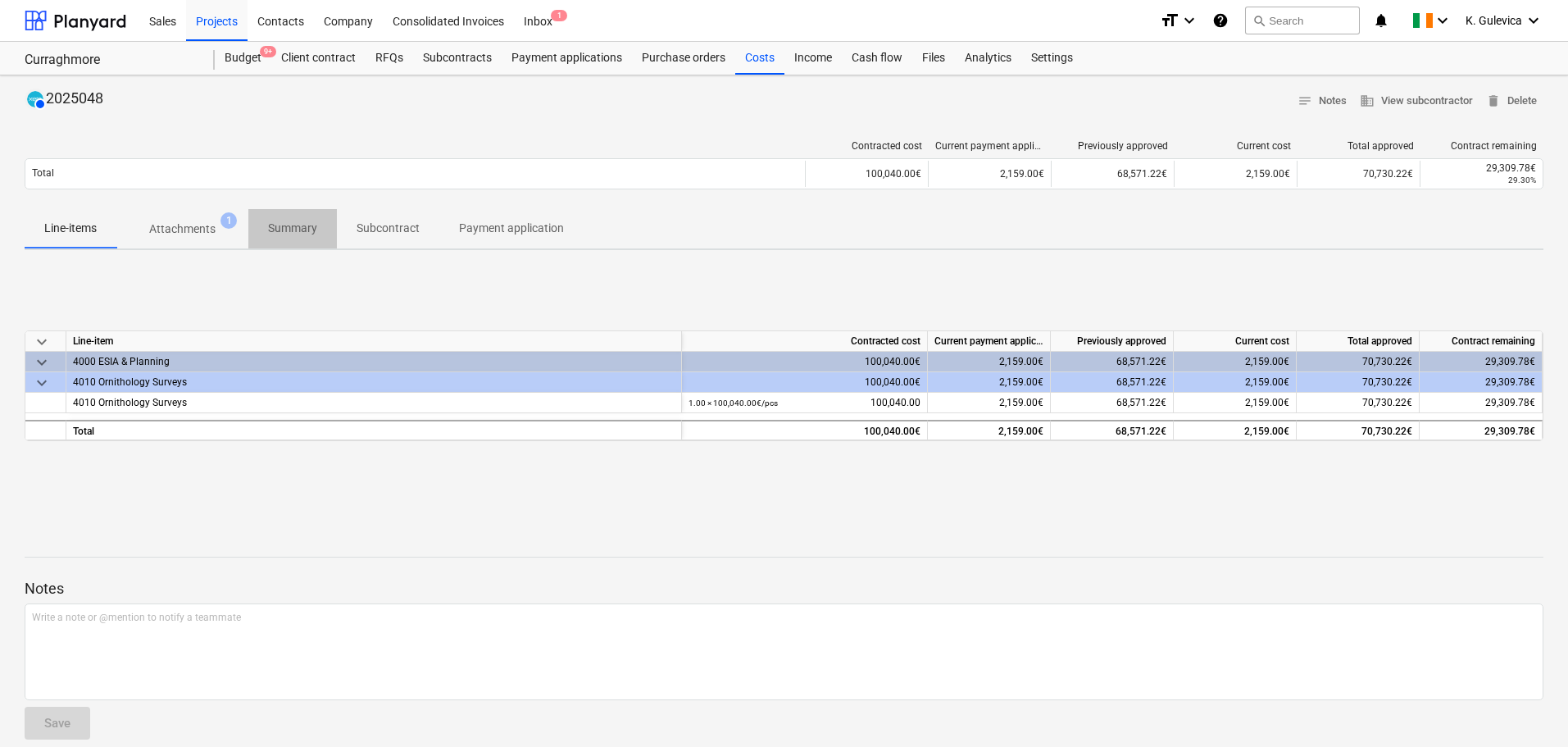
click at [293, 233] on p "Summary" at bounding box center [292, 228] width 49 height 18
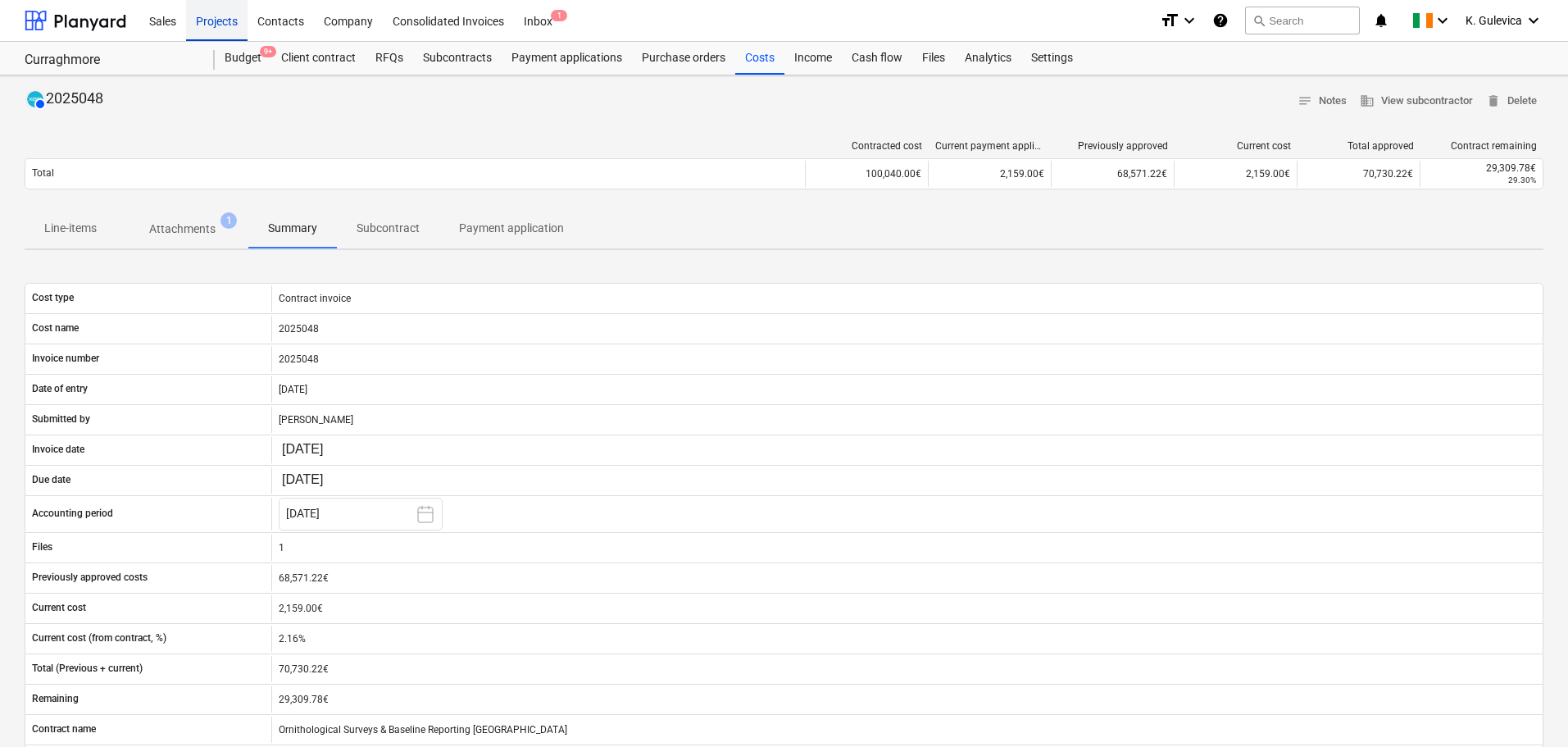
click at [204, 22] on div "Projects" at bounding box center [217, 20] width 62 height 42
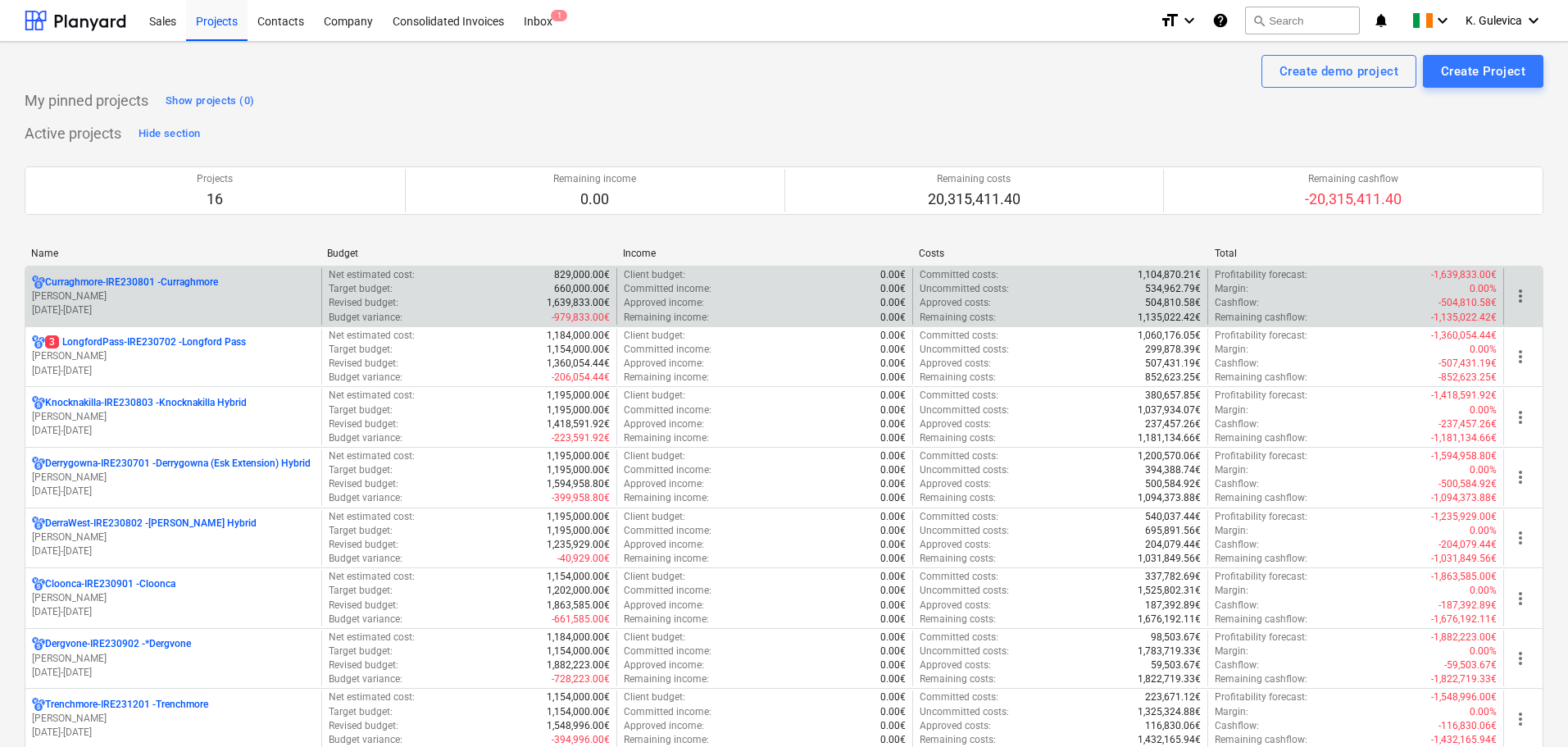
click at [226, 304] on p "01.01.2024 - 31.03.2027" at bounding box center [173, 310] width 283 height 14
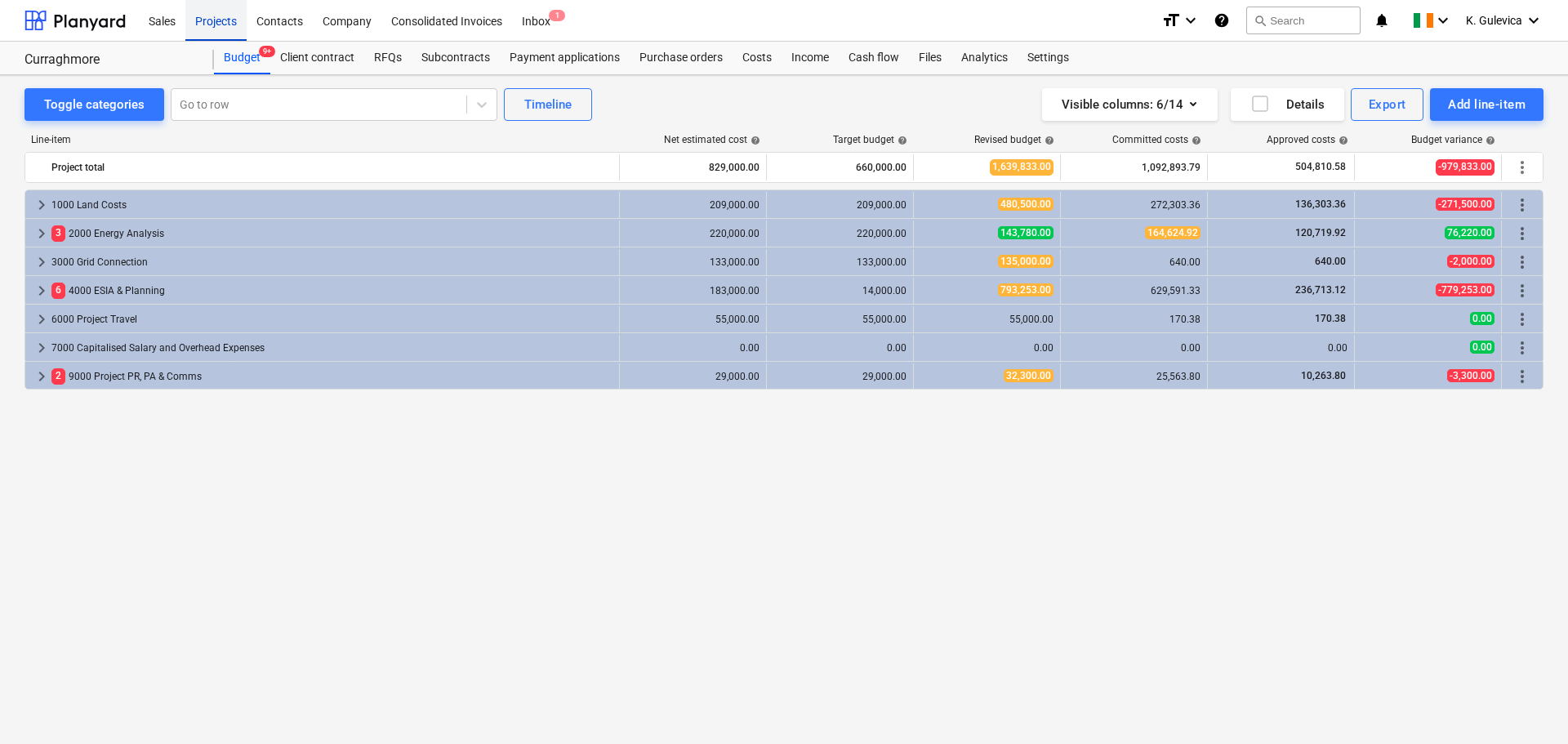
click at [217, 32] on div "Projects" at bounding box center [216, 20] width 61 height 42
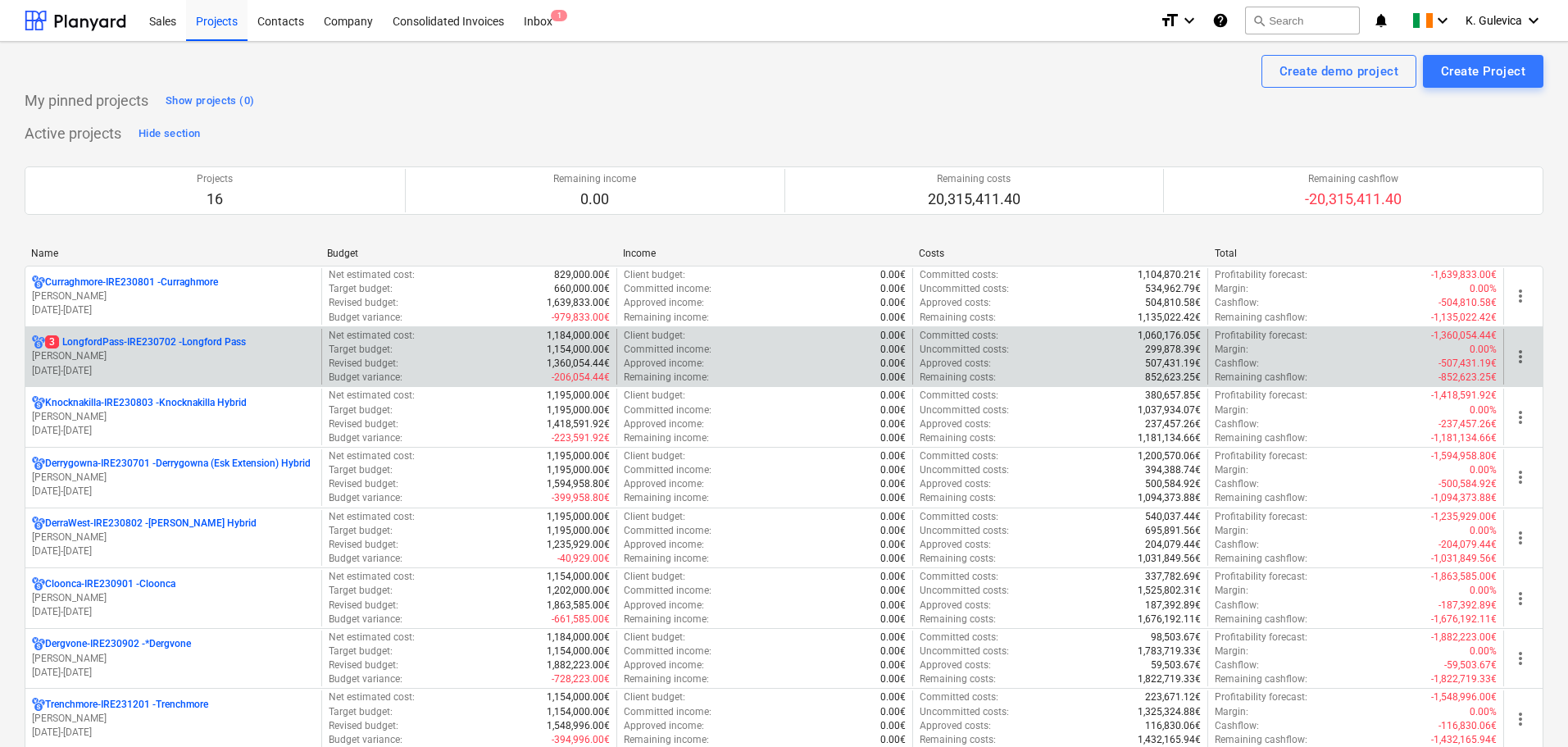
click at [180, 374] on p "01.01.2024 - 31.03.2027" at bounding box center [173, 371] width 283 height 14
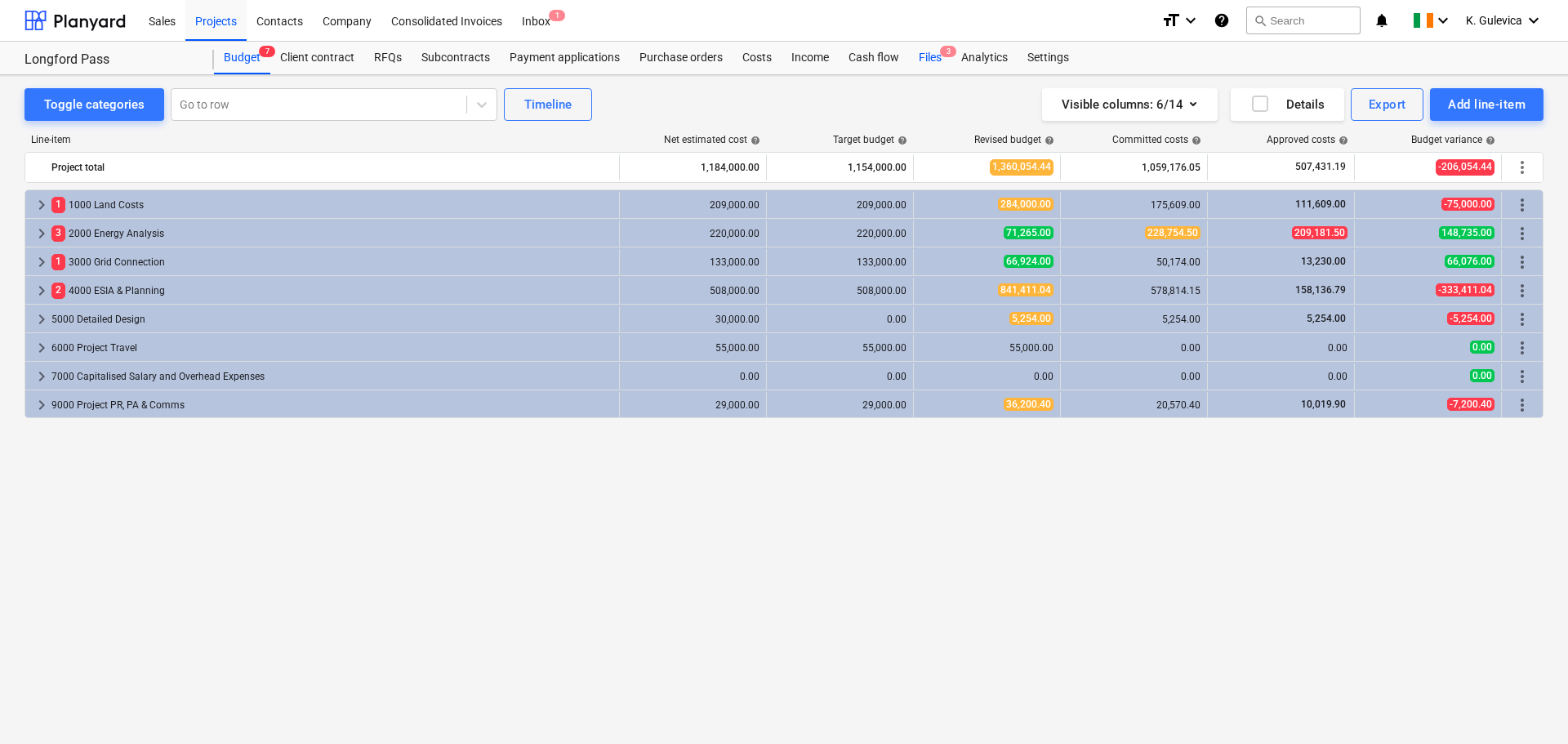
click at [927, 63] on div "Files 3" at bounding box center [929, 57] width 42 height 32
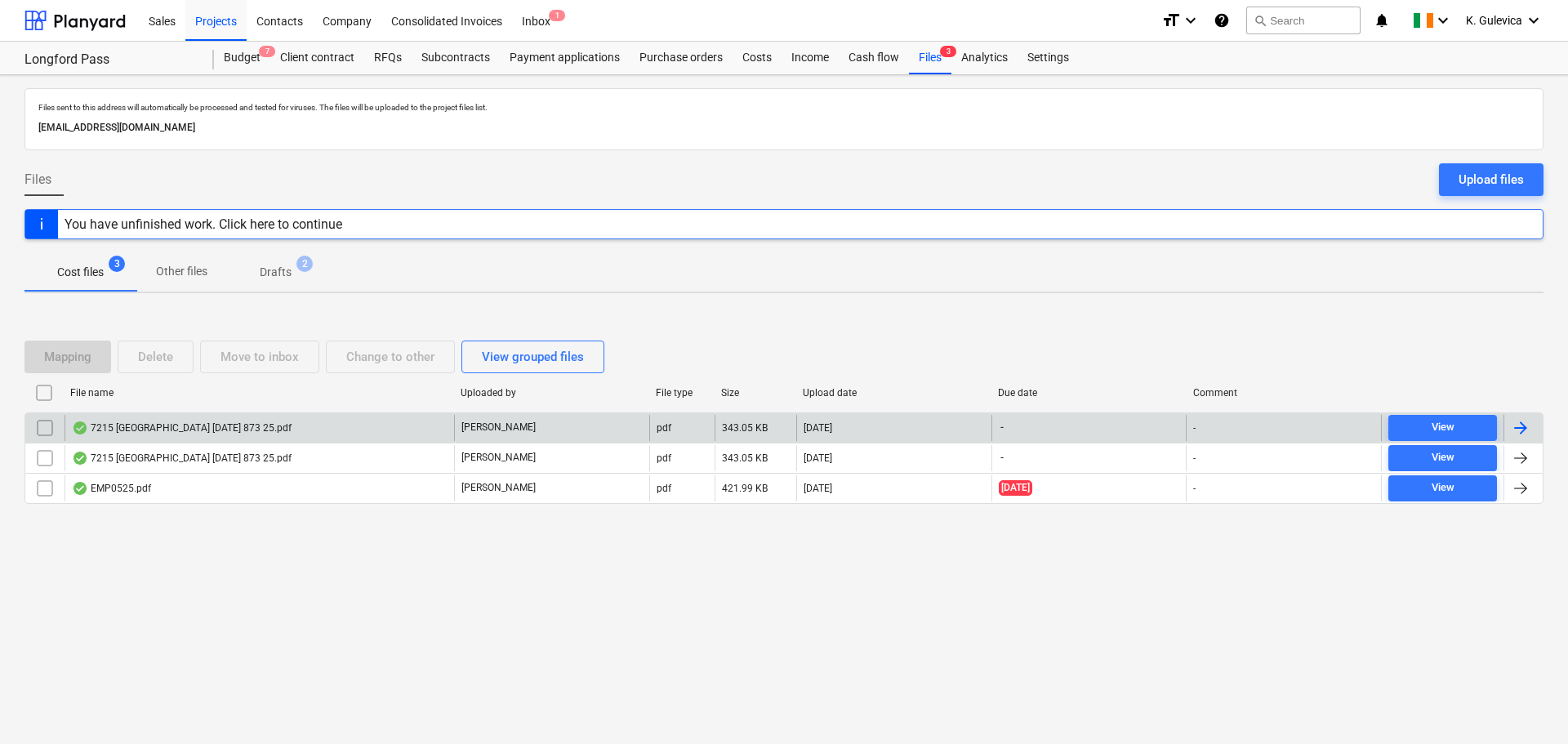
click at [348, 428] on div "7215 Longford Pass Wind Farm July 2025 873 25.pdf" at bounding box center [259, 427] width 390 height 26
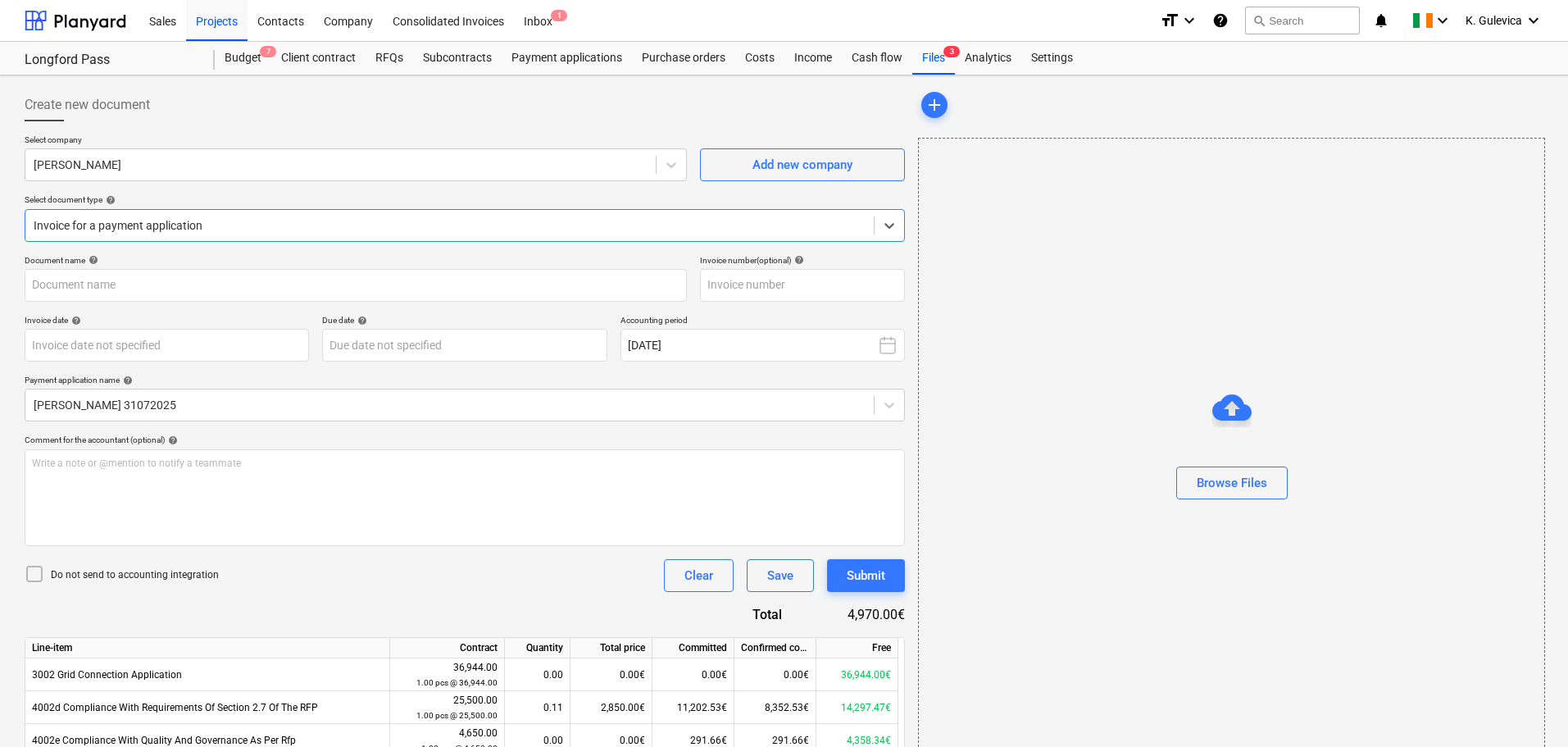
type input "LongfordPass-SO-018"
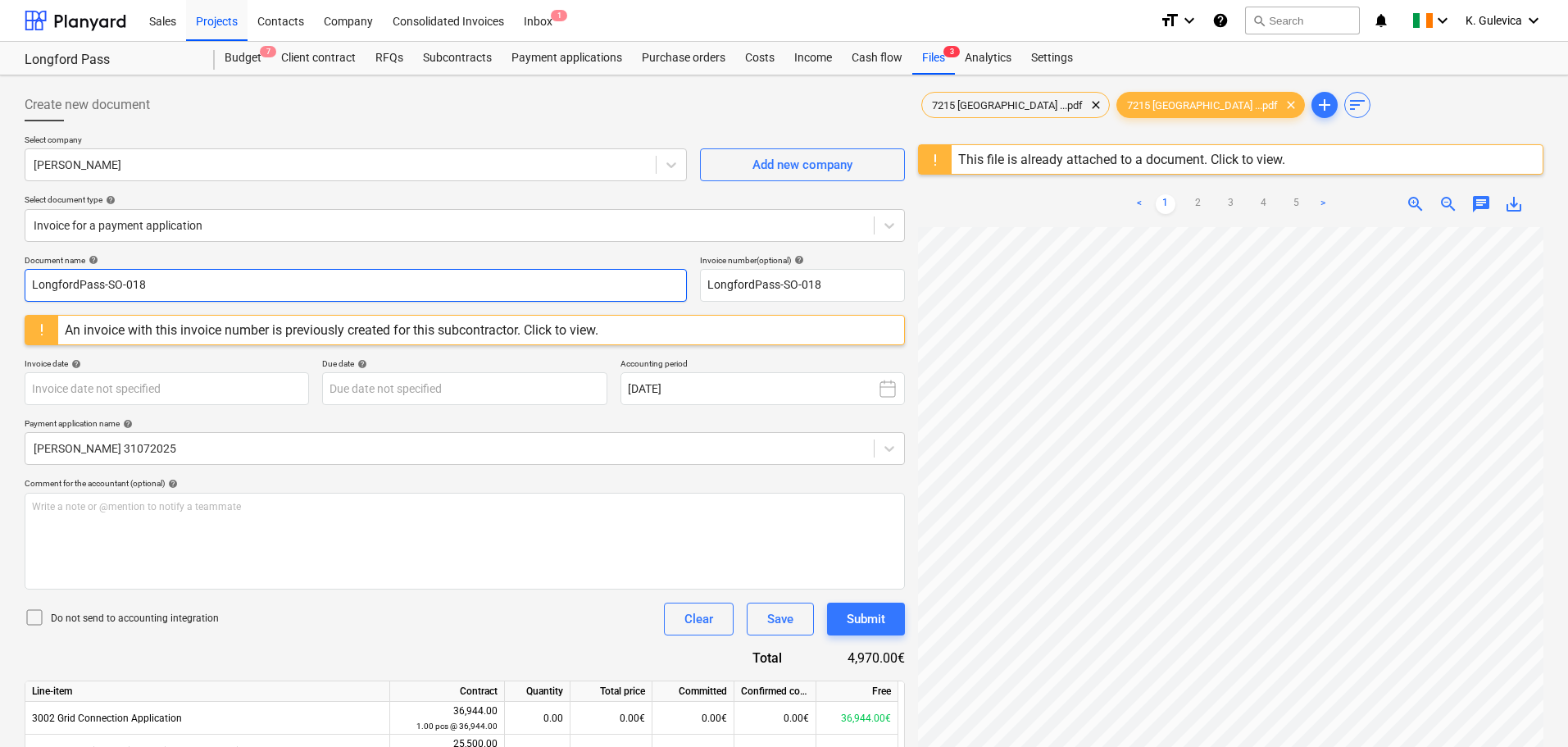
drag, startPoint x: 169, startPoint y: 273, endPoint x: -79, endPoint y: 283, distance: 248.2
click at [0, 283] on html "Sales Projects Contacts Company Consolidated Invoices Inbox 1 format_size keybo…" at bounding box center [784, 374] width 1568 height 747
click at [59, 284] on input "873/25" at bounding box center [355, 284] width 662 height 33
click at [78, 285] on input "873/25" at bounding box center [355, 284] width 662 height 33
drag, startPoint x: 78, startPoint y: 282, endPoint x: 11, endPoint y: 278, distance: 67.1
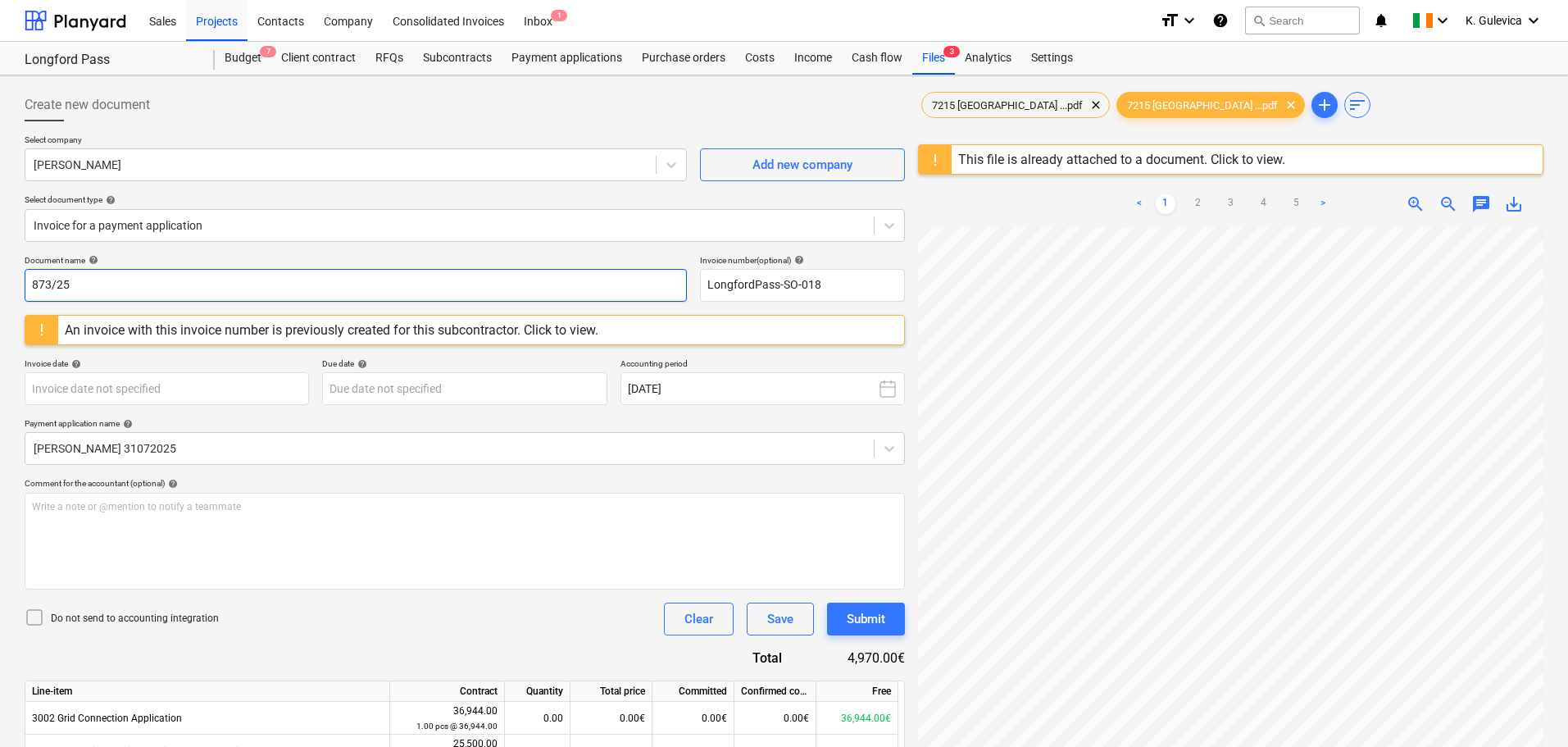
click at [11, 278] on div "Create new document Select company Jennings O'Donovan Add new company Select do…" at bounding box center [784, 705] width 1568 height 1261
type input "873/25"
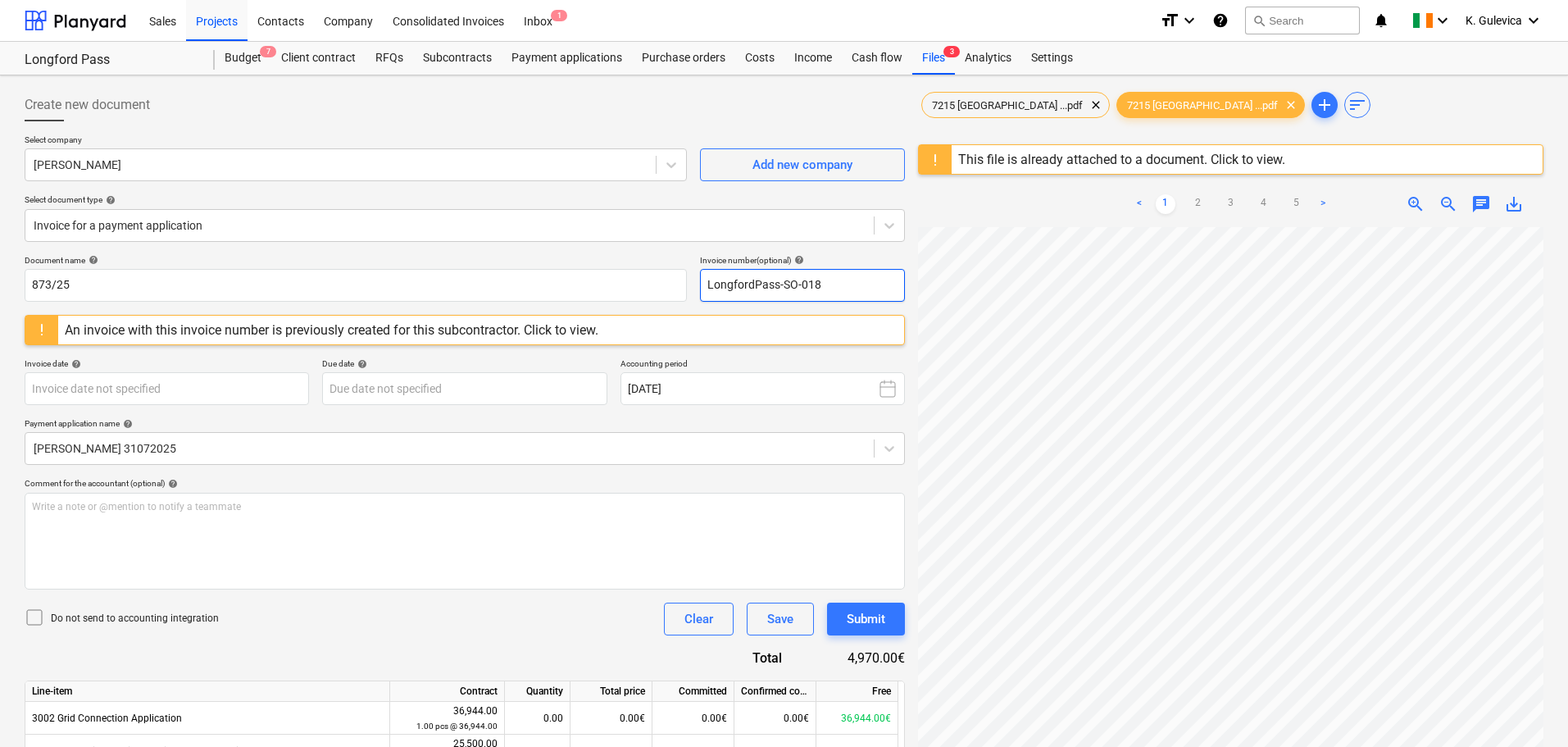
click at [769, 288] on input "LongfordPass-SO-018" at bounding box center [803, 284] width 205 height 33
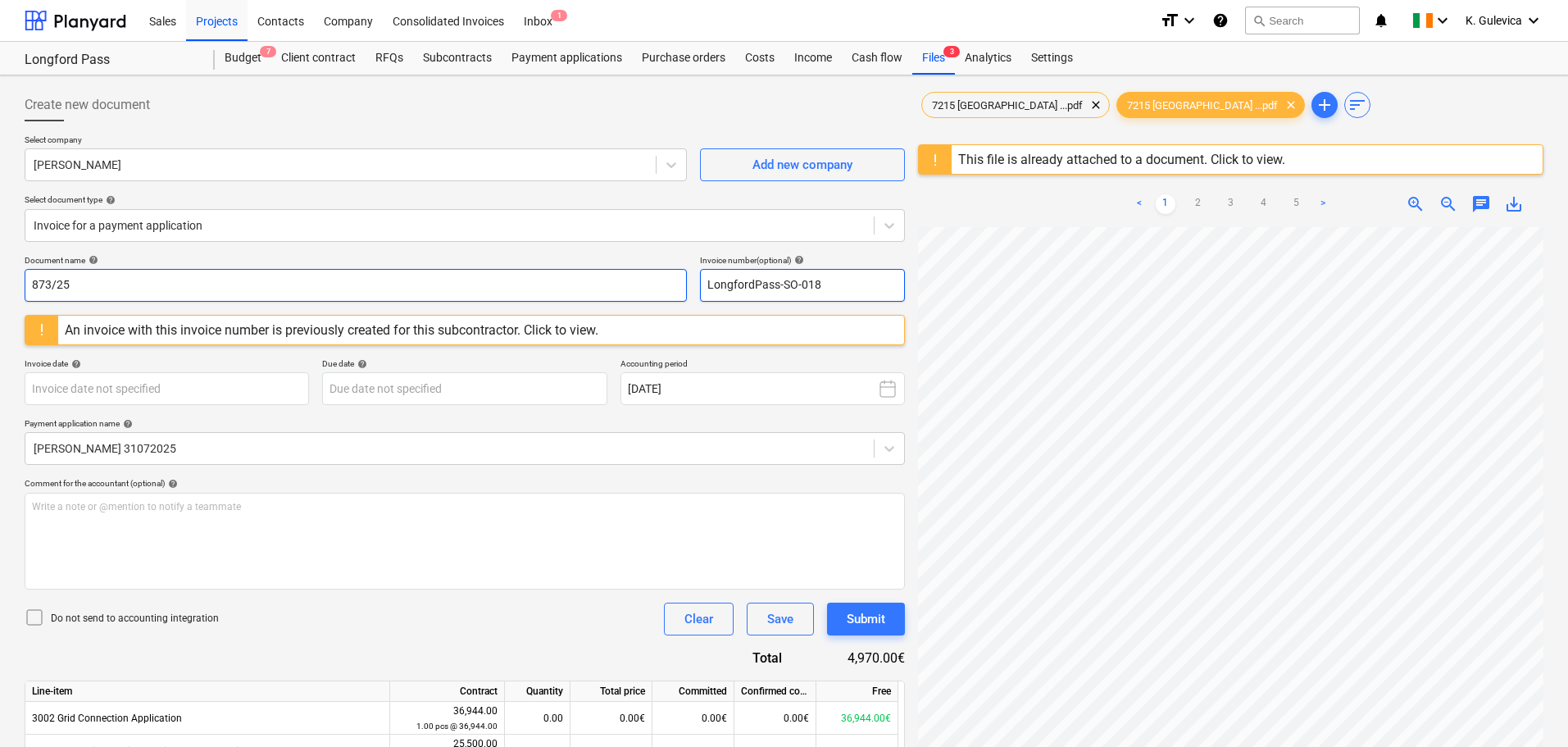
drag, startPoint x: 837, startPoint y: 283, endPoint x: 621, endPoint y: 278, distance: 216.1
click at [621, 278] on div "Document name help 873/25 Invoice number (optional) help LongfordPass-SO-018" at bounding box center [464, 278] width 880 height 47
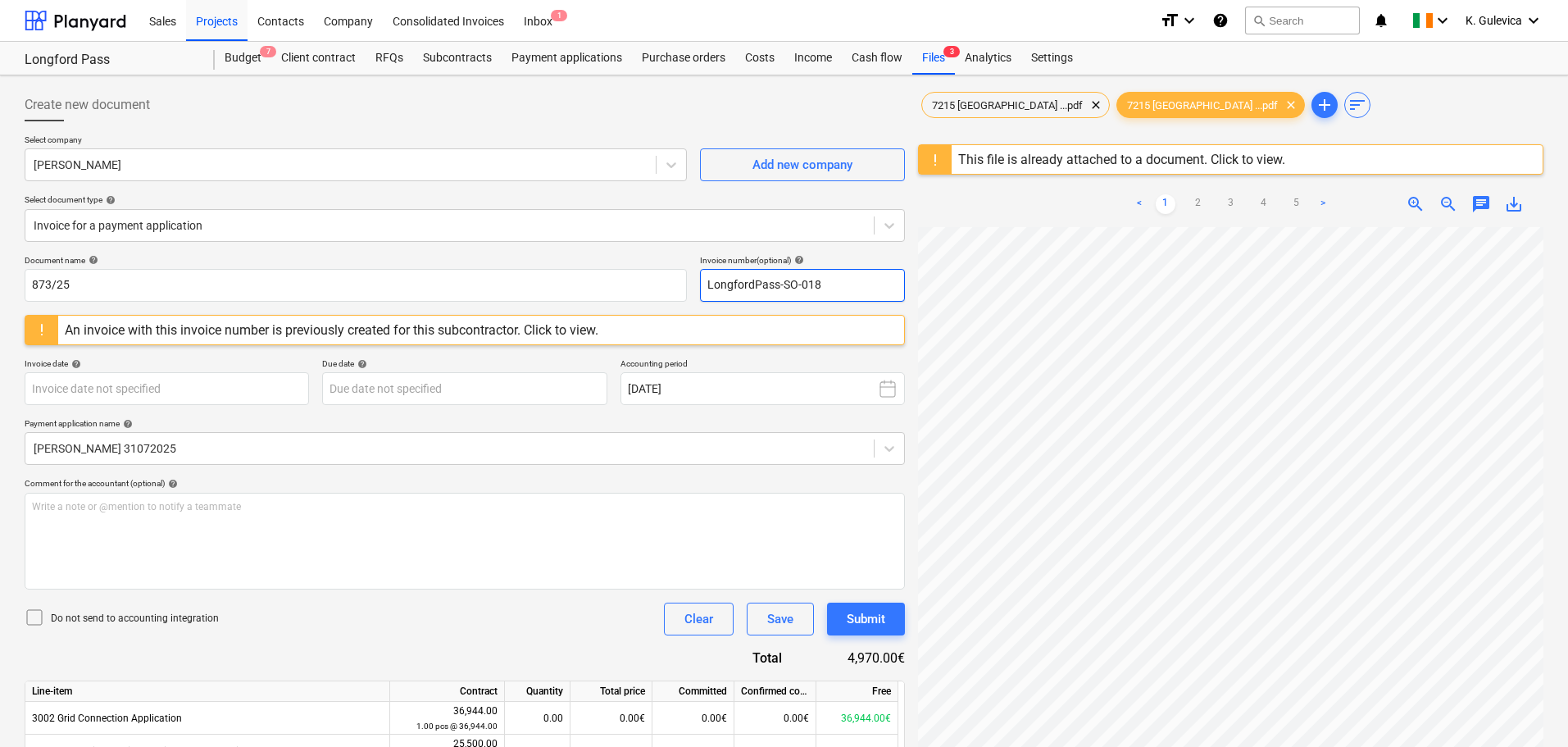
paste input "873/25"
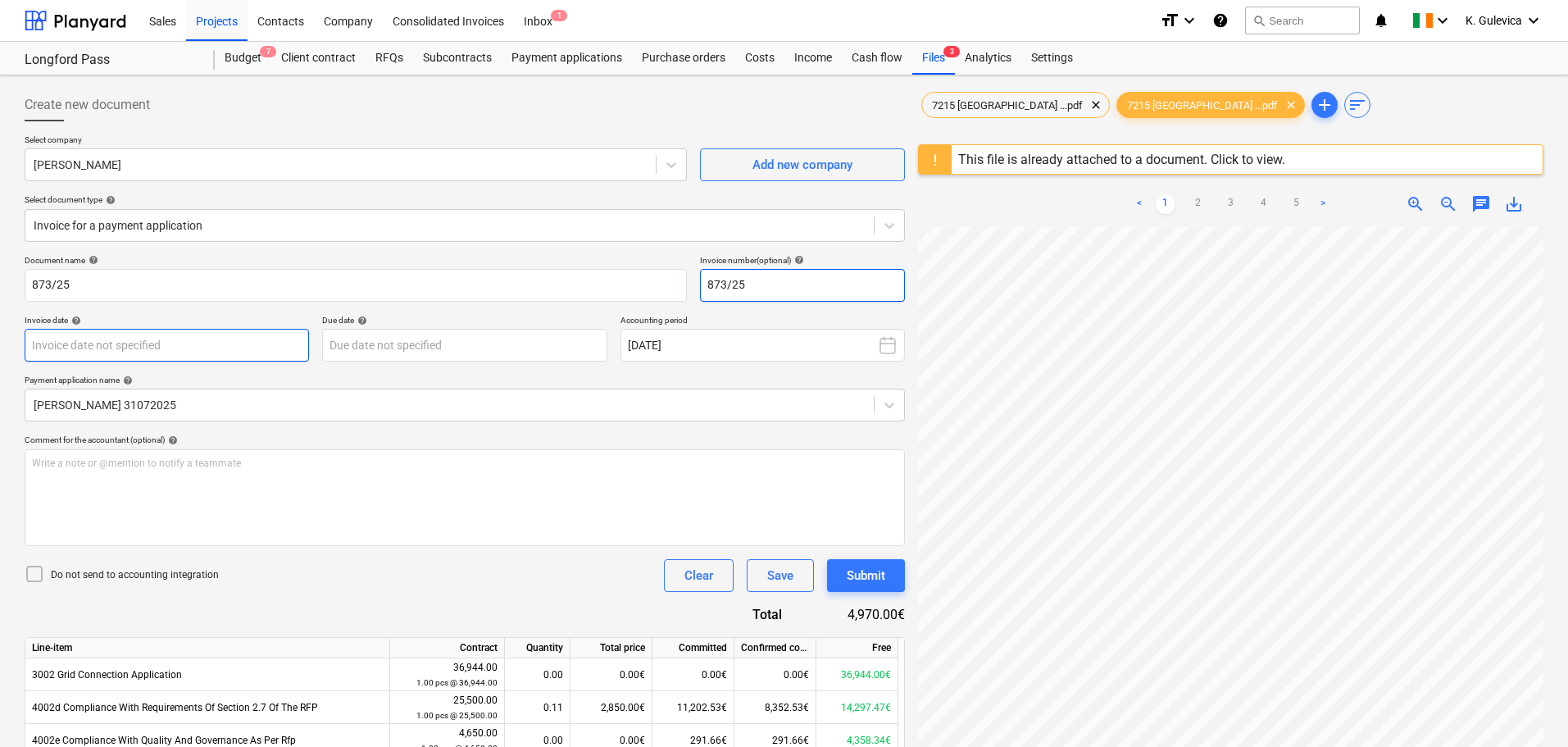
type input "873/25"
click at [178, 347] on body "Sales Projects Contacts Company Consolidated Invoices Inbox 1 format_size keybo…" at bounding box center [784, 374] width 1568 height 747
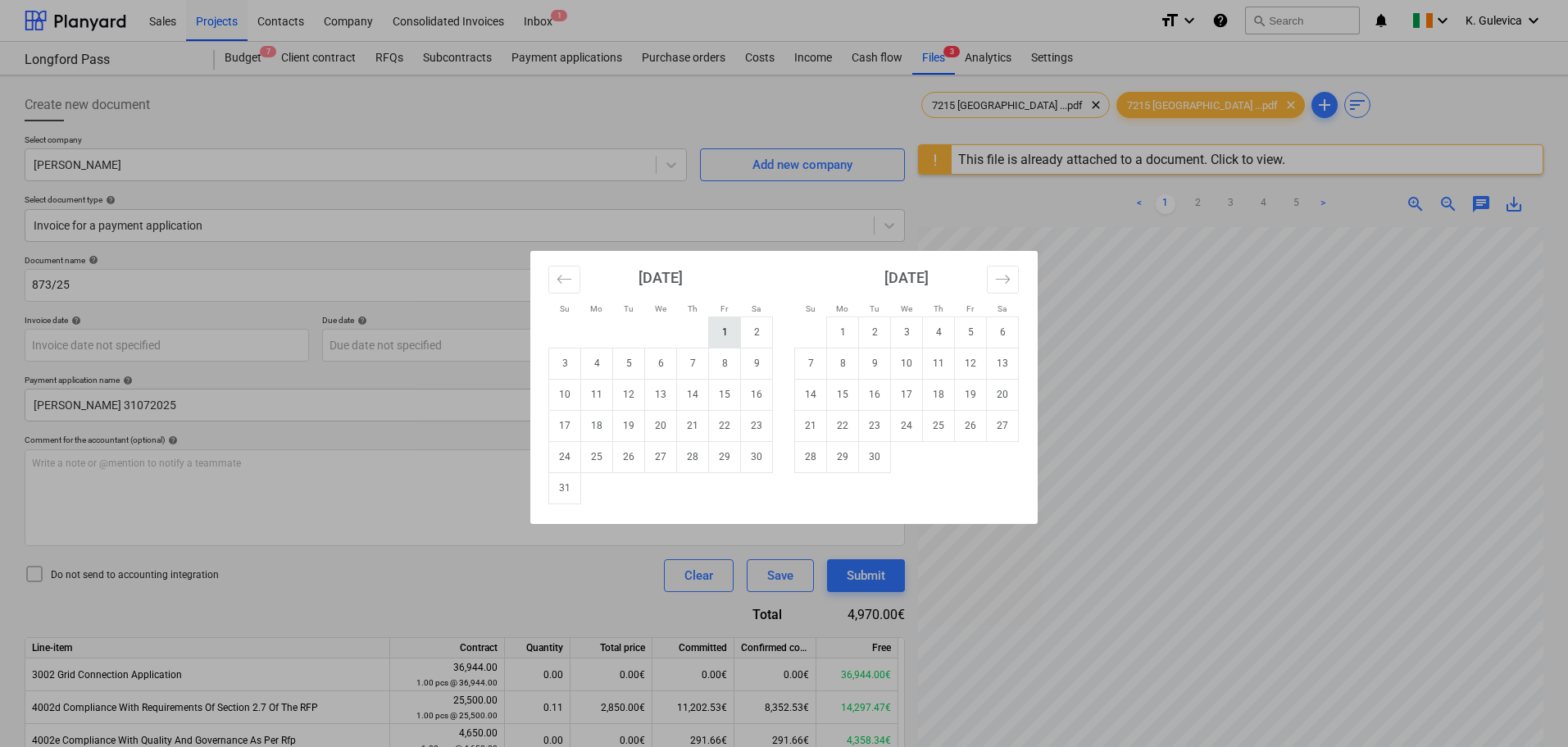
click at [724, 335] on td "1" at bounding box center [724, 331] width 32 height 31
type input "[DATE]"
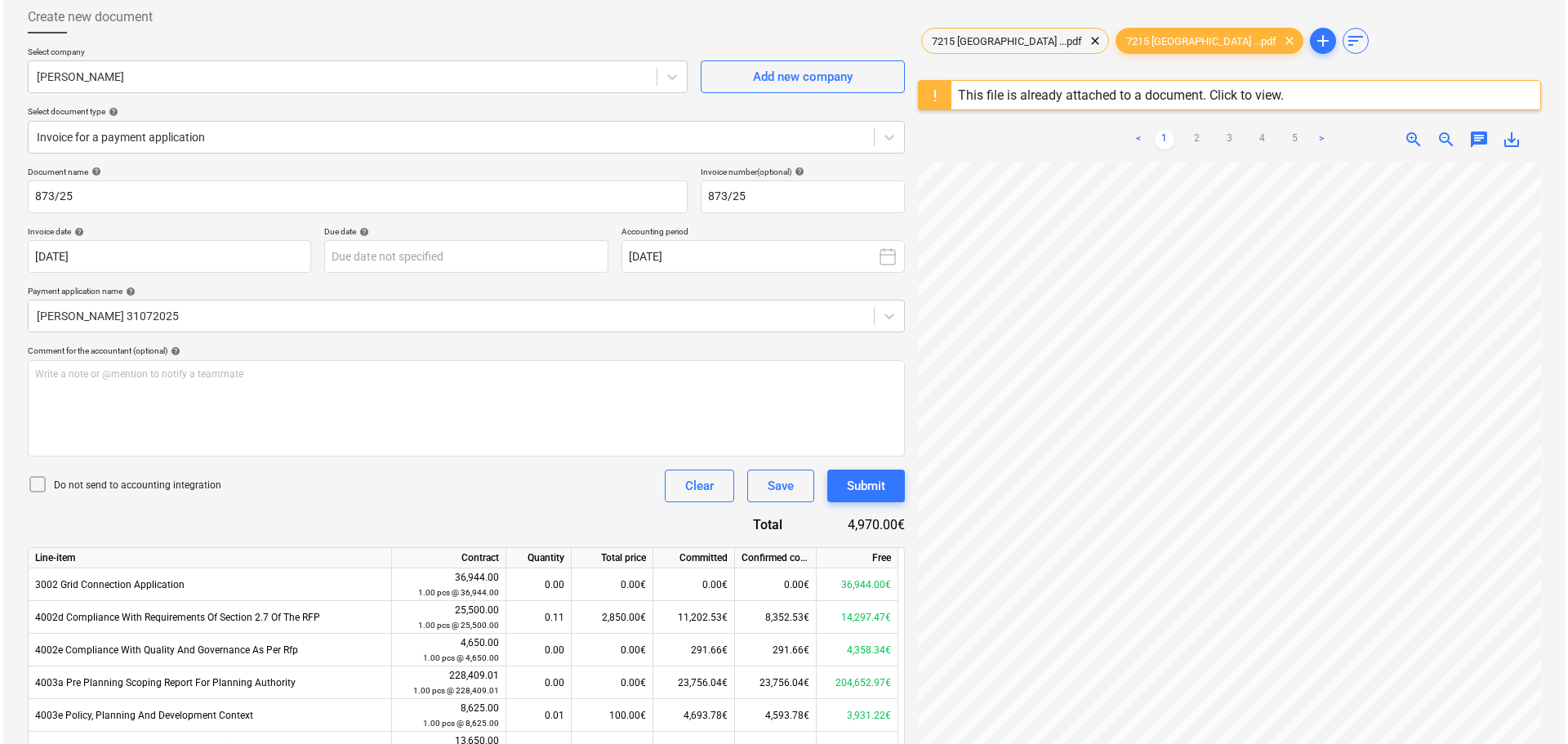
scroll to position [81, 0]
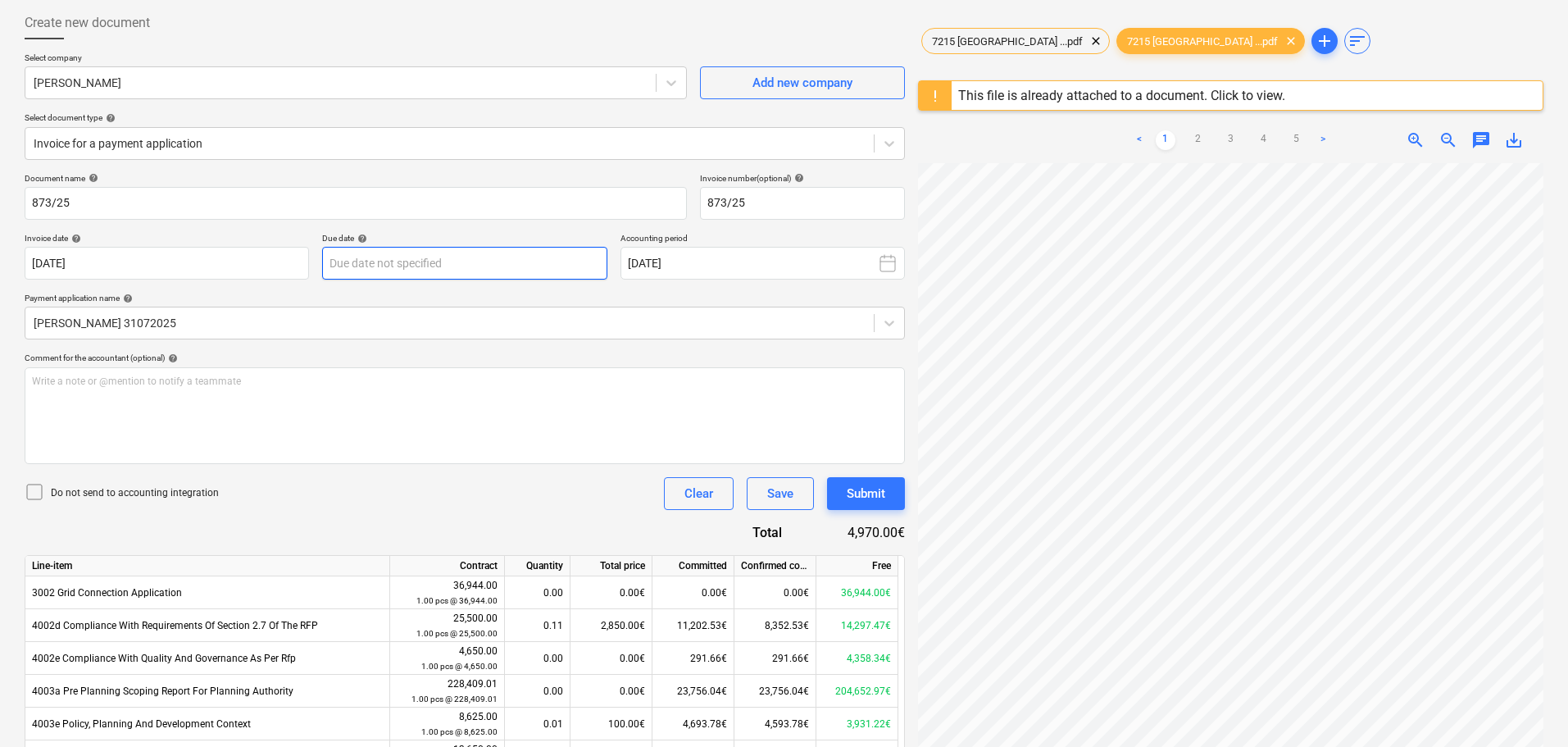
click at [414, 258] on body "Sales Projects Contacts Company Consolidated Invoices Inbox 1 format_size keybo…" at bounding box center [784, 292] width 1568 height 747
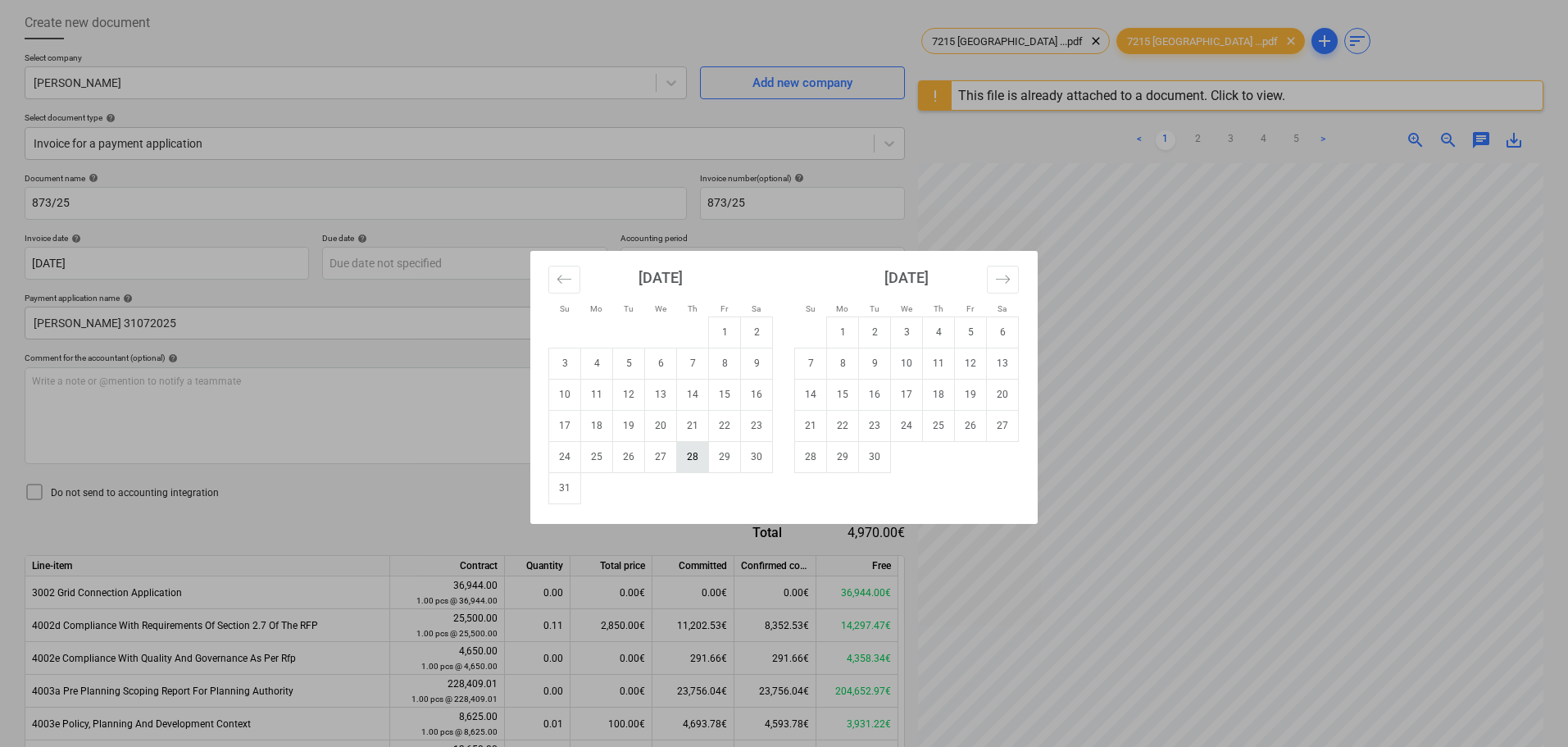
click at [690, 458] on td "28" at bounding box center [693, 456] width 32 height 31
type input "28 Aug 2025"
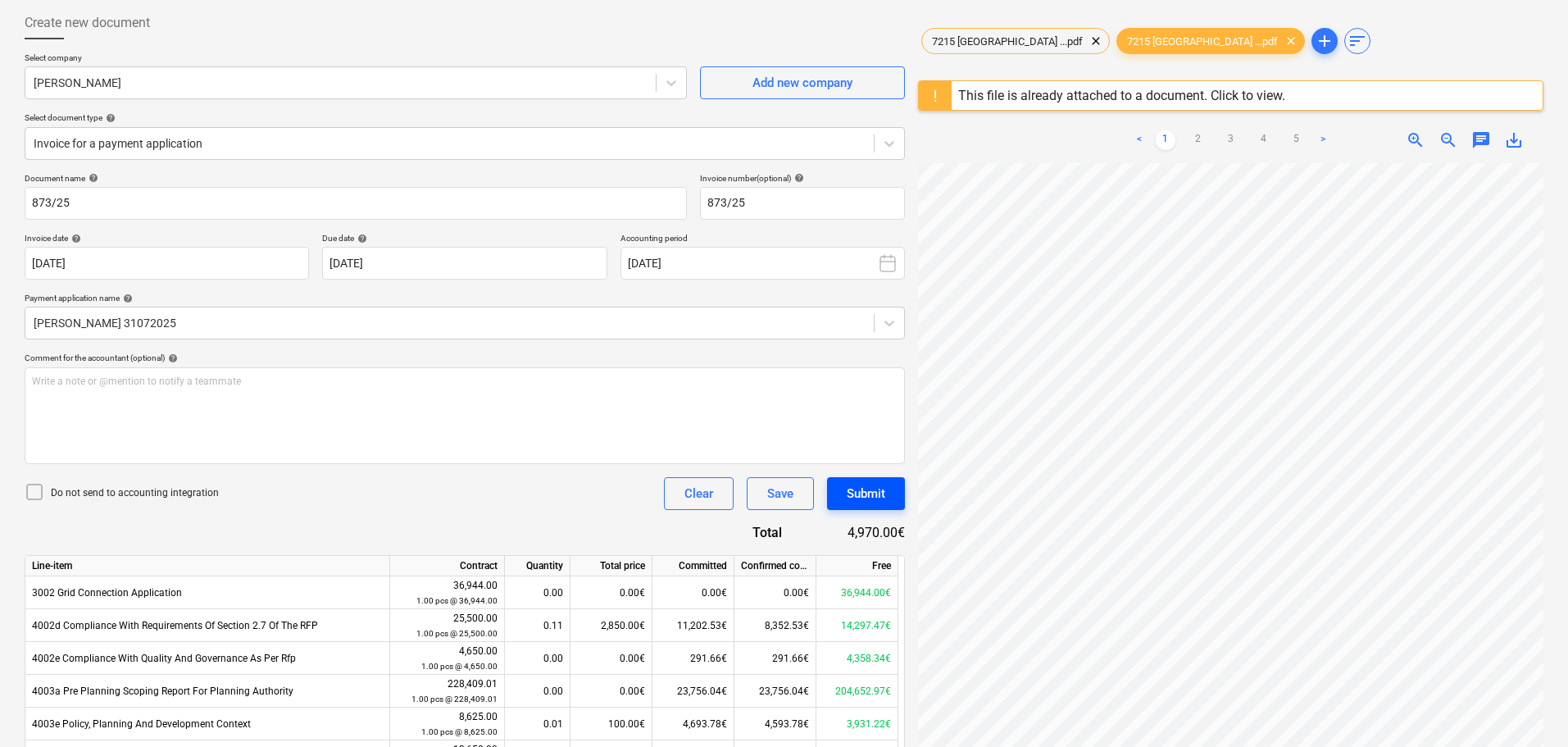
click at [865, 491] on div "Submit" at bounding box center [866, 494] width 38 height 22
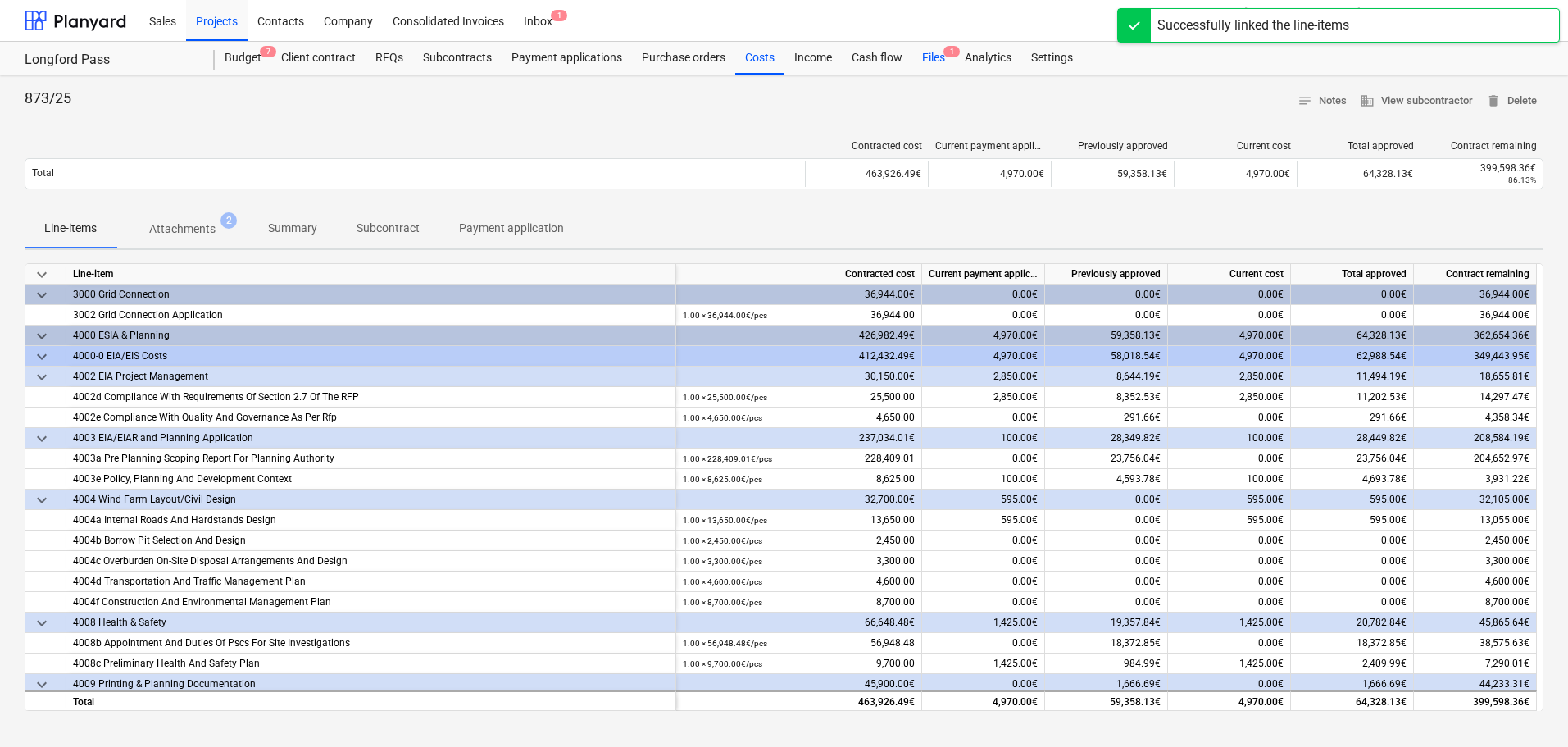
click at [935, 58] on div "Files 1" at bounding box center [933, 58] width 43 height 33
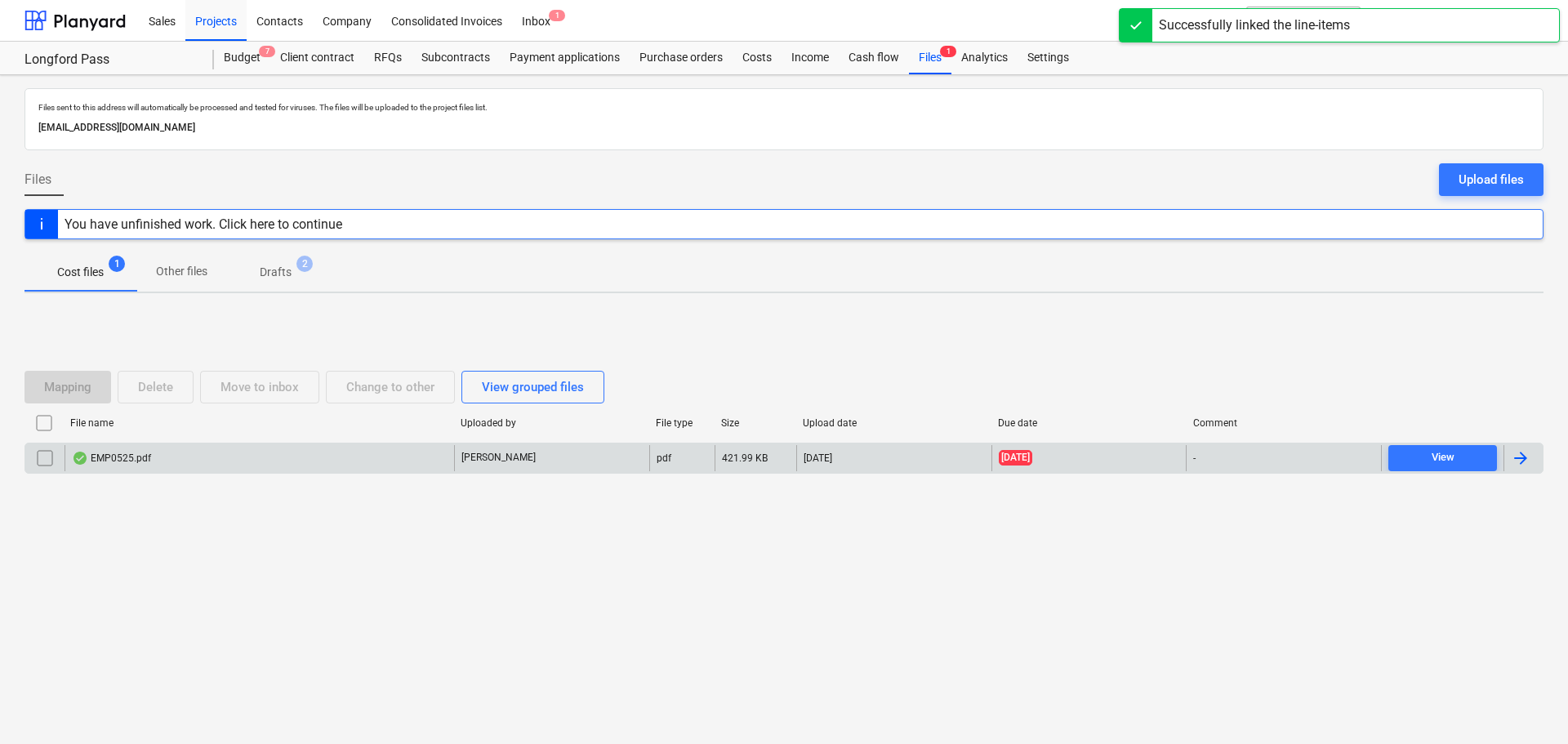
click at [527, 459] on p "[PERSON_NAME]" at bounding box center [497, 458] width 74 height 14
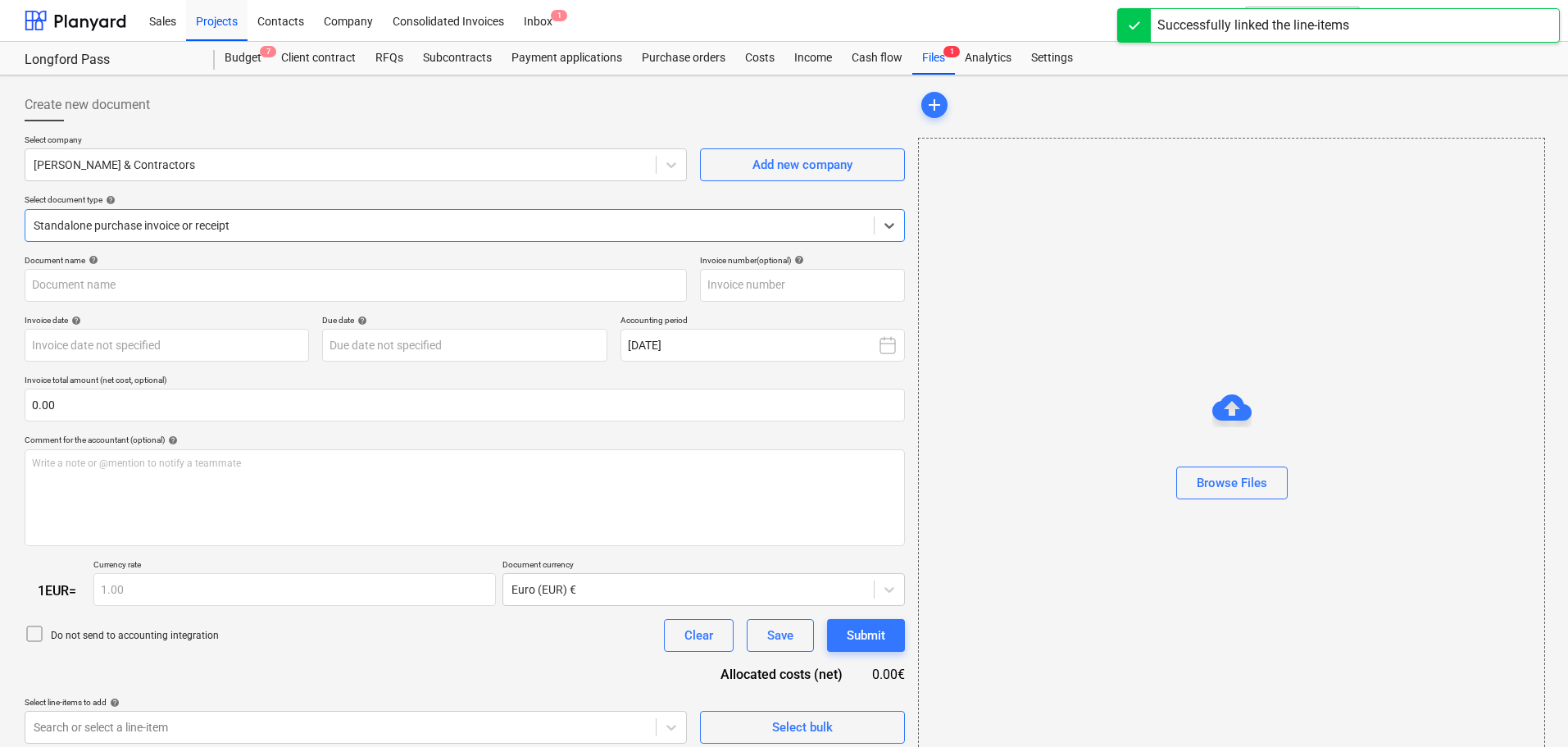
type input "0525"
type input "[DATE]"
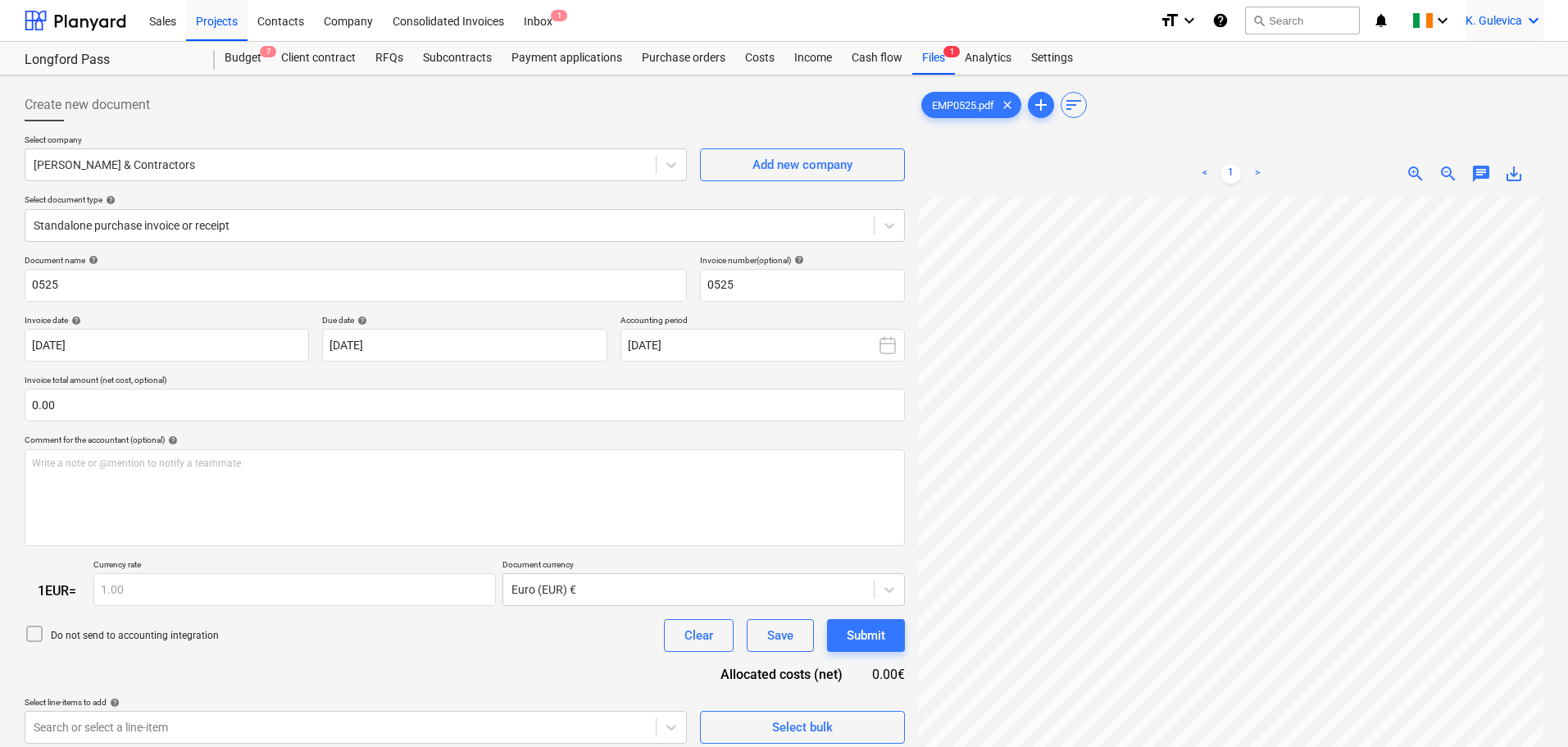
click at [1515, 10] on div "K. Gulevica keyboard_arrow_down" at bounding box center [1504, 20] width 78 height 41
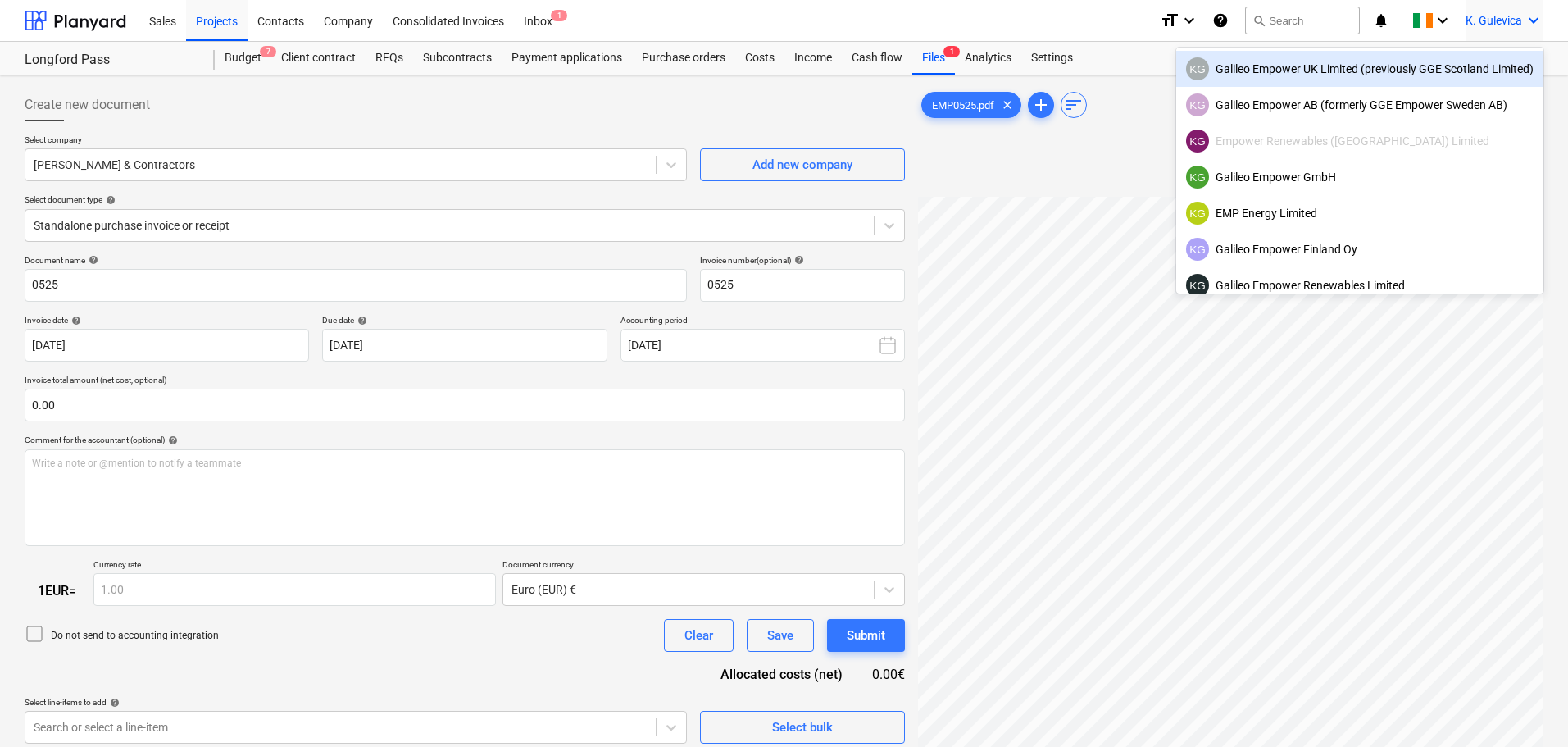
click at [1385, 67] on div "KG Galileo Empower UK Limited (previously GGE Scotland Limited)" at bounding box center [1360, 69] width 348 height 23
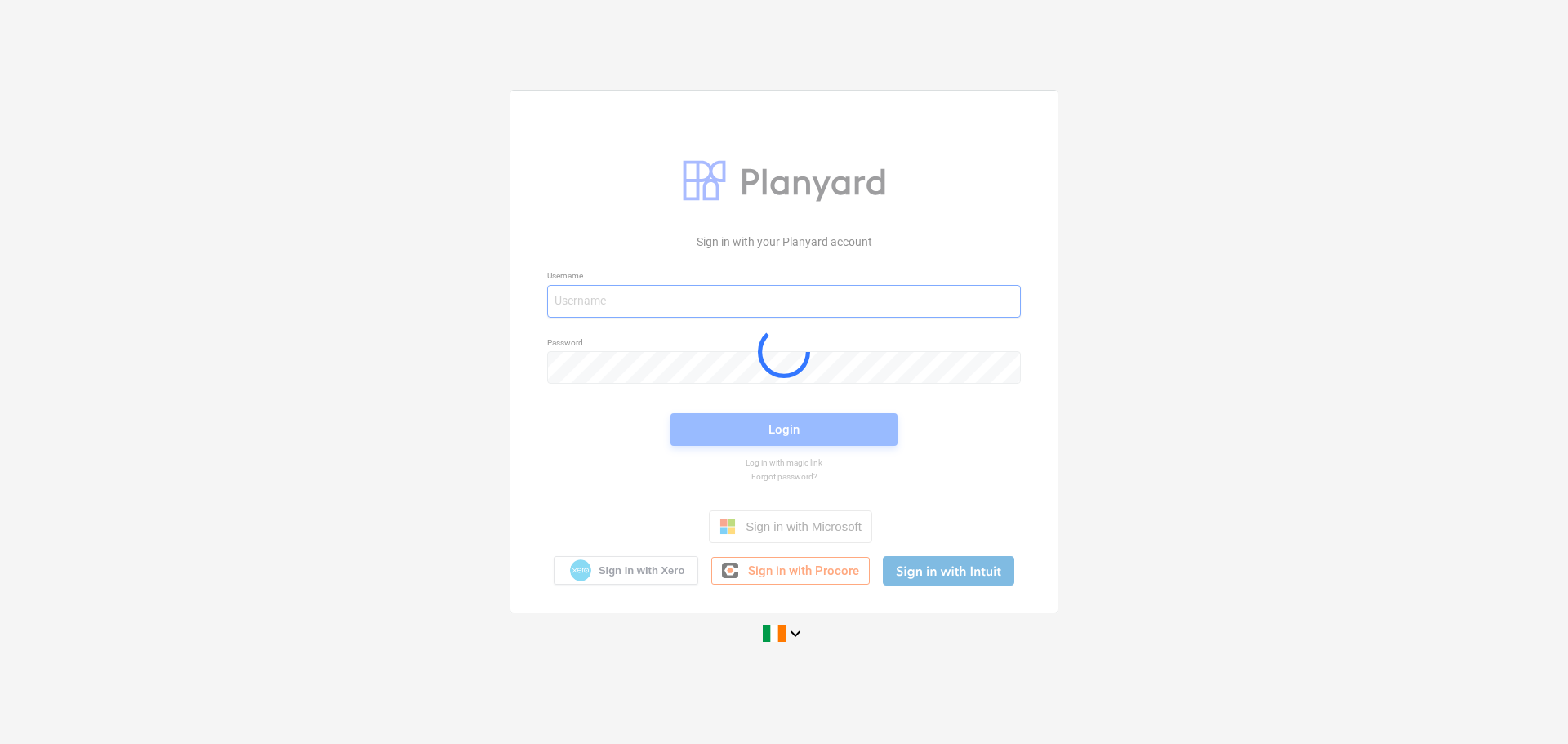
type input "[EMAIL_ADDRESS][DOMAIN_NAME]"
